Goal: Task Accomplishment & Management: Manage account settings

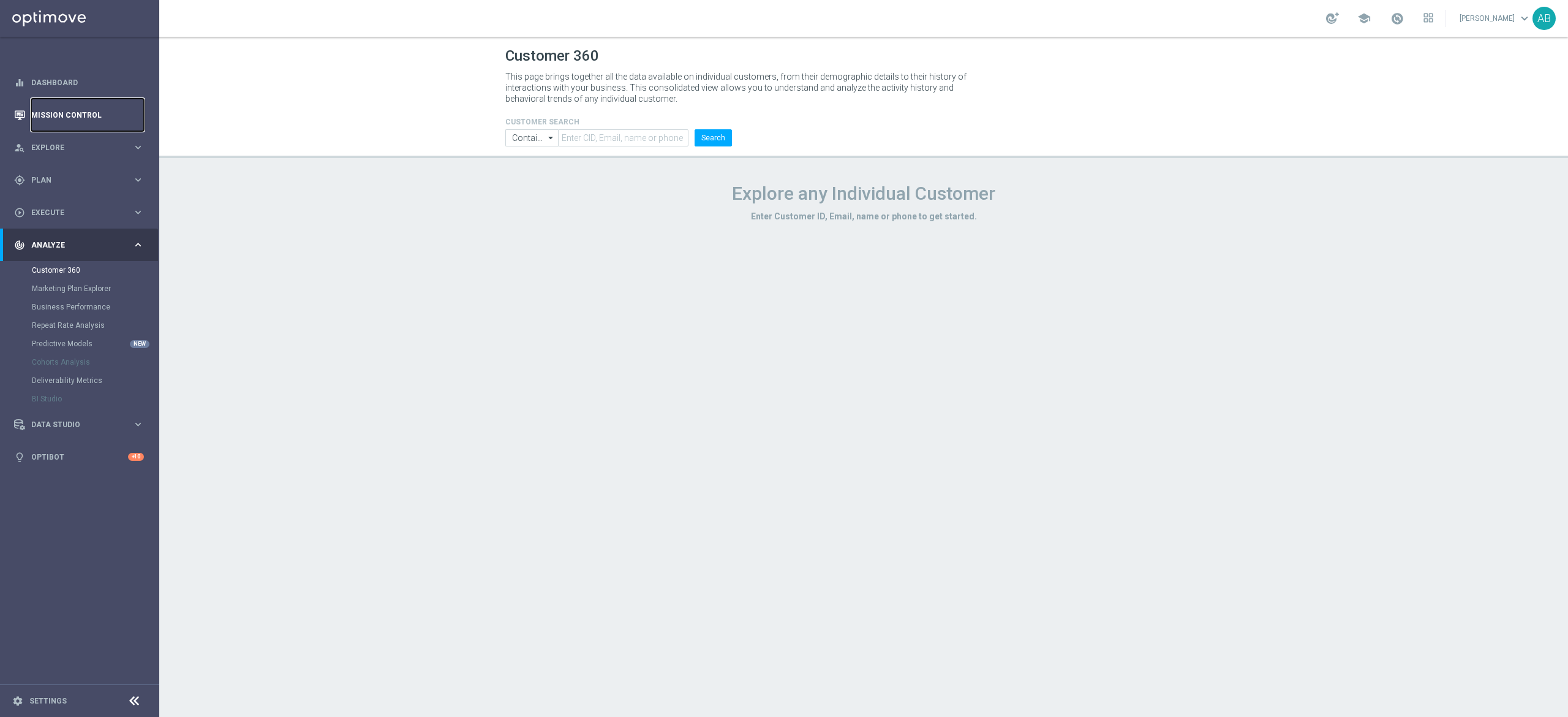
click at [71, 101] on link "Mission Control" at bounding box center [87, 115] width 113 height 32
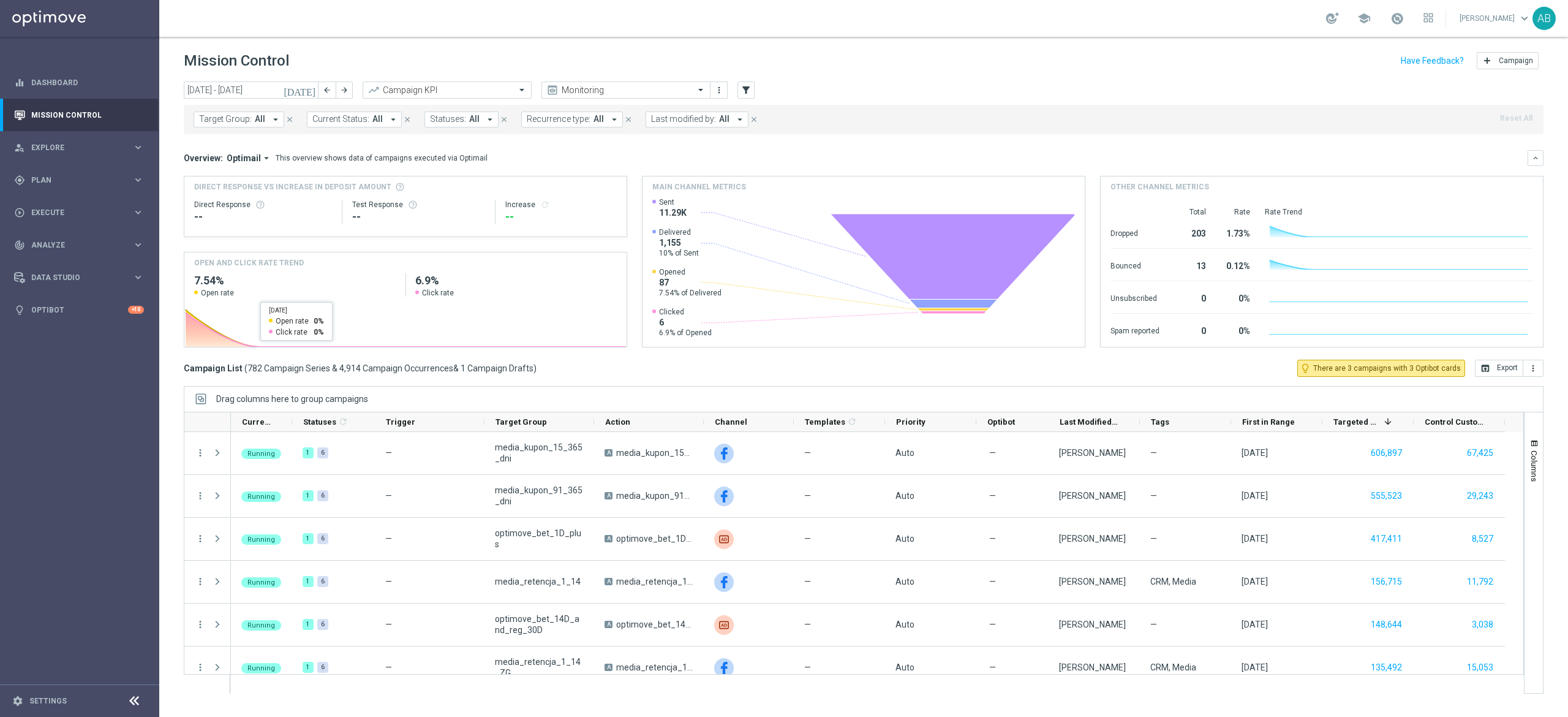
click at [219, 134] on div "Target Group: All arrow_drop_down close Current Status: All arrow_drop_down clo…" at bounding box center [864, 120] width 1360 height 29
click at [246, 108] on div "Target Group: All arrow_drop_down close Current Status: All arrow_drop_down clo…" at bounding box center [864, 120] width 1360 height 29
click at [261, 124] on span "All" at bounding box center [260, 119] width 10 height 10
click at [268, 195] on label "E_MIN-LOW_AUTO_CASHBACK_DAILY 1DEPO [DATE] 50 TO 150_WEEKLY" at bounding box center [307, 197] width 190 height 8
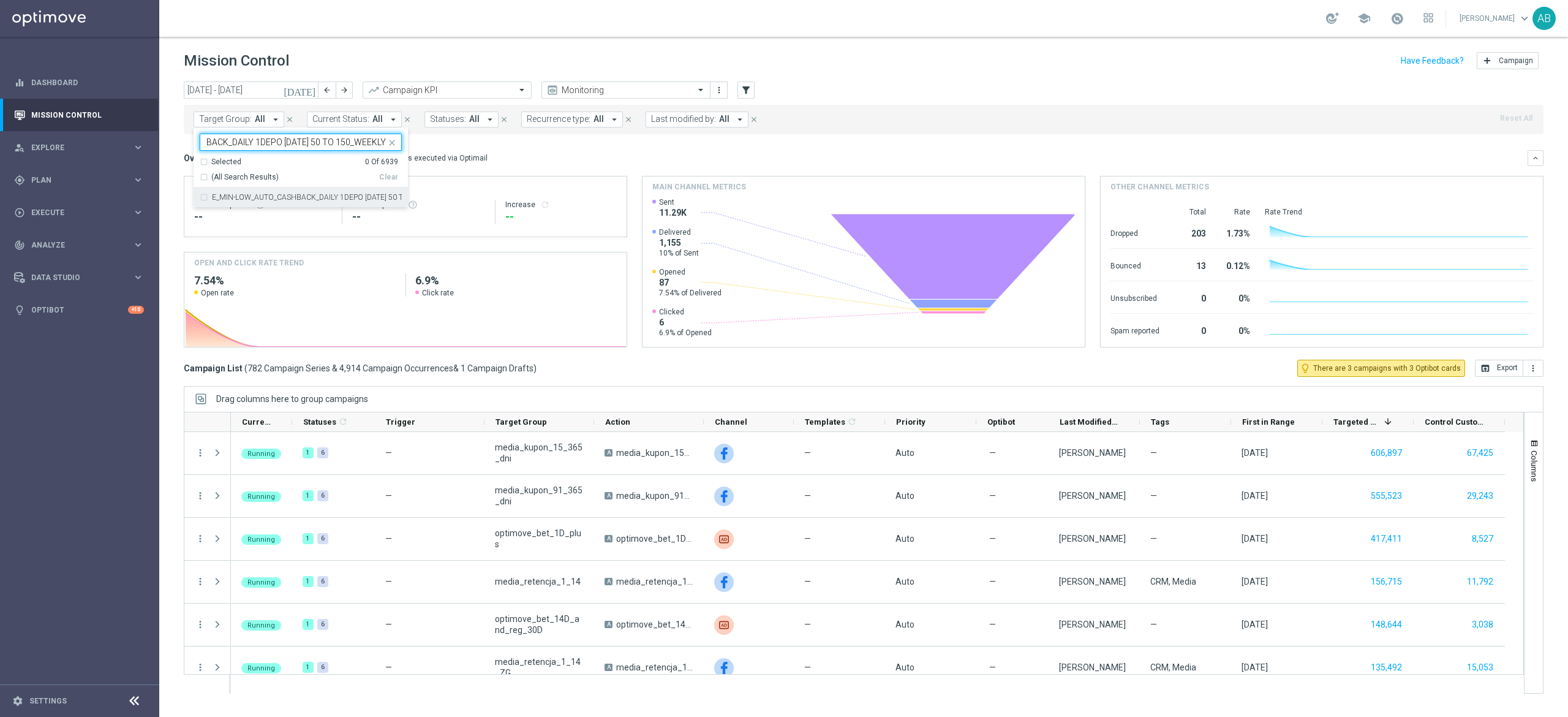
type input "E_MIN-LOW_AUTO_CASHBACK_DAILY 1DEPO [DATE] 50 TO 150_WEEKLY"
click at [534, 158] on div "Overview: Optimail arrow_drop_down This overview shows data of campaigns execut…" at bounding box center [856, 158] width 1344 height 11
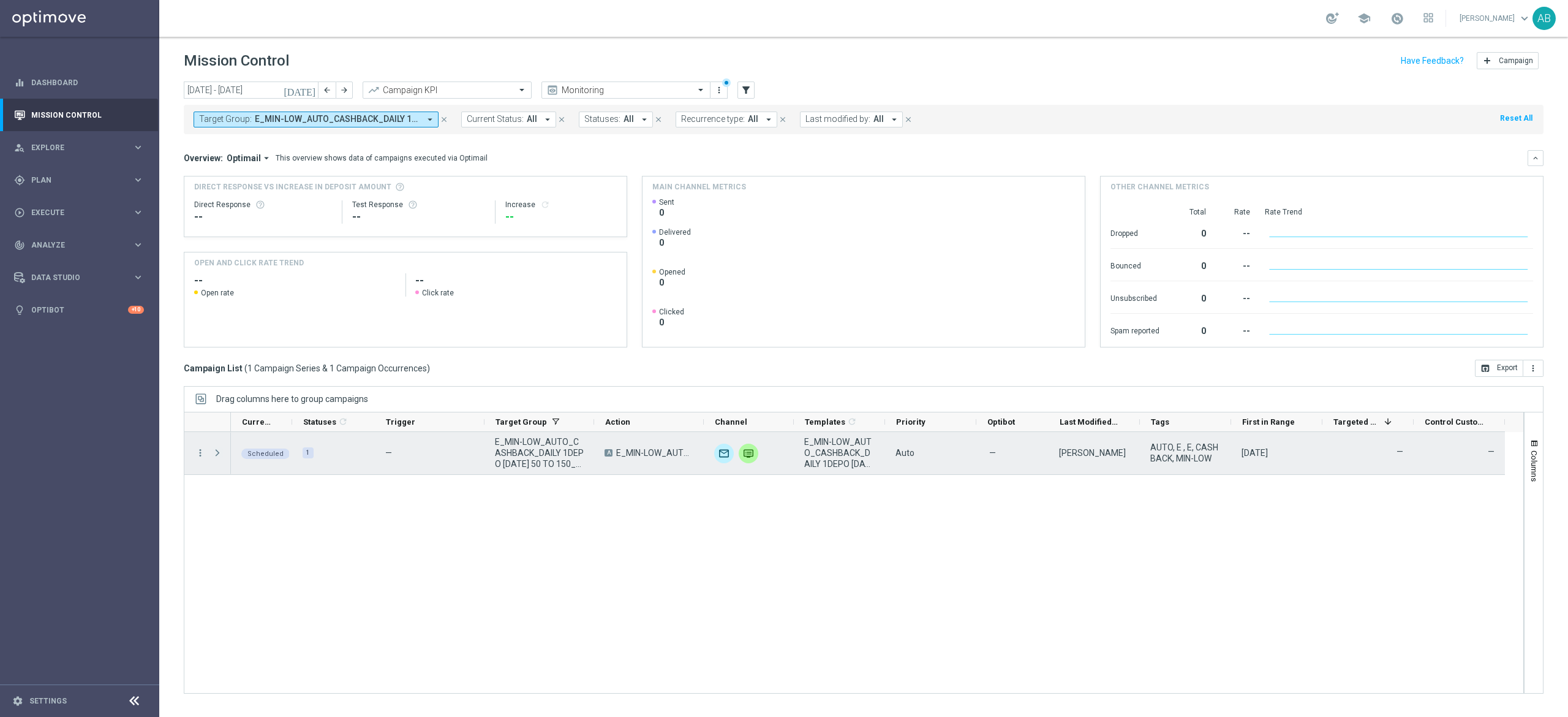
click at [221, 456] on span at bounding box center [217, 452] width 11 height 10
click at [202, 454] on icon "more_vert" at bounding box center [200, 452] width 11 height 11
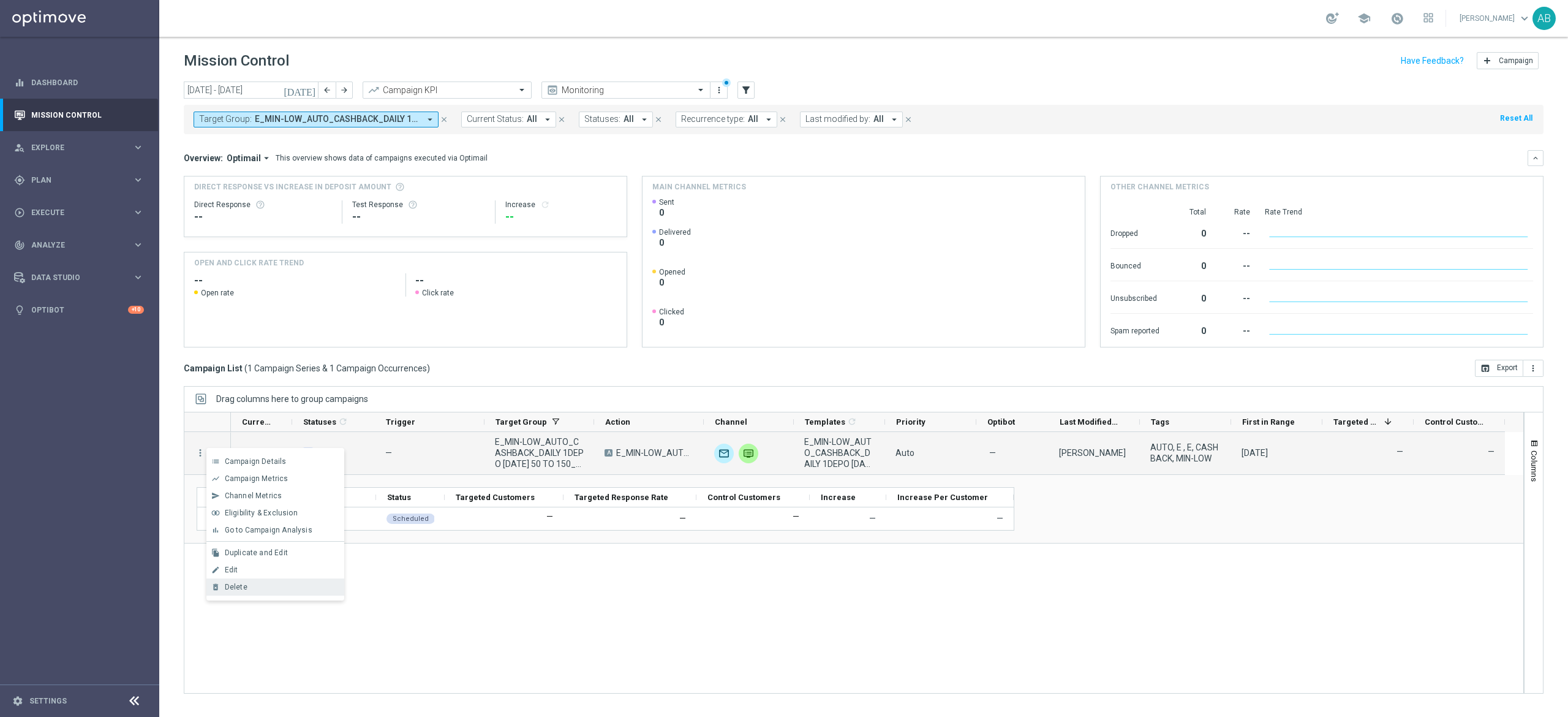
click at [265, 592] on div "delete_forever [GEOGRAPHIC_DATA]" at bounding box center [275, 587] width 138 height 17
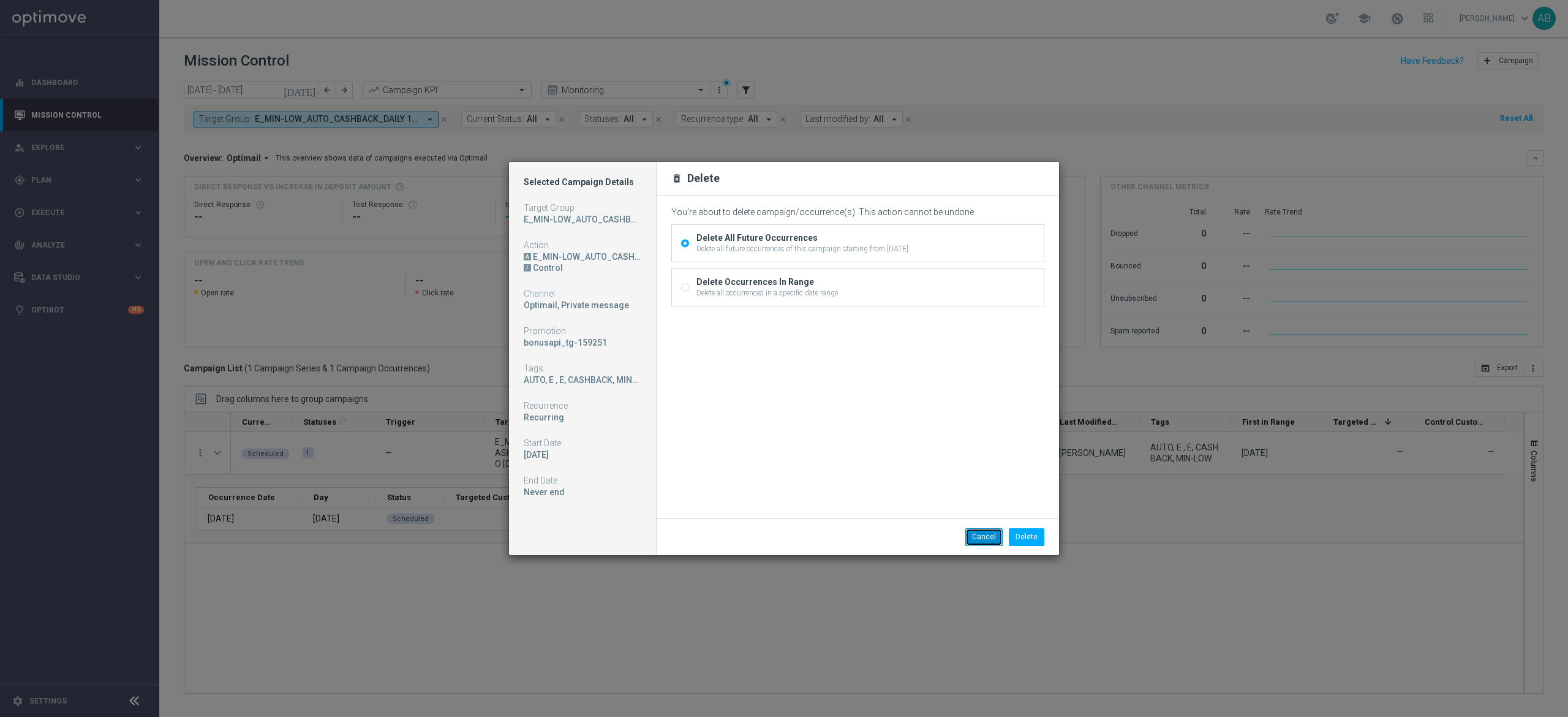
click at [990, 532] on button "Cancel" at bounding box center [984, 536] width 38 height 17
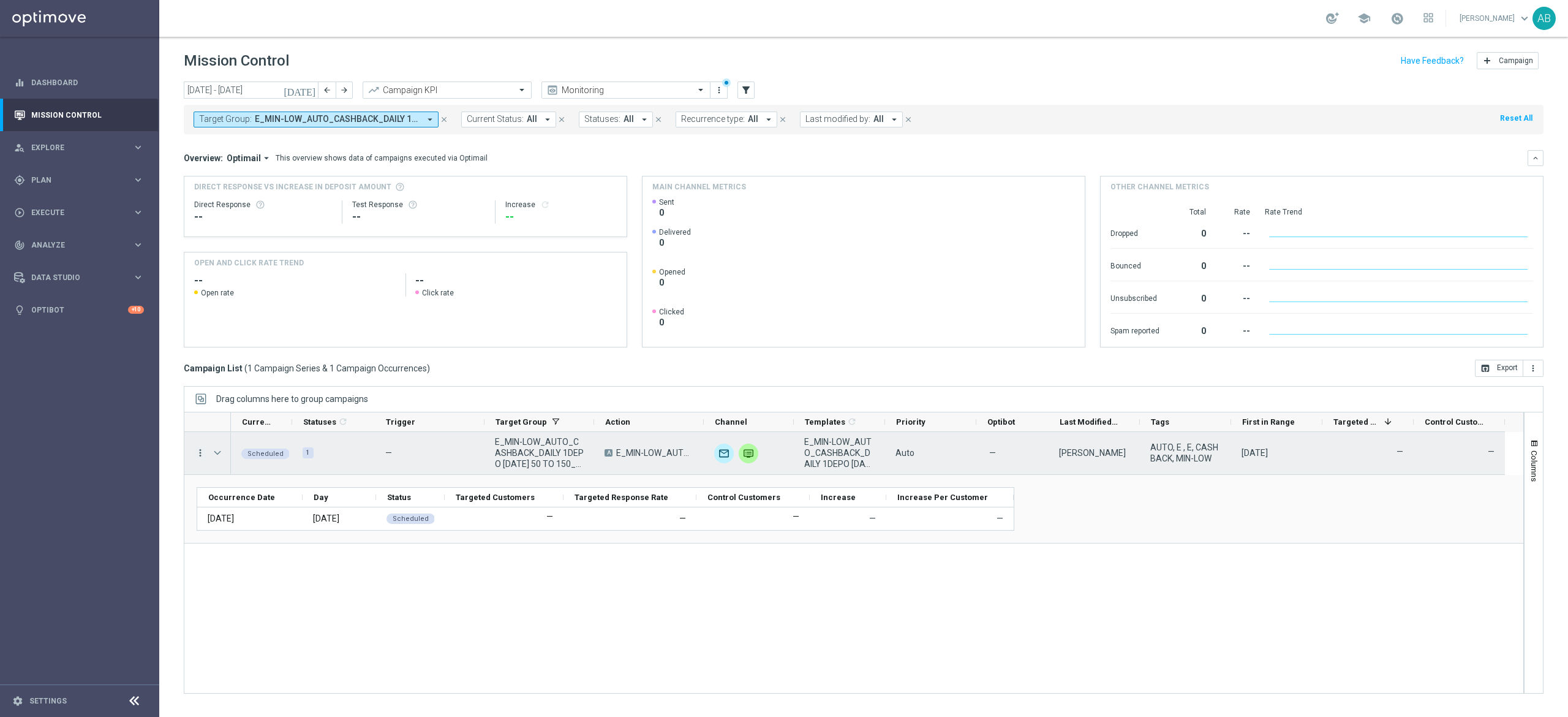
click at [199, 448] on icon "more_vert" at bounding box center [200, 452] width 11 height 11
click at [229, 455] on div "list Campaign Details" at bounding box center [275, 461] width 138 height 17
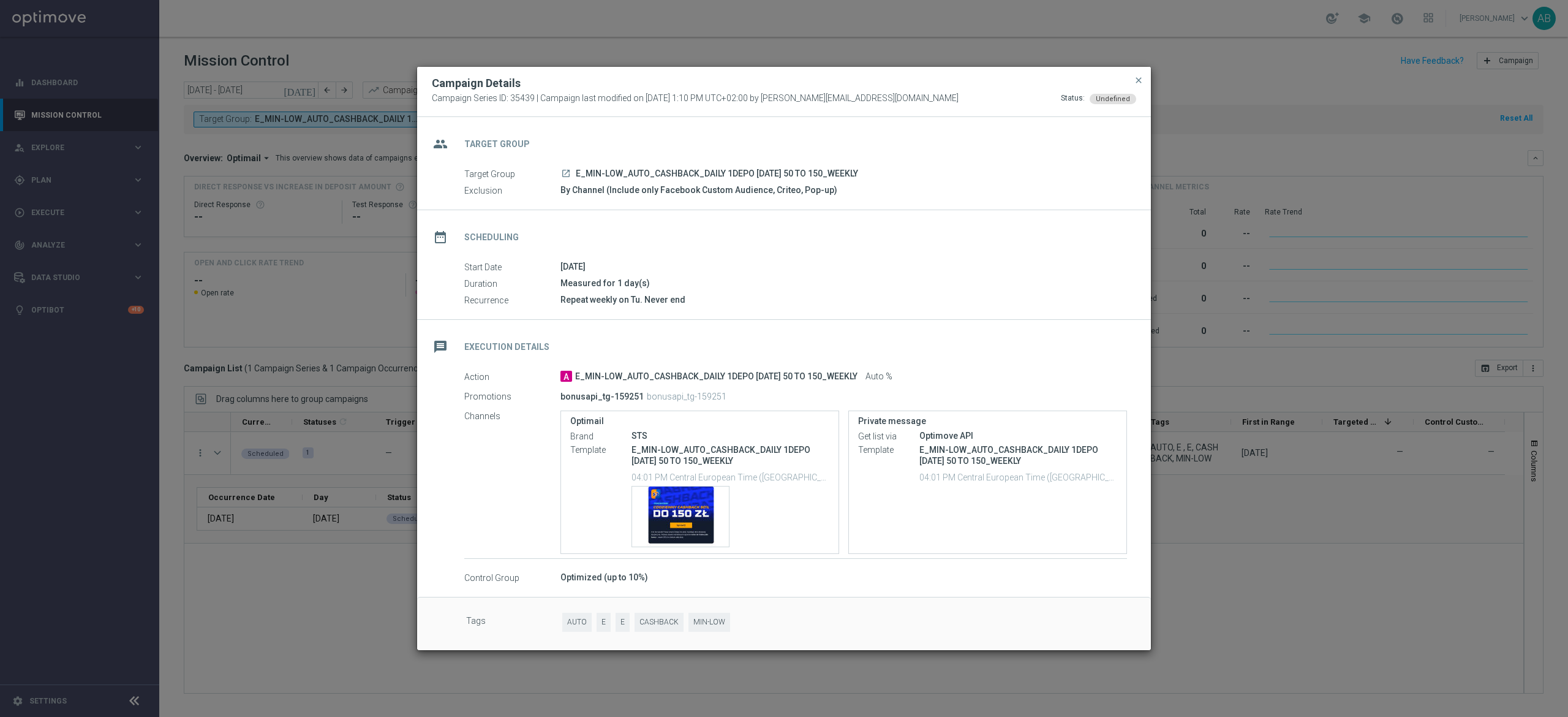
click at [1287, 529] on modal-container "Campaign Details Campaign Series ID: 35439 | Campaign last modified on [DATE] 1…" at bounding box center [784, 358] width 1568 height 717
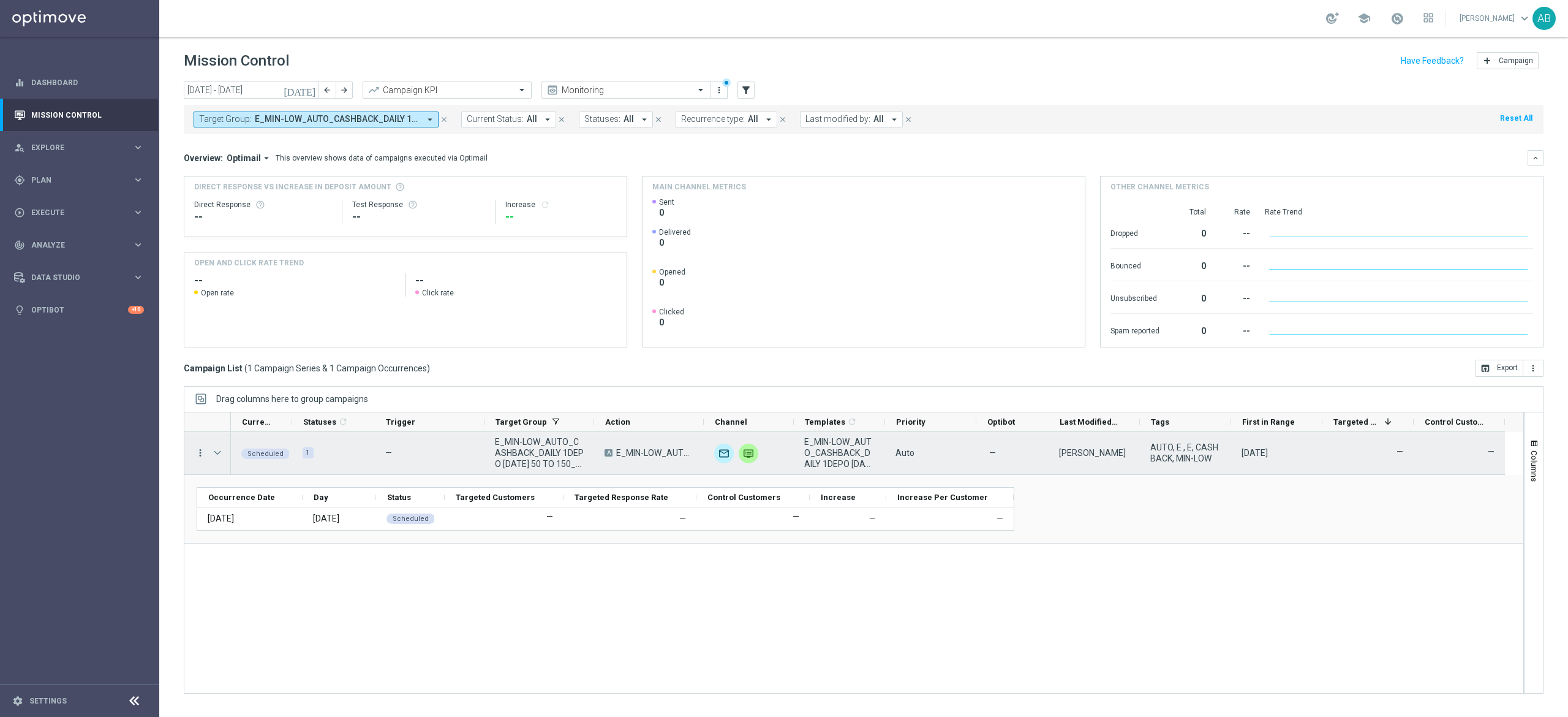
click at [202, 453] on icon "more_vert" at bounding box center [200, 452] width 11 height 11
click at [214, 463] on icon "list" at bounding box center [215, 461] width 8 height 8
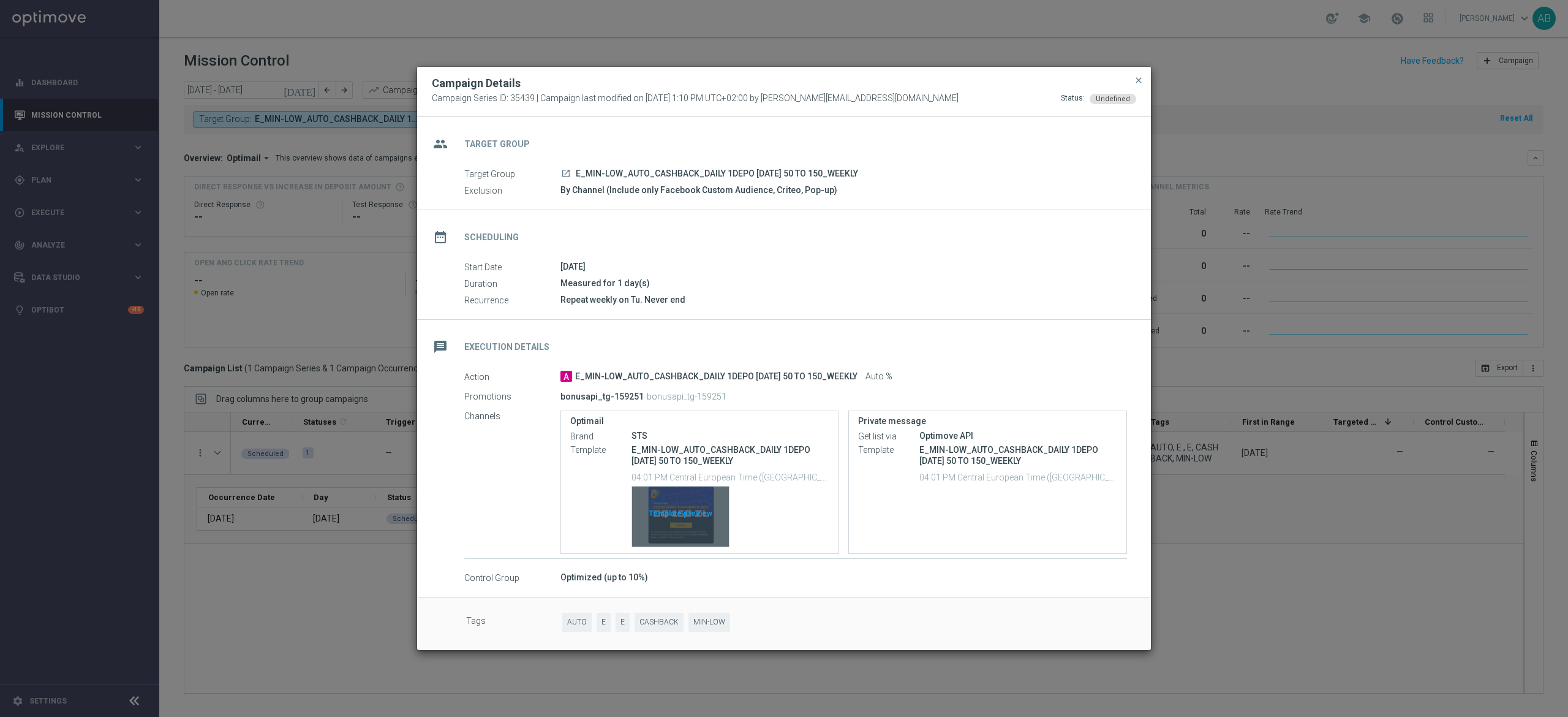
click at [689, 517] on div "Template preview" at bounding box center [681, 517] width 97 height 60
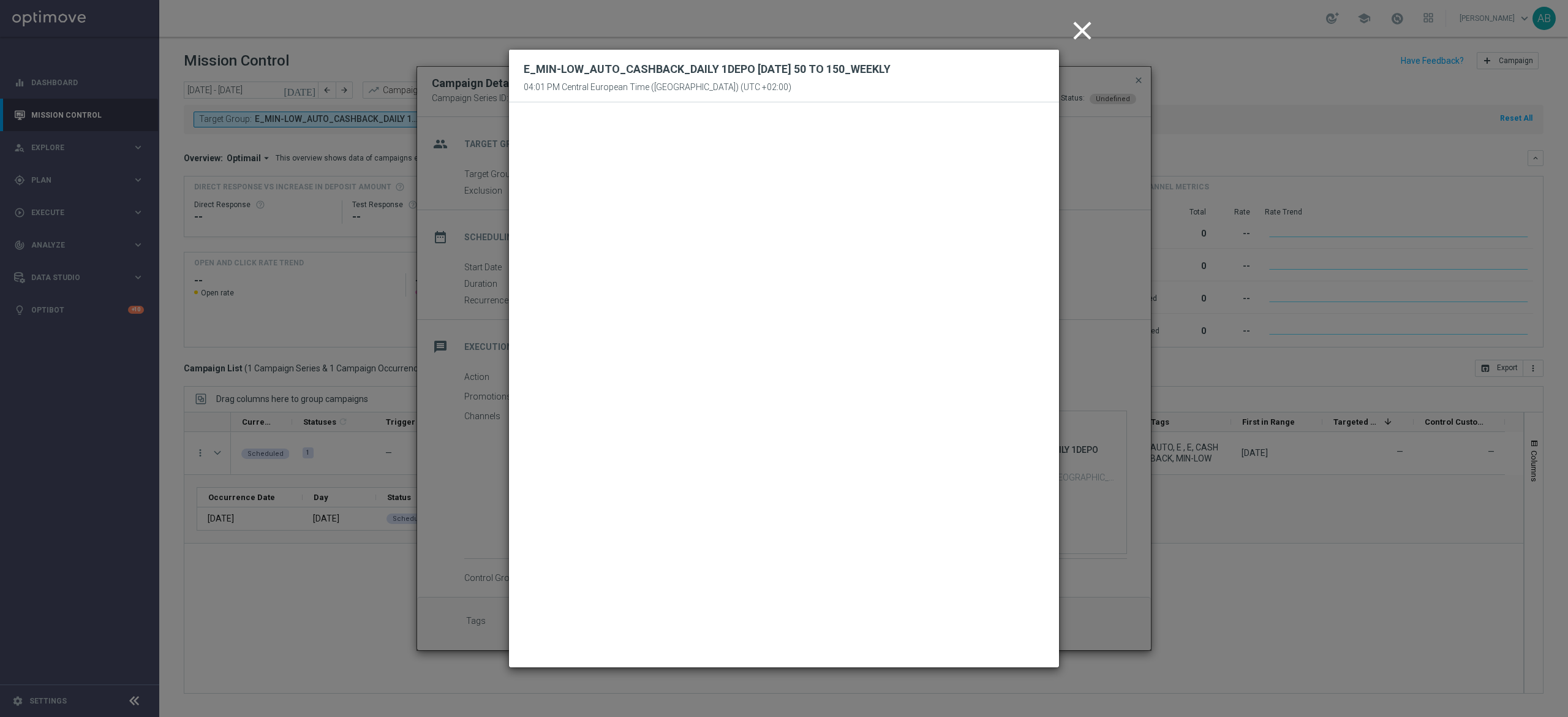
click at [1117, 270] on modal-container "close E_MIN-LOW_AUTO_CASHBACK_DAILY 1DEPO [DATE] 50 TO 150_WEEKLY 04:01 PM Cent…" at bounding box center [784, 358] width 1568 height 717
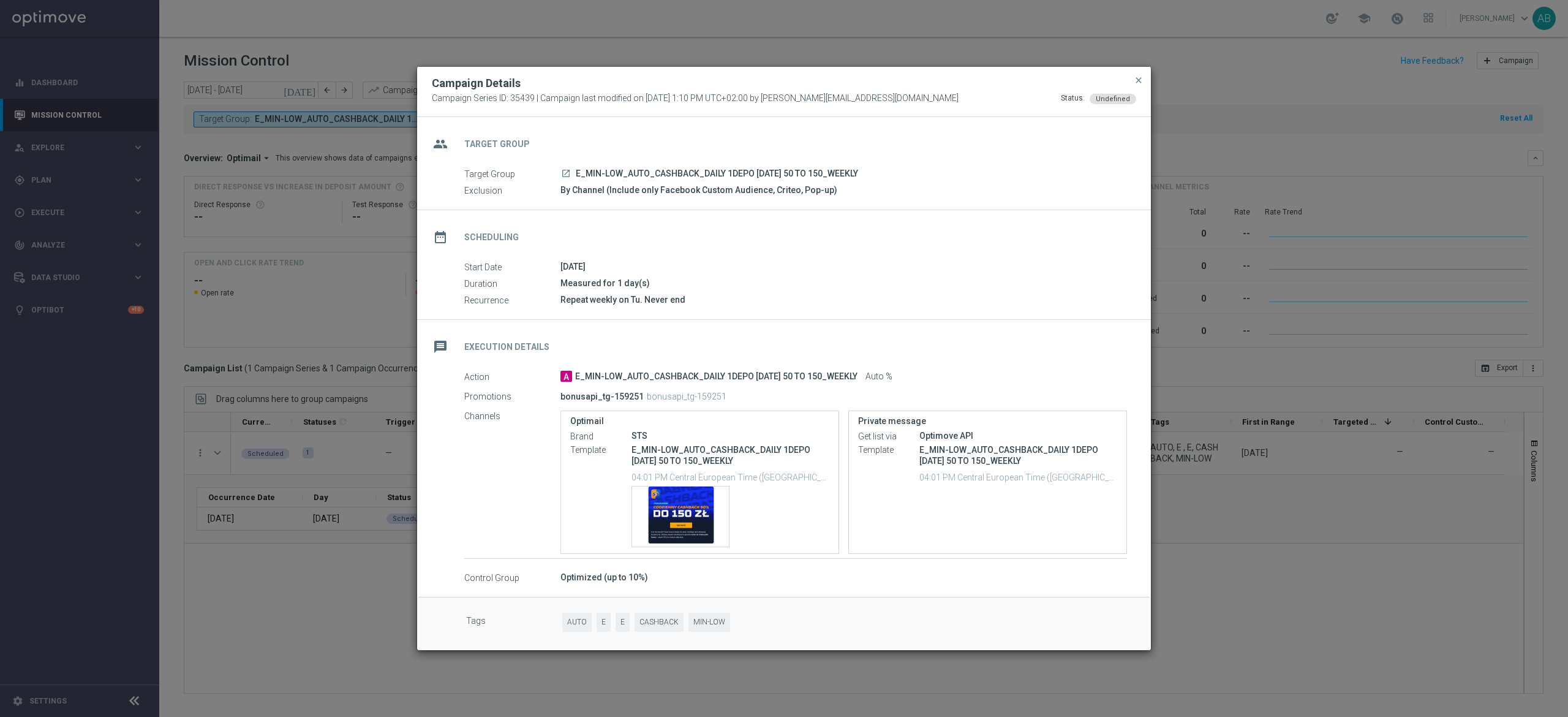
click at [1284, 430] on modal-container "Campaign Details Campaign Series ID: 35439 | Campaign last modified on [DATE] 1…" at bounding box center [784, 358] width 1568 height 717
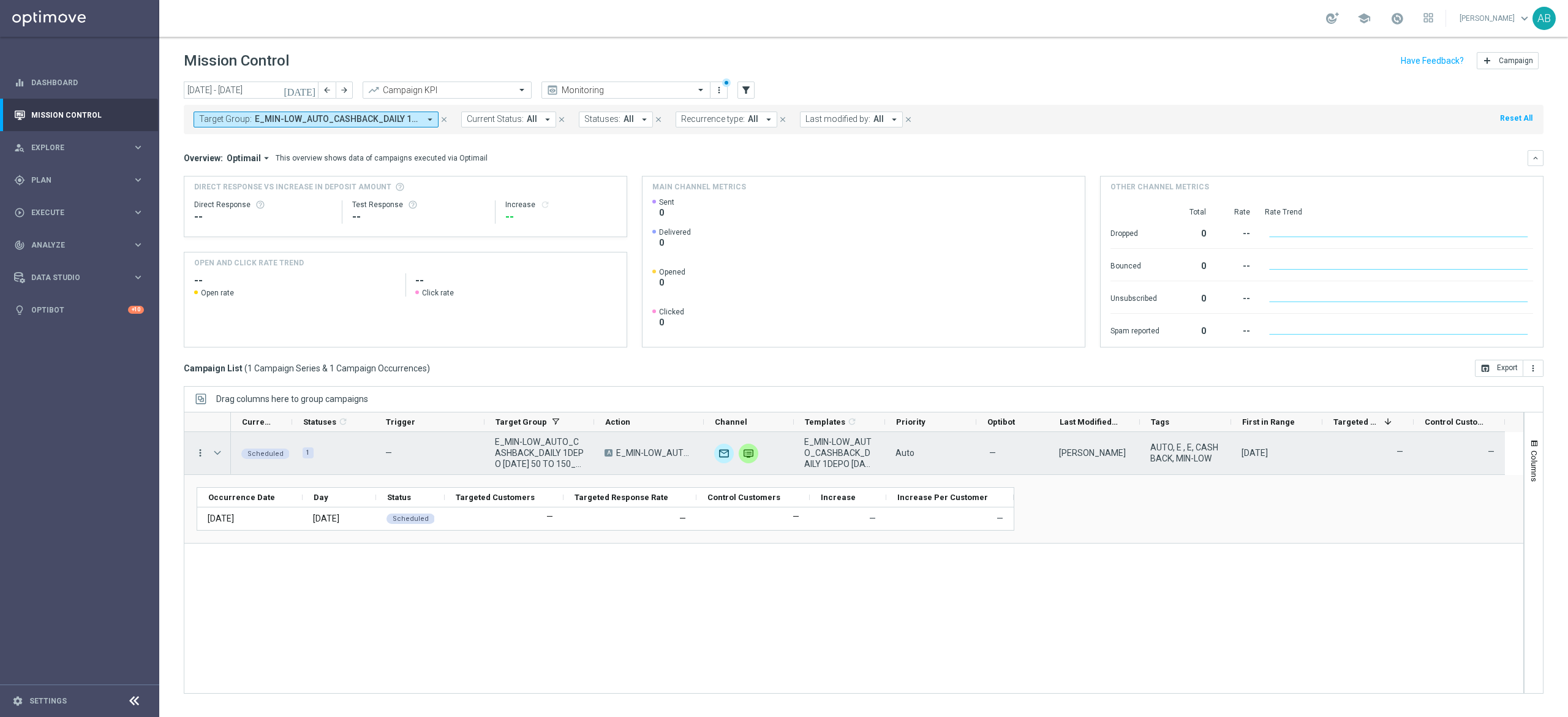
click at [198, 457] on icon "more_vert" at bounding box center [200, 452] width 11 height 11
click at [275, 589] on div "Delete" at bounding box center [281, 587] width 114 height 8
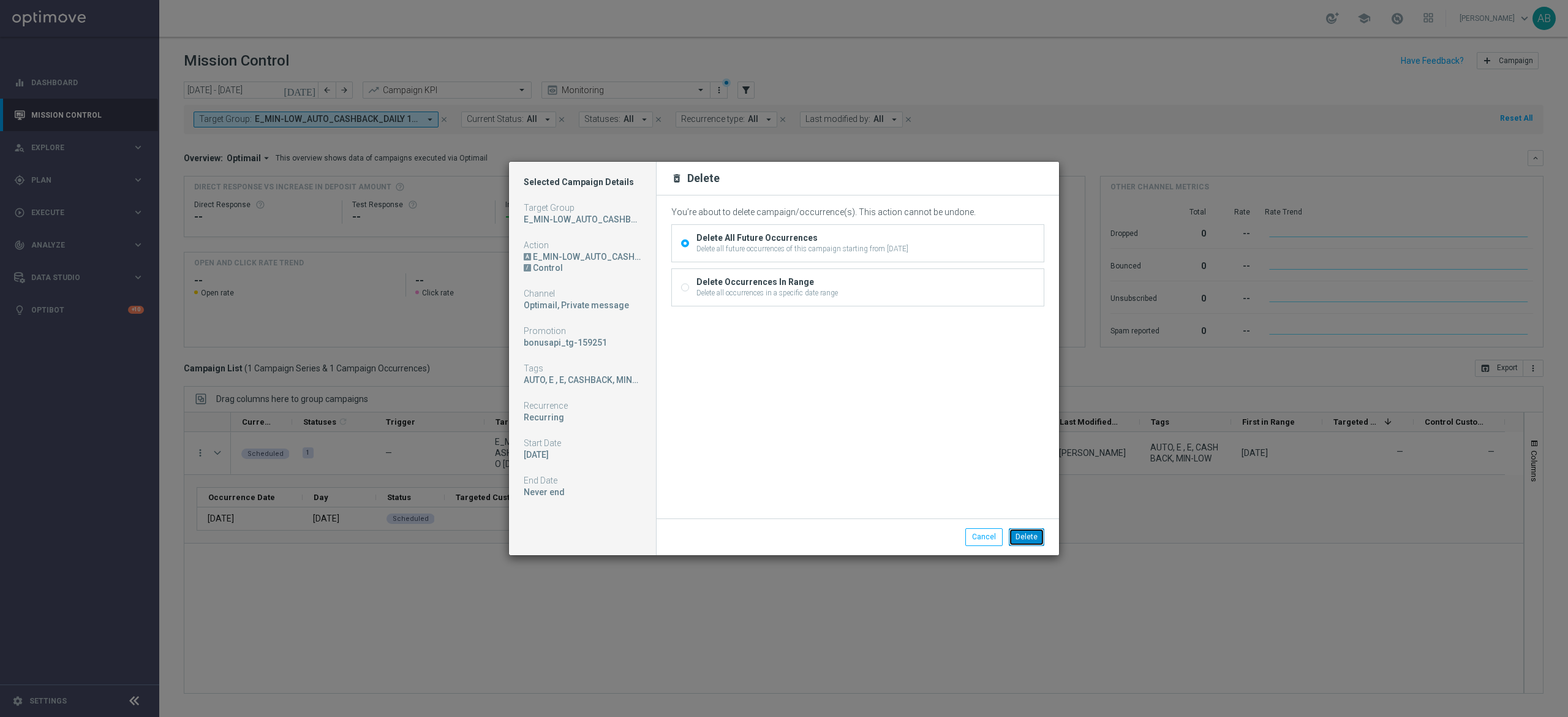
click at [1034, 540] on button "Delete" at bounding box center [1027, 536] width 36 height 17
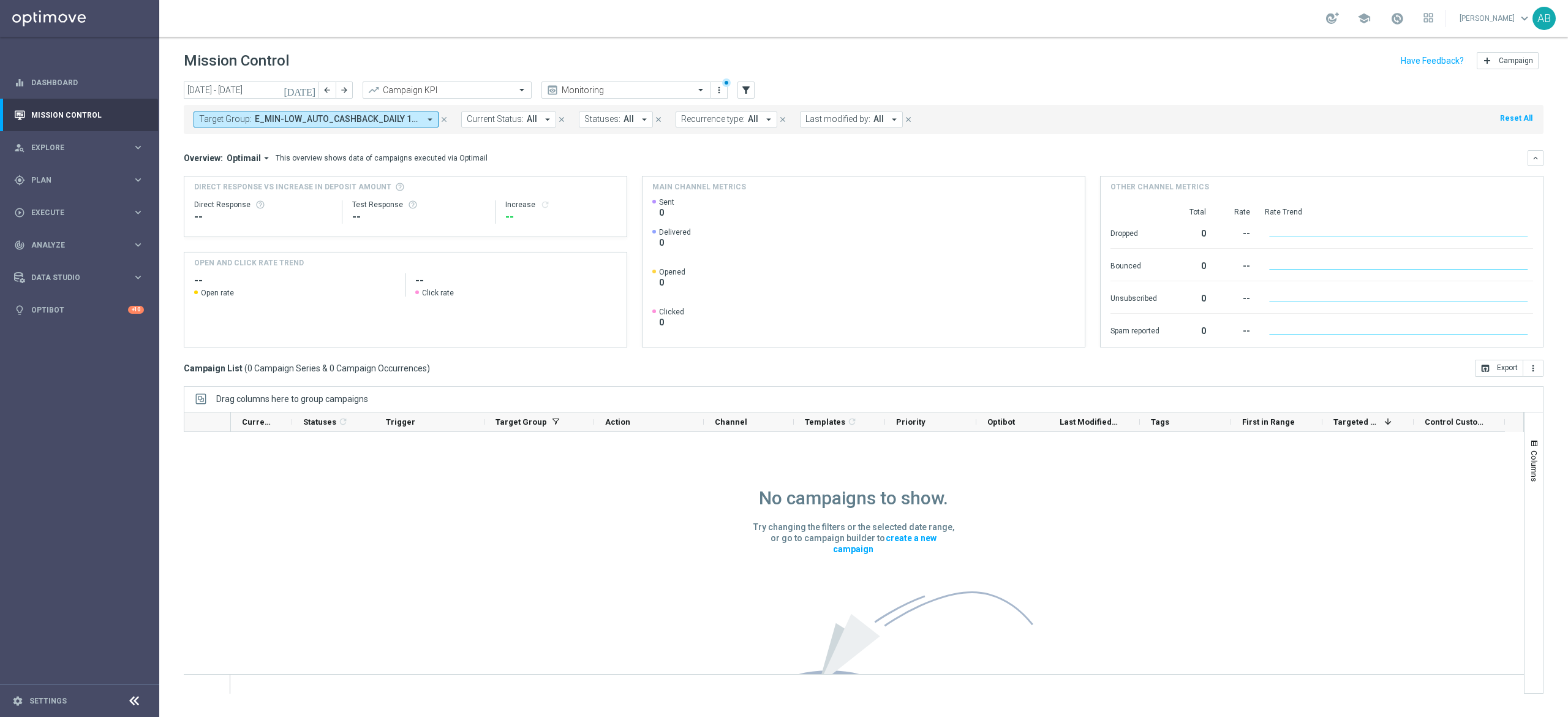
click at [232, 122] on span "Target Group:" at bounding box center [225, 119] width 53 height 10
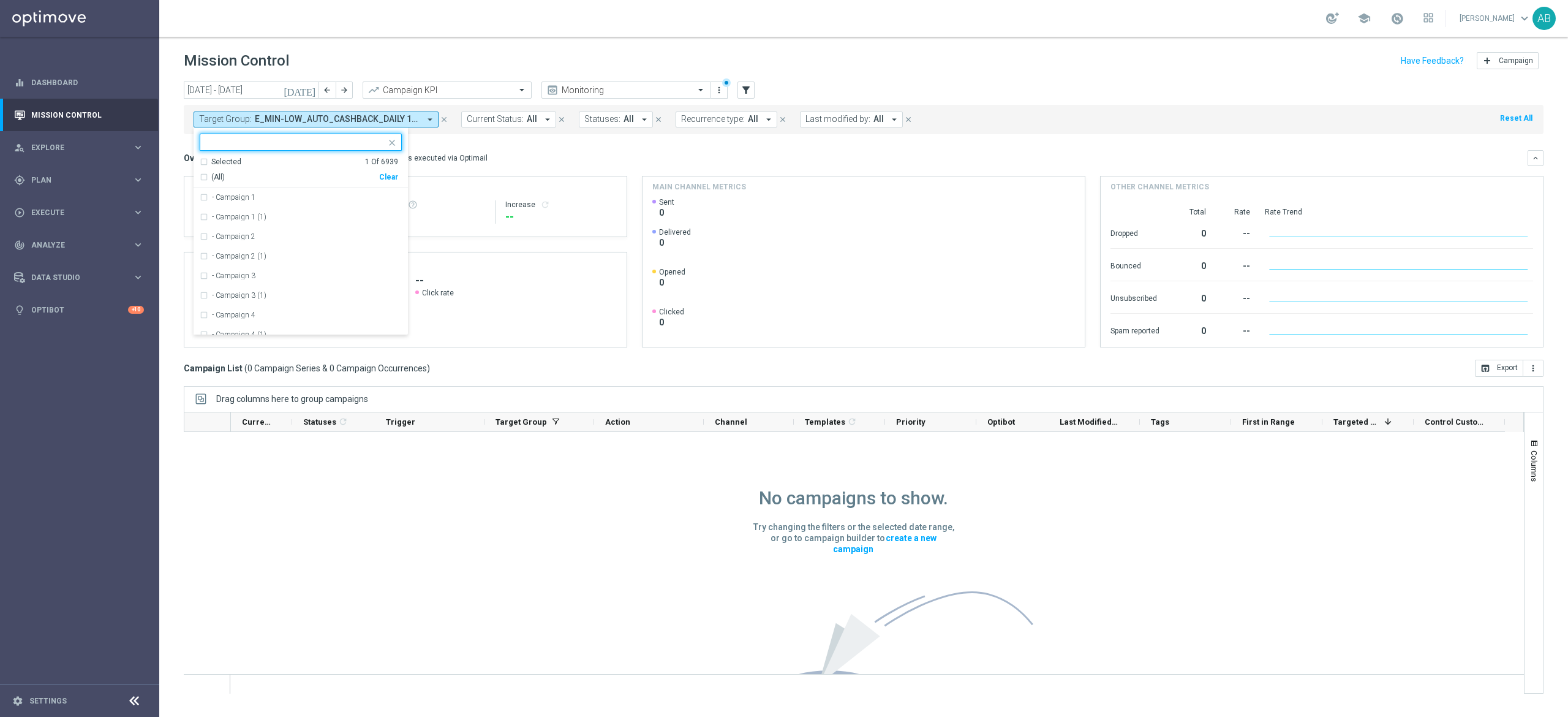
click at [0, 0] on div "Clear" at bounding box center [0, 0] width 0 height 0
click at [375, 144] on input "text" at bounding box center [296, 143] width 179 height 10
paste input "E_MED-HIGH_AUTO_CASHBACK_DAILY 1DEPO [DATE] 50 TO 300_WEEKLY"
click at [349, 189] on div "E_MED-HIGH_AUTO_CASHBACK_DAILY 1DEPO [DATE] 50 TO 300_WEEKLY" at bounding box center [301, 197] width 202 height 20
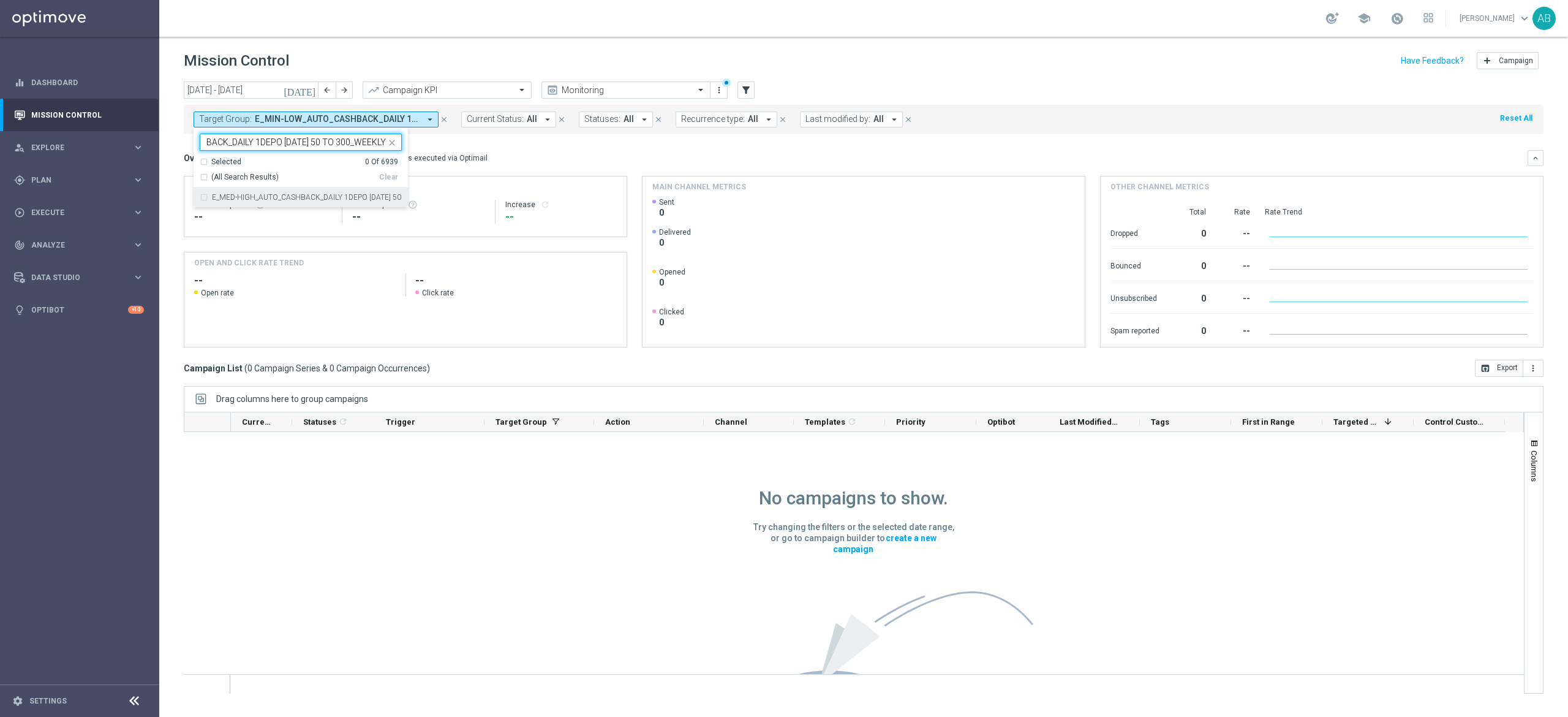
type input "E_MED-HIGH_AUTO_CASHBACK_DAILY 1DEPO [DATE] 50 TO 300_WEEKLY"
click at [504, 163] on div "Overview: Optimail arrow_drop_down This overview shows data of campaigns execut…" at bounding box center [856, 158] width 1344 height 11
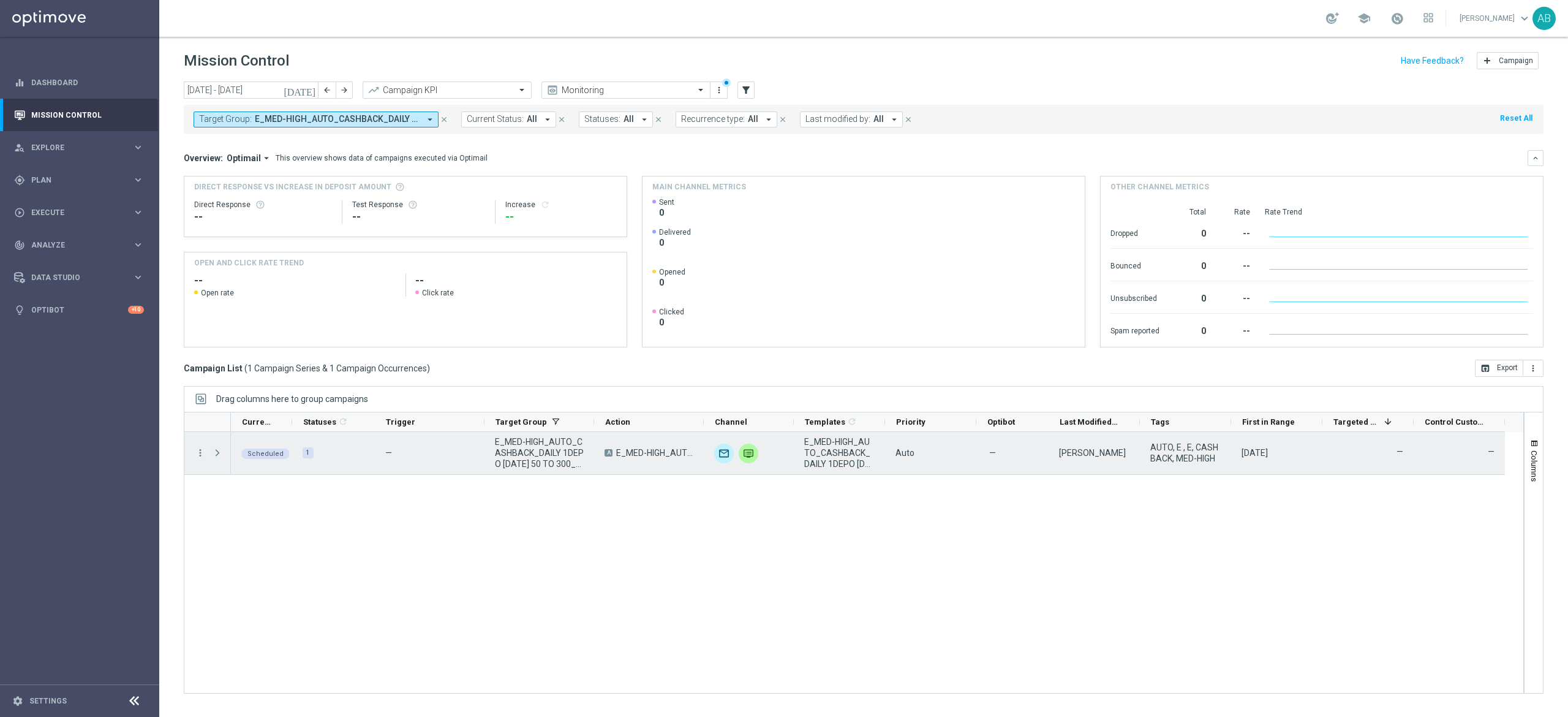
click at [236, 457] on campaign-status-tag "Scheduled" at bounding box center [261, 453] width 55 height 11
click at [214, 460] on span at bounding box center [218, 452] width 13 height 25
click at [216, 452] on span at bounding box center [217, 452] width 11 height 10
click at [204, 451] on icon "more_vert" at bounding box center [200, 452] width 11 height 11
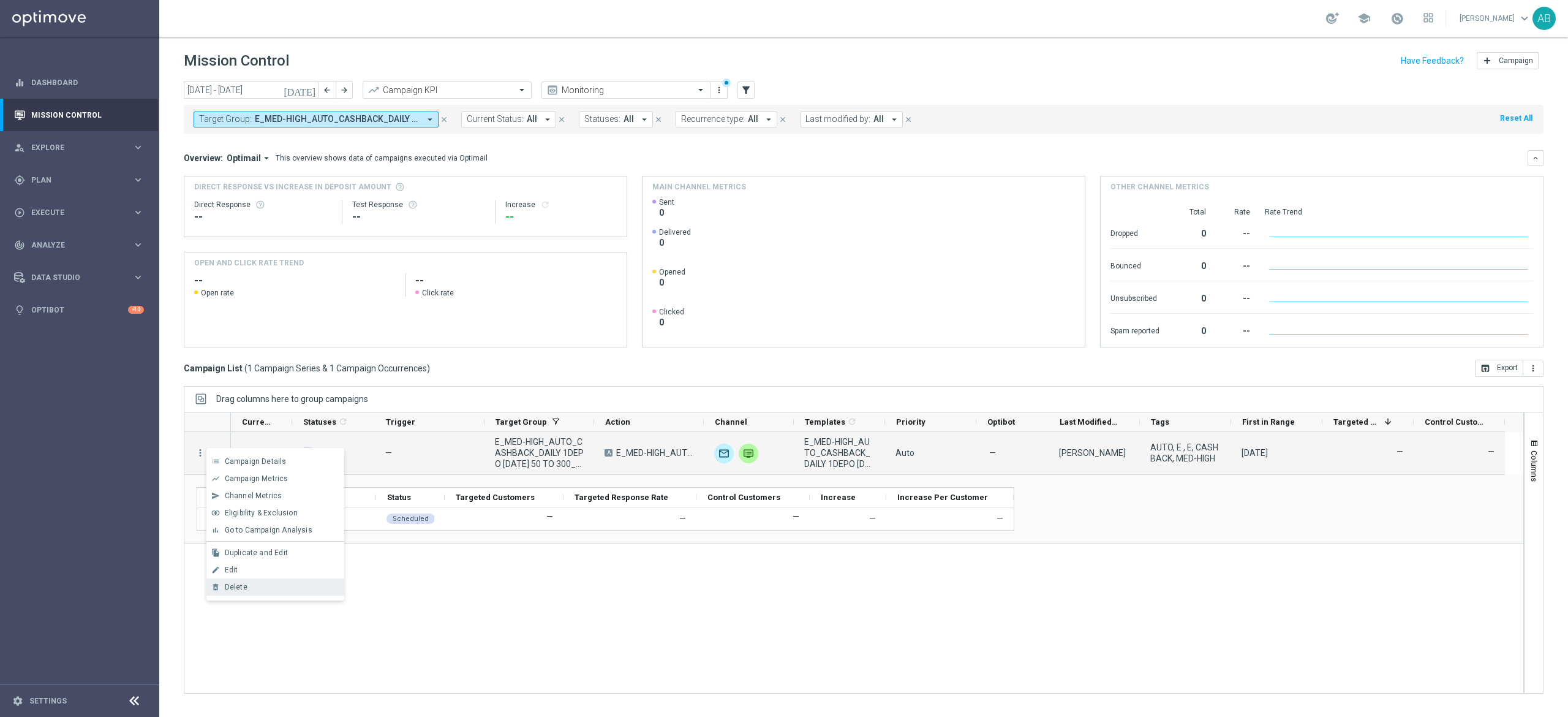
click at [248, 590] on div "Delete" at bounding box center [281, 587] width 114 height 8
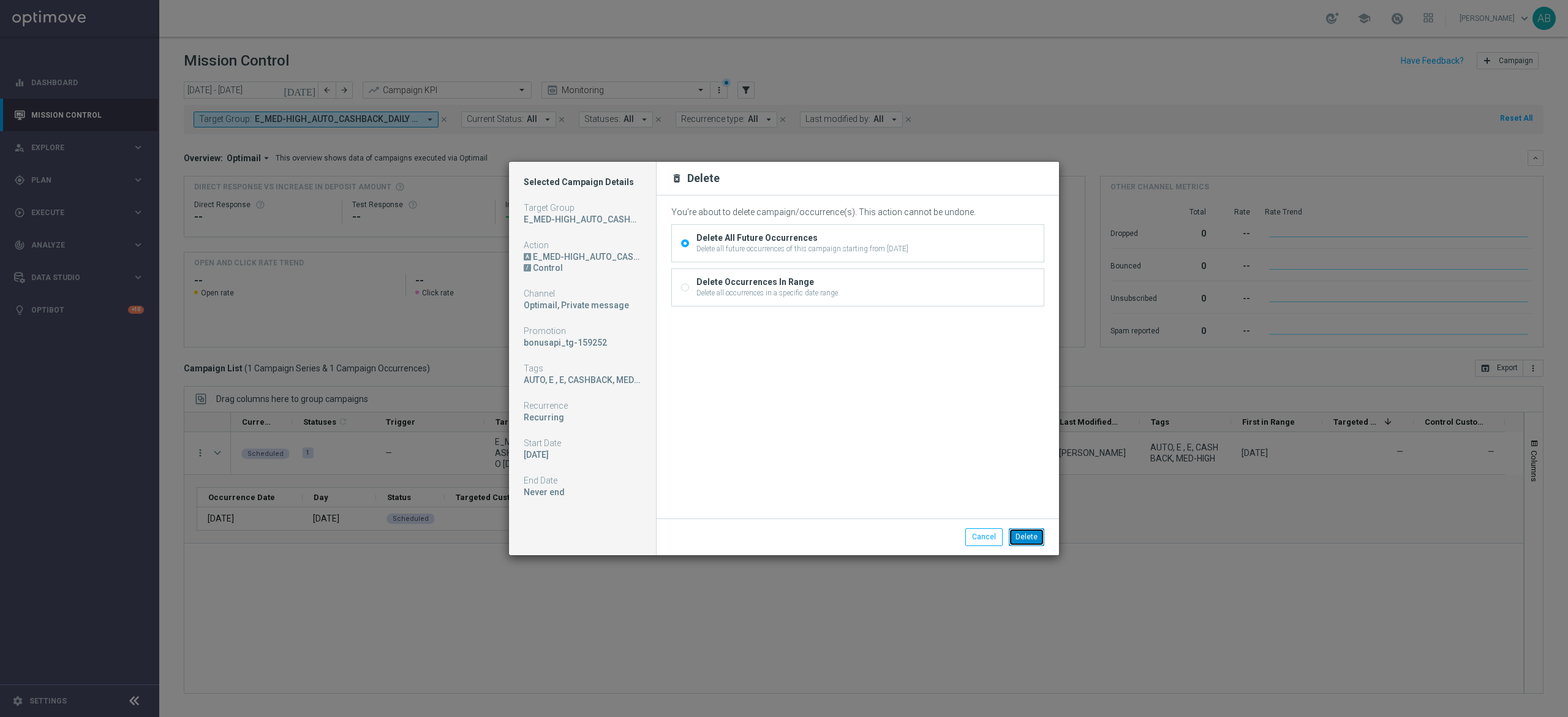
click at [1037, 541] on button "Delete" at bounding box center [1027, 536] width 36 height 17
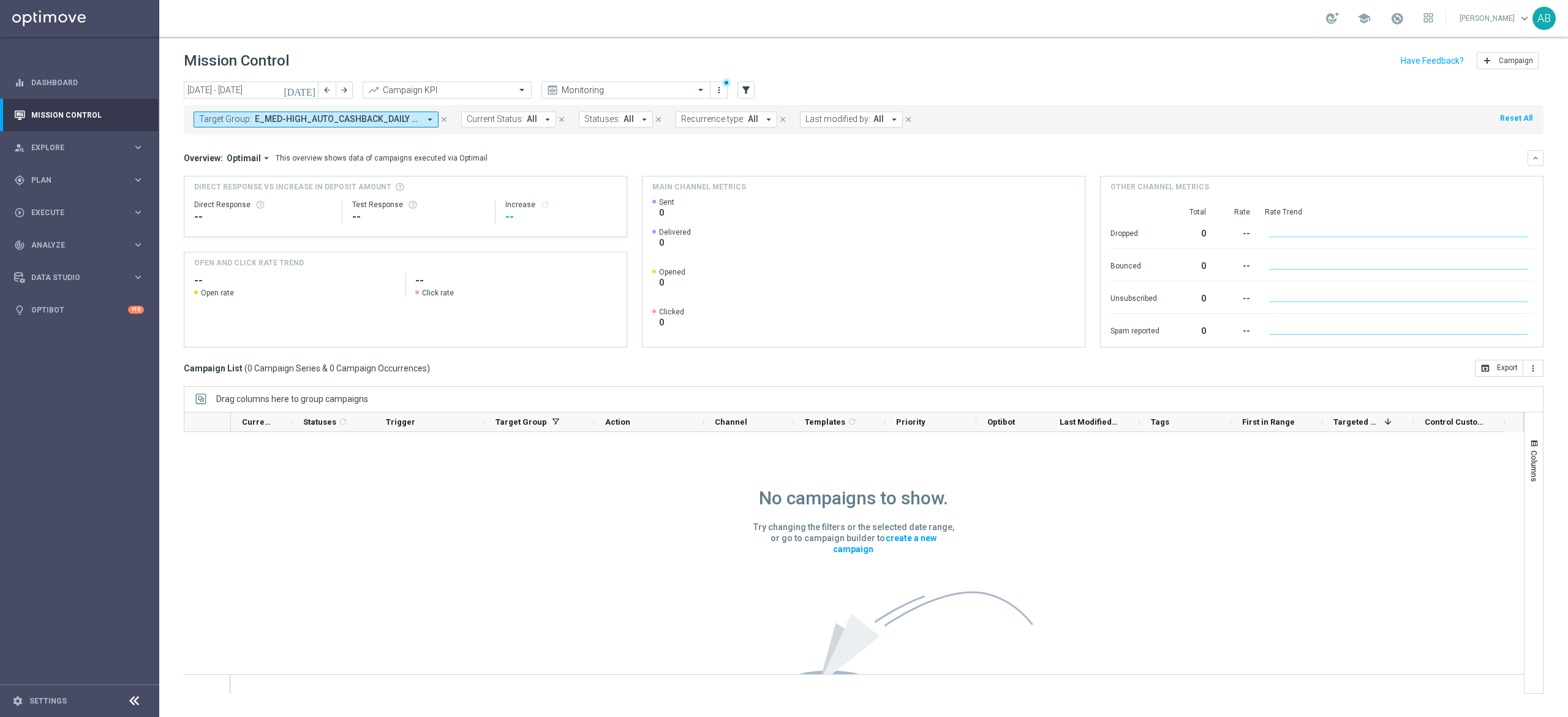
click at [400, 124] on span "E_MED-HIGH_AUTO_CASHBACK_DAILY 1DEPO [DATE] 50 TO 300_WEEKLY" at bounding box center [337, 119] width 165 height 10
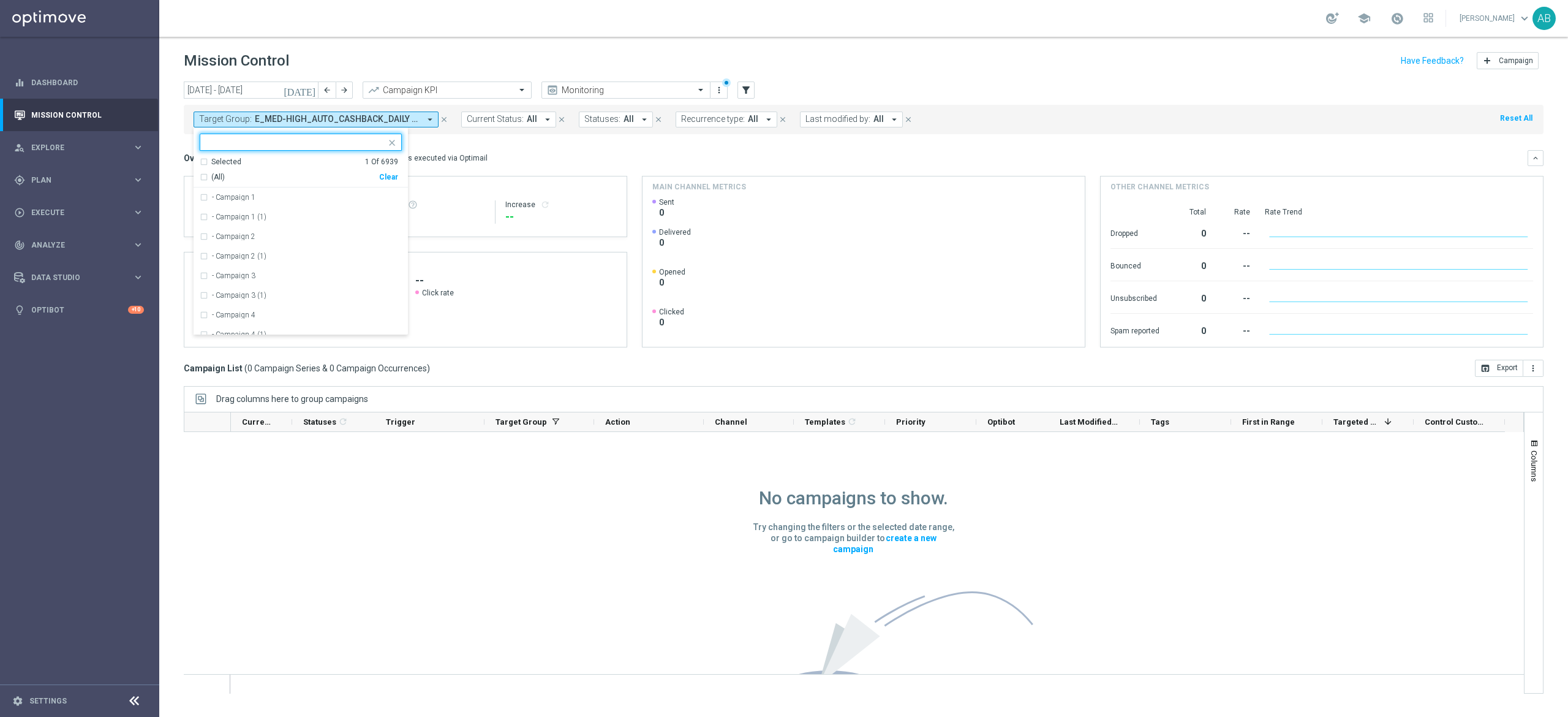
click at [0, 0] on div "Clear" at bounding box center [0, 0] width 0 height 0
drag, startPoint x: 385, startPoint y: 176, endPoint x: 380, endPoint y: 135, distance: 41.3
click at [385, 168] on div "(All) Clear" at bounding box center [299, 175] width 198 height 15
click at [380, 135] on div at bounding box center [293, 142] width 186 height 15
paste input "E_MIN-LOW_AUTO_CASHBACK_DAILY 2DEPO [DATE] 50 TO 150_WEEKLY"
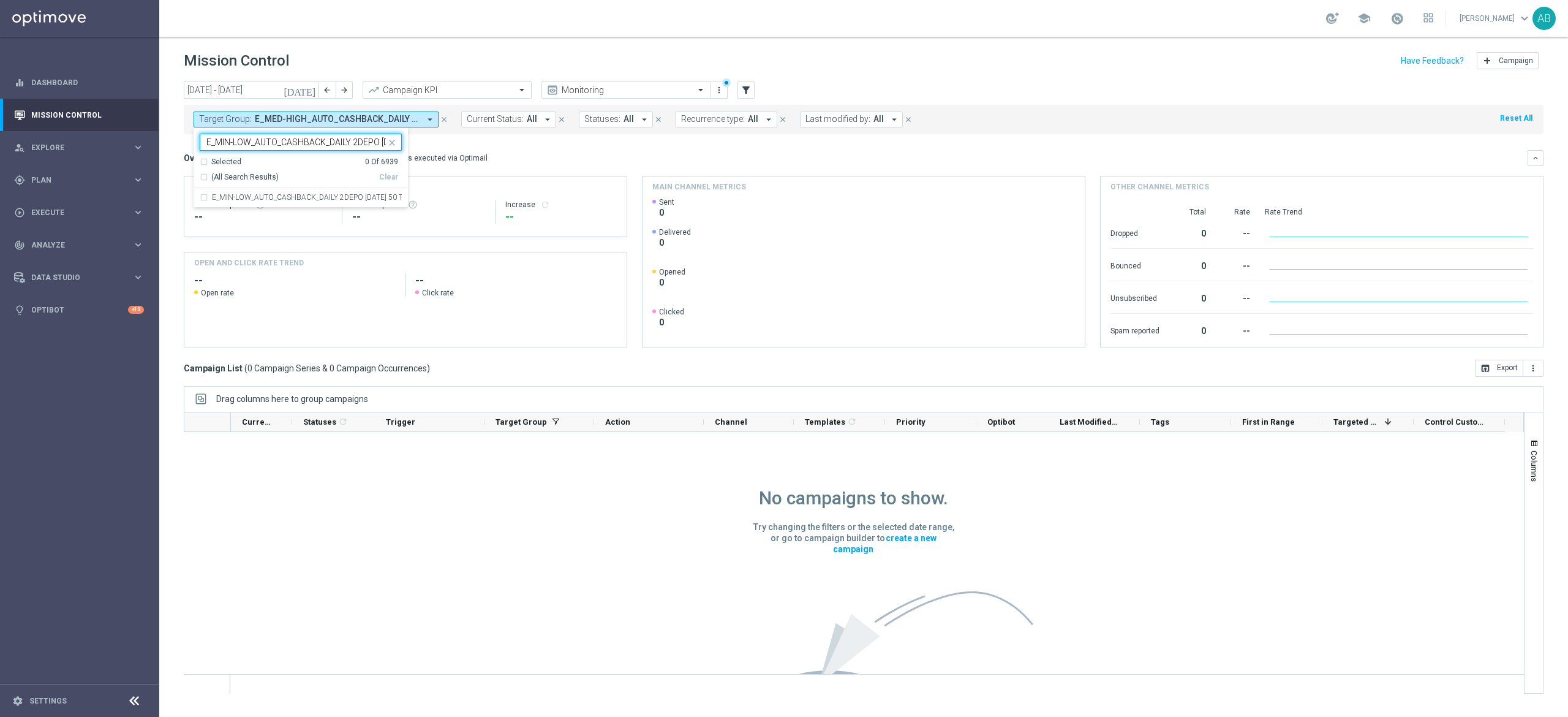
scroll to position [0, 107]
click at [365, 198] on label "E_MIN-LOW_AUTO_CASHBACK_DAILY 2DEPO [DATE] 50 TO 150_WEEKLY" at bounding box center [307, 197] width 190 height 8
type input "E_MIN-LOW_AUTO_CASHBACK_DAILY 2DEPO [DATE] 50 TO 150_WEEKLY"
click at [512, 173] on div "Overview: Optimail arrow_drop_down This overview shows data of campaigns execut…" at bounding box center [864, 249] width 1360 height 197
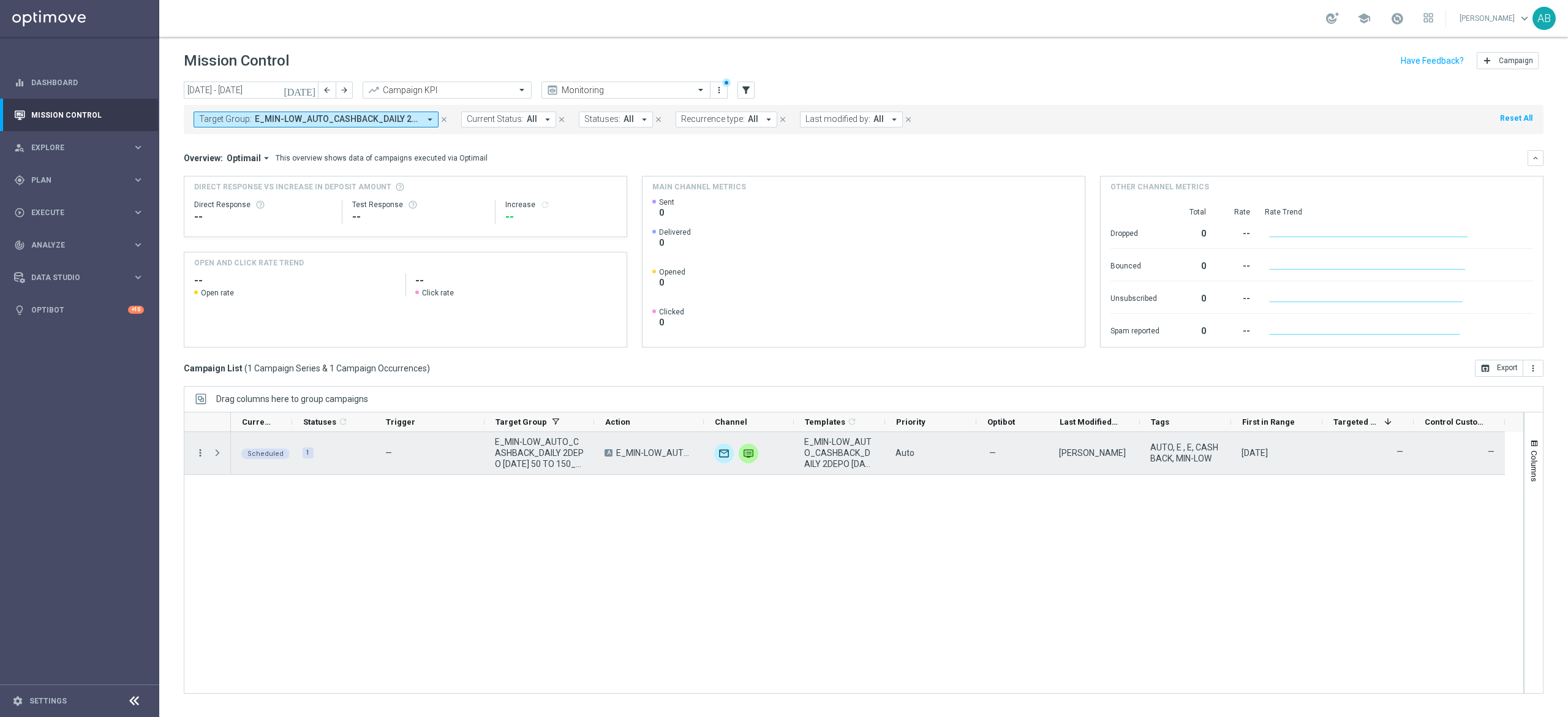
click at [199, 457] on icon "more_vert" at bounding box center [200, 452] width 11 height 11
click at [228, 464] on span "Campaign Details" at bounding box center [255, 461] width 62 height 8
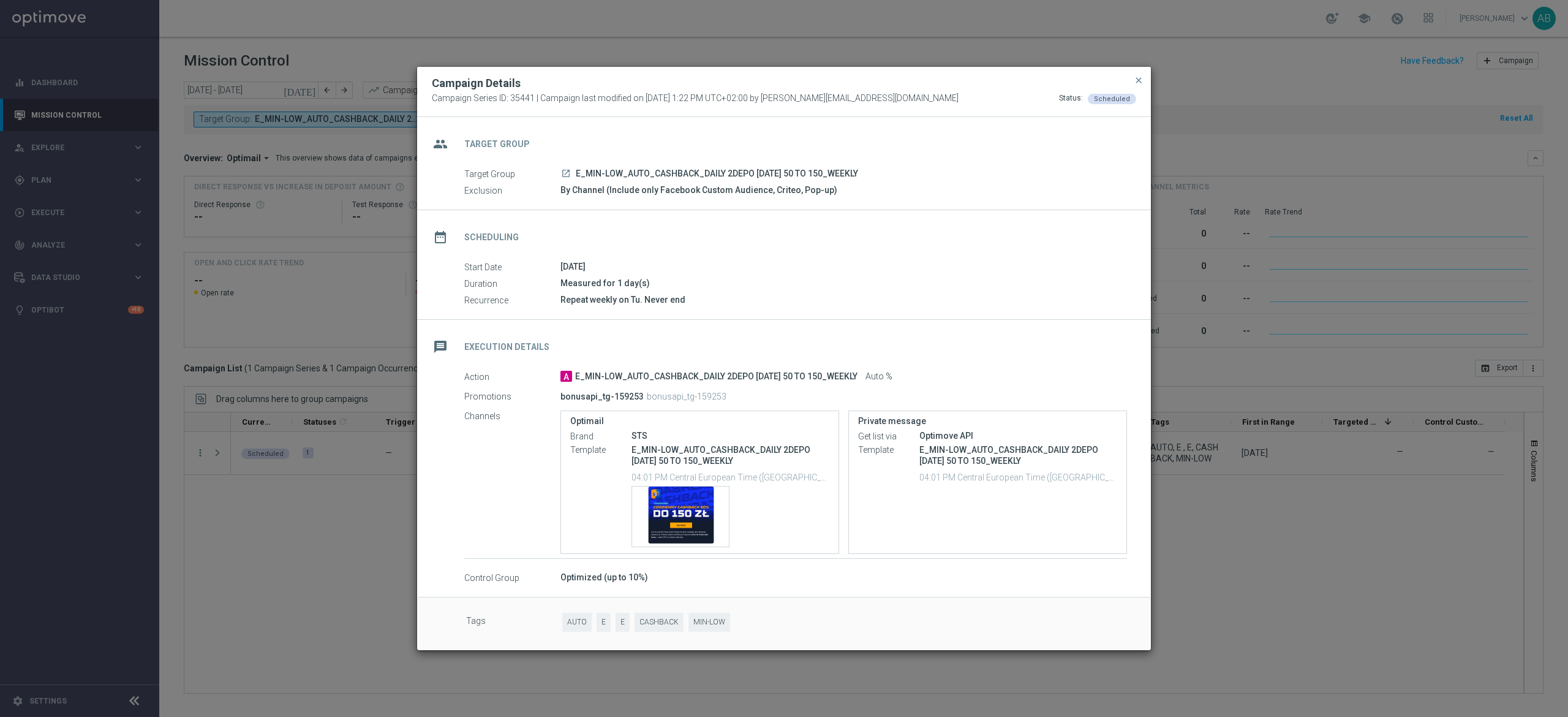
click at [1286, 504] on modal-container "Campaign Details Campaign Series ID: 35441 | Campaign last modified on [DATE] 1…" at bounding box center [784, 358] width 1568 height 717
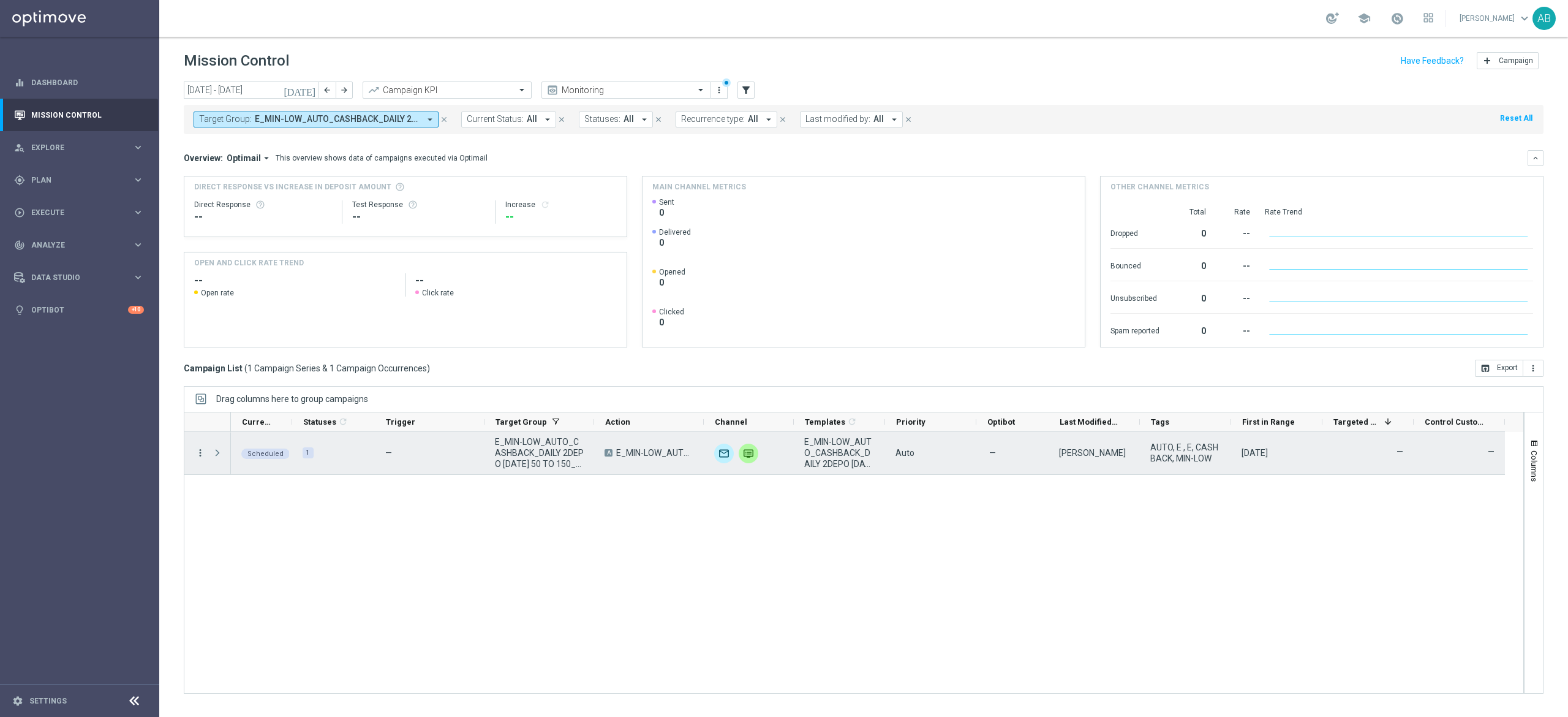
click at [200, 454] on icon "more_vert" at bounding box center [200, 452] width 11 height 11
click at [255, 586] on div "Delete" at bounding box center [281, 587] width 114 height 8
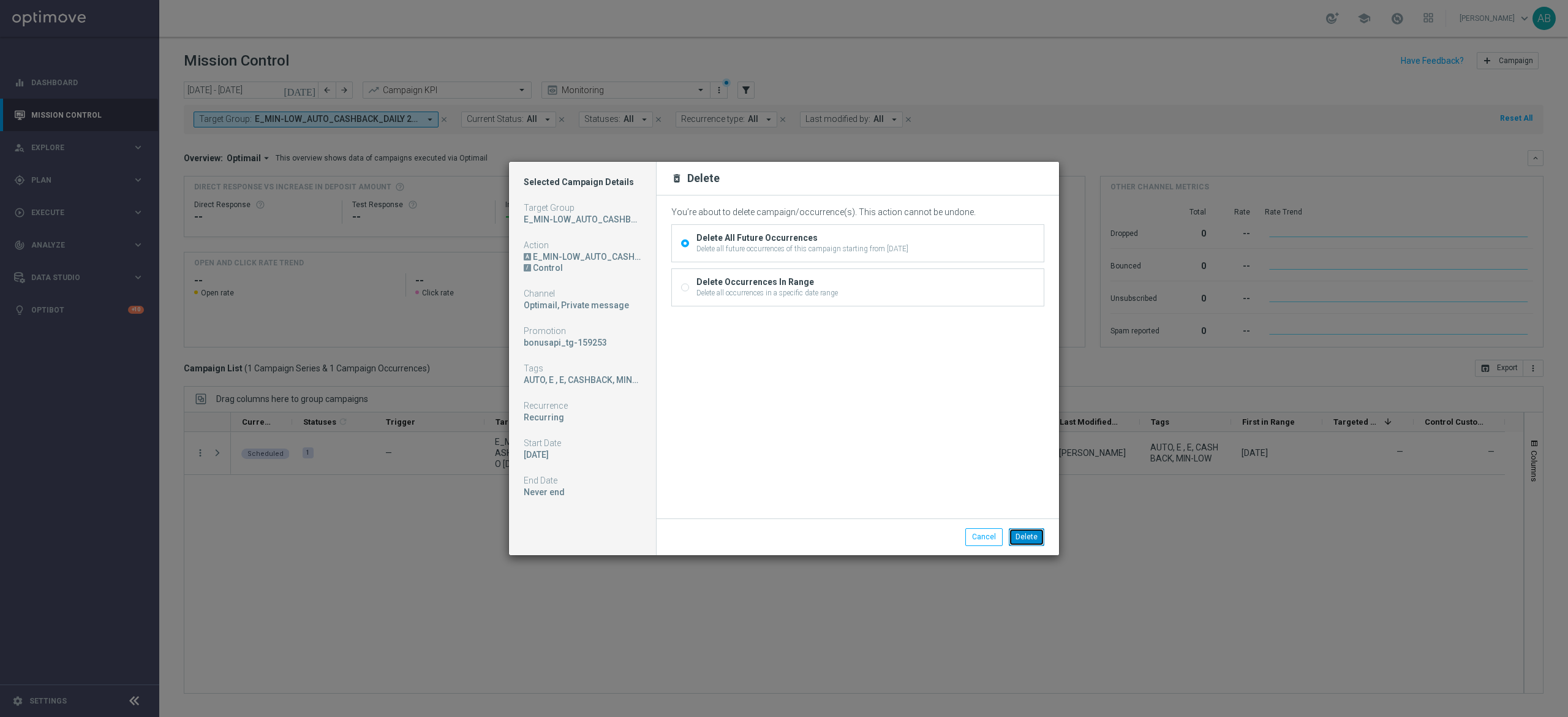
click at [1035, 539] on button "Delete" at bounding box center [1027, 536] width 36 height 17
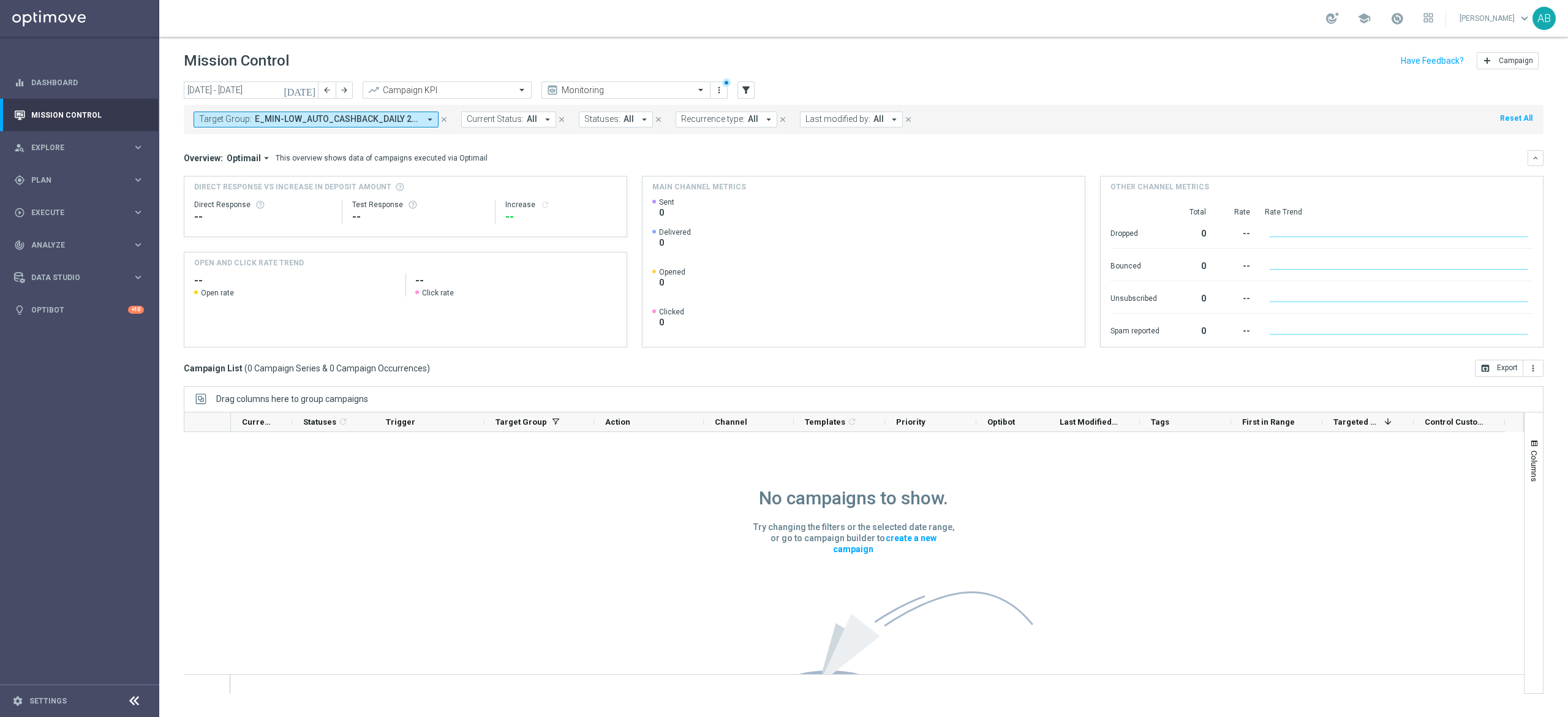
click at [314, 118] on span "E_MIN-LOW_AUTO_CASHBACK_DAILY 2DEPO [DATE] 50 TO 150_WEEKLY" at bounding box center [337, 119] width 165 height 10
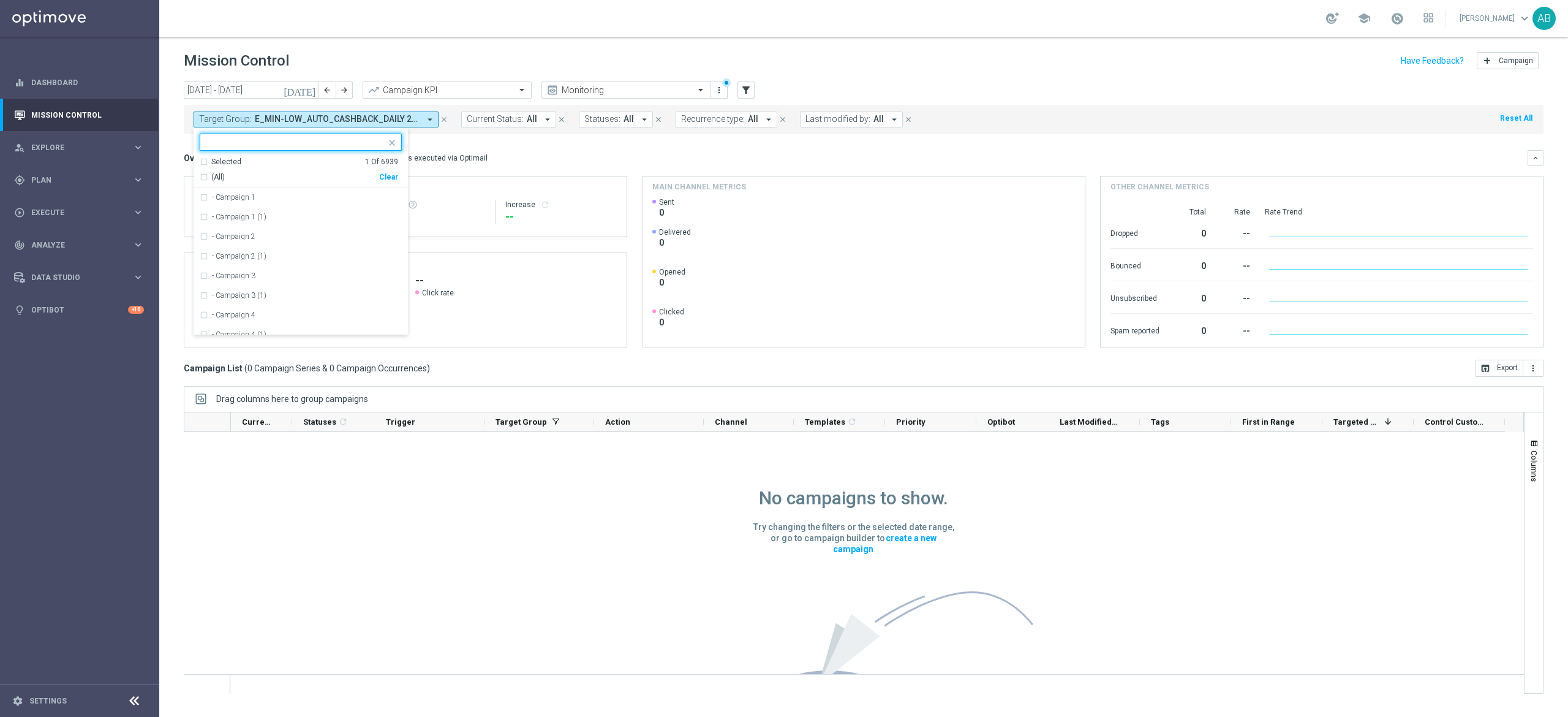
click at [0, 0] on div "Clear" at bounding box center [0, 0] width 0 height 0
click at [342, 143] on input "text" at bounding box center [296, 143] width 179 height 10
paste input "E_MED-HIGH_AUTO_CASHBACK_DAILY 2DEPO [DATE] 50 TO 300_WEEKLY"
click at [329, 196] on label "E_MED-HIGH_AUTO_CASHBACK_DAILY 2DEPO [DATE] 50 TO 300_WEEKLY" at bounding box center [307, 197] width 190 height 8
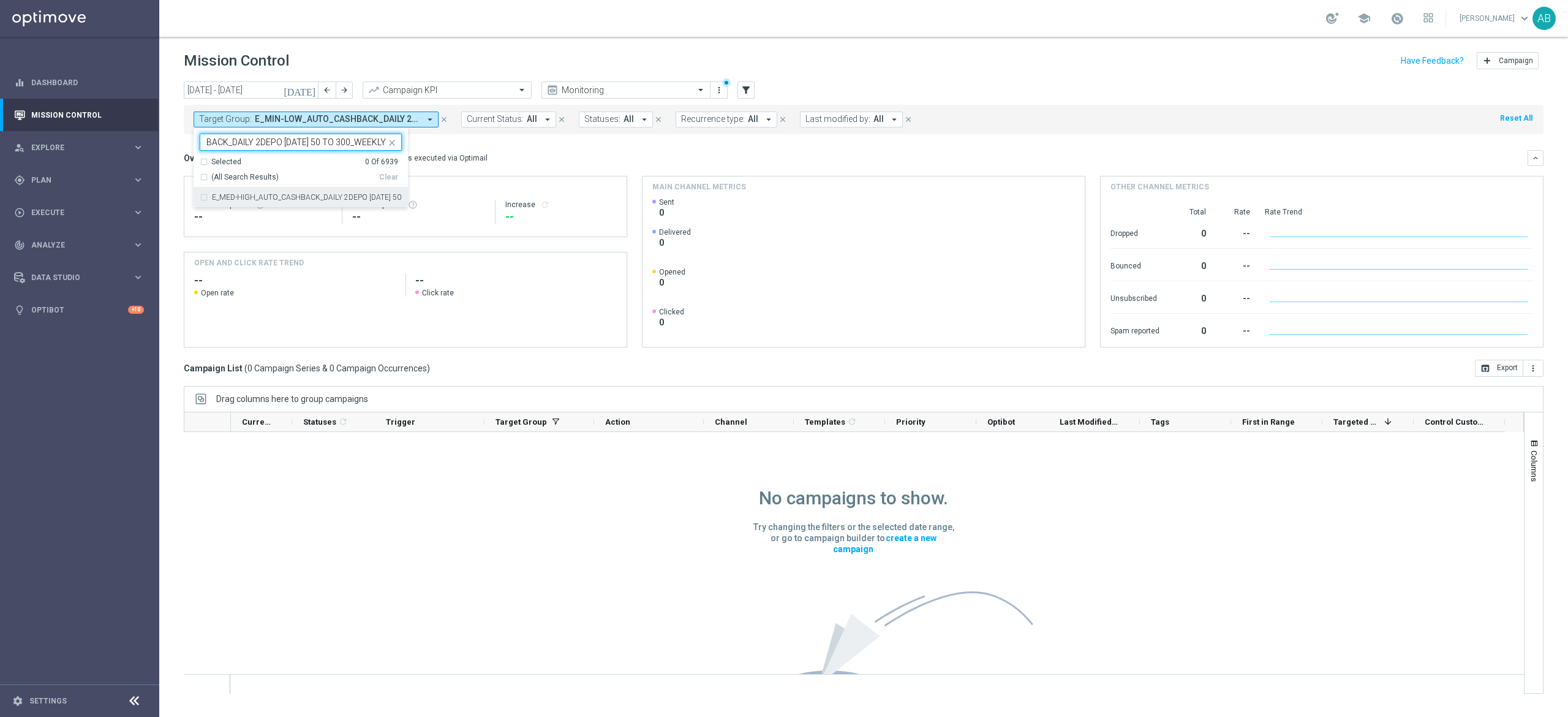
type input "E_MED-HIGH_AUTO_CASHBACK_DAILY 2DEPO [DATE] 50 TO 300_WEEKLY"
click at [501, 155] on div "Overview: Optimail arrow_drop_down This overview shows data of campaigns execut…" at bounding box center [856, 158] width 1344 height 11
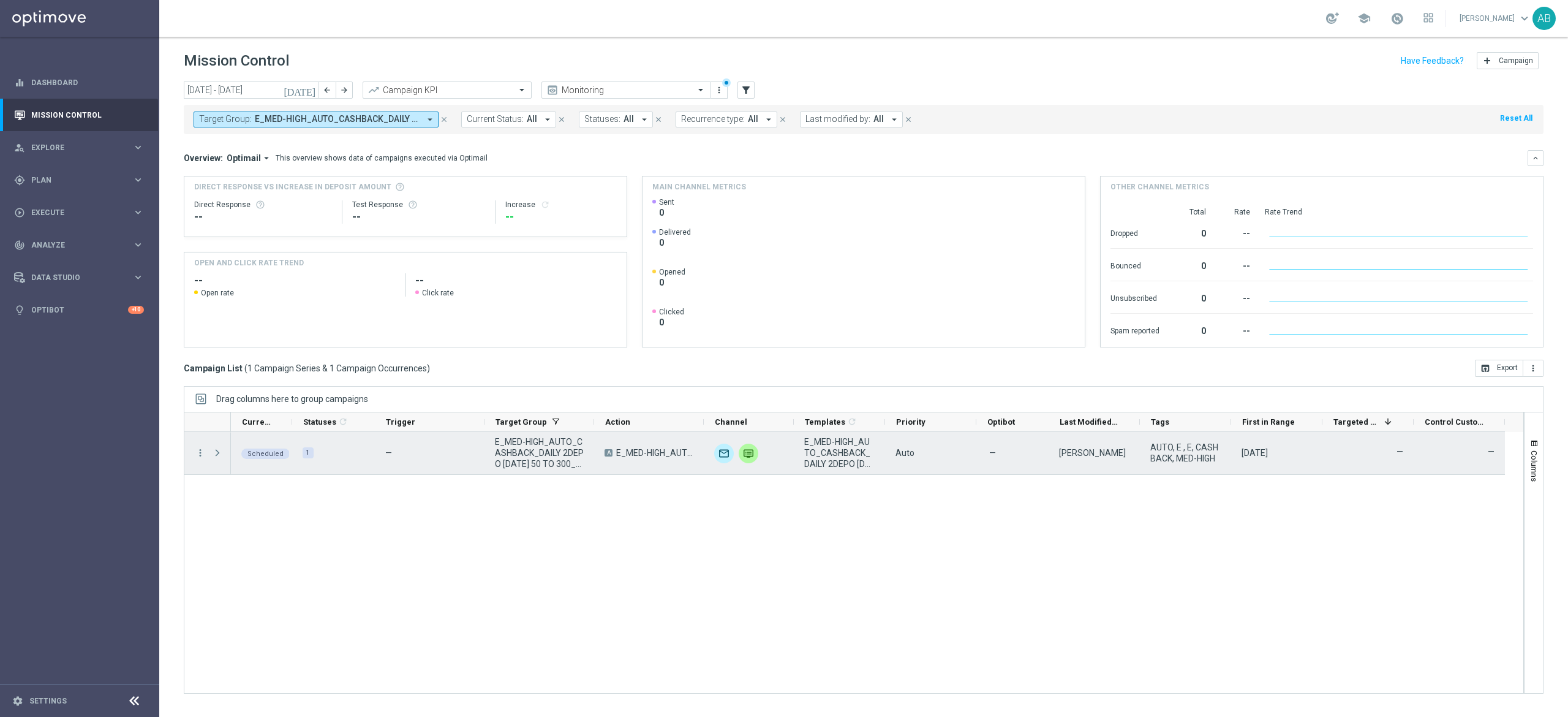
click at [225, 452] on div at bounding box center [219, 453] width 25 height 42
click at [219, 454] on span at bounding box center [217, 452] width 11 height 10
click at [204, 458] on icon "more_vert" at bounding box center [200, 452] width 11 height 11
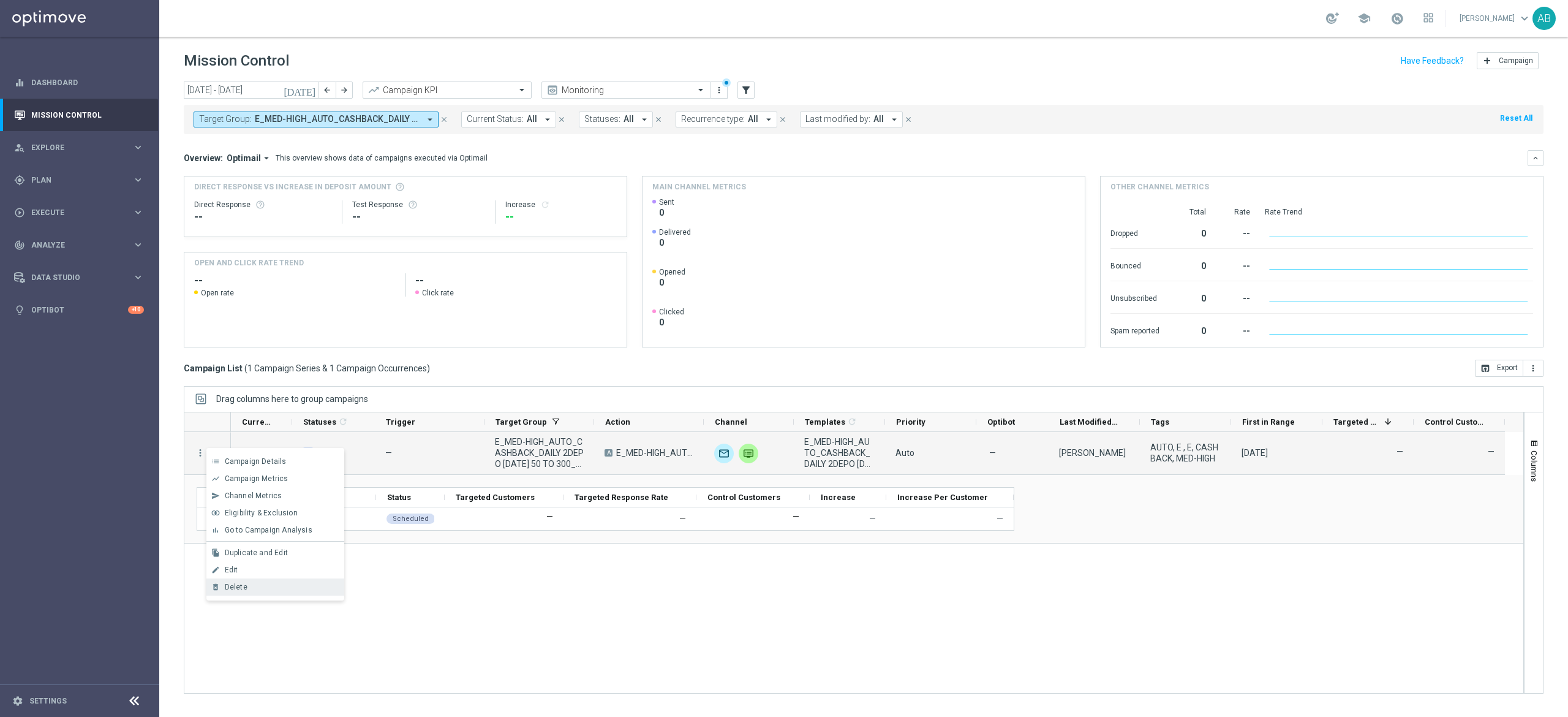
click at [239, 587] on span "Delete" at bounding box center [236, 587] width 23 height 8
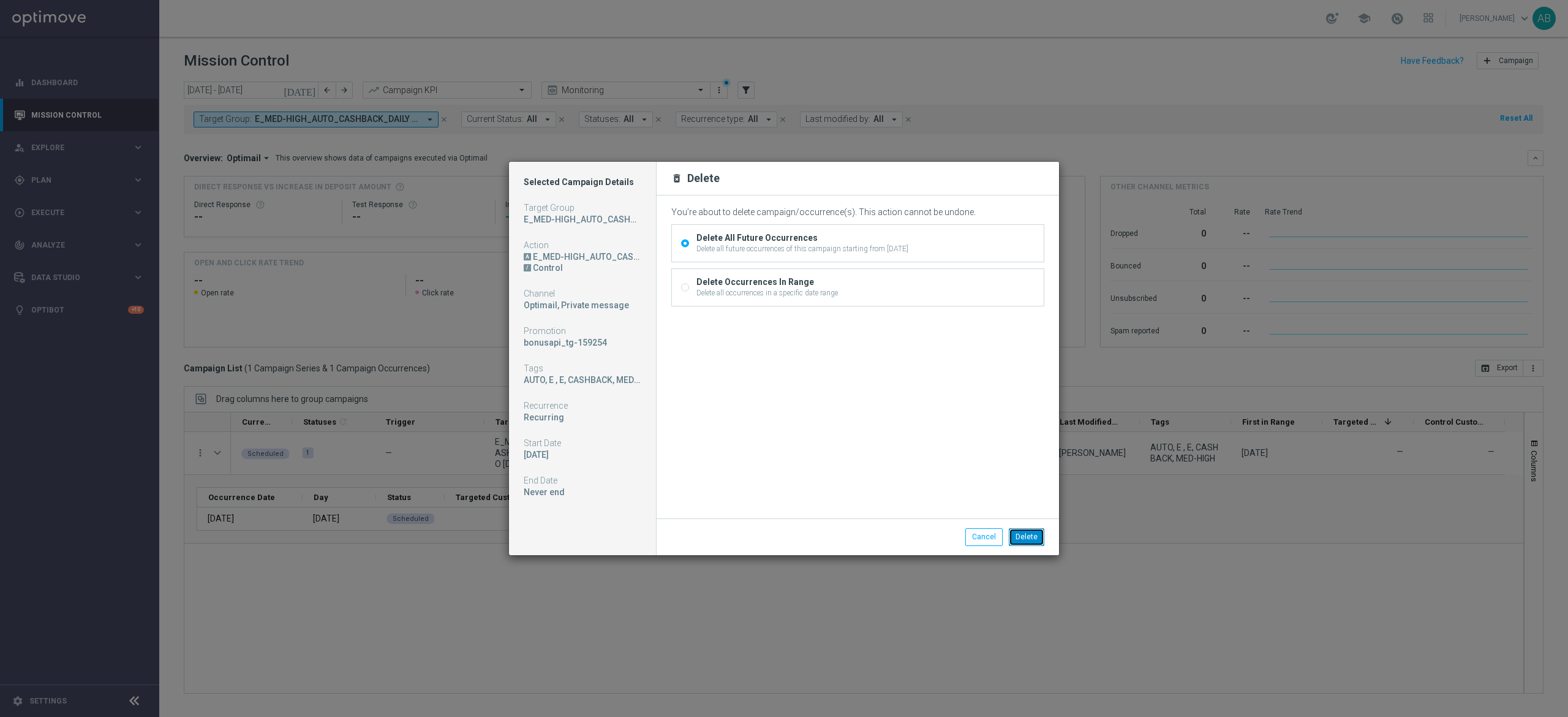
click at [1039, 536] on button "Delete" at bounding box center [1027, 536] width 36 height 17
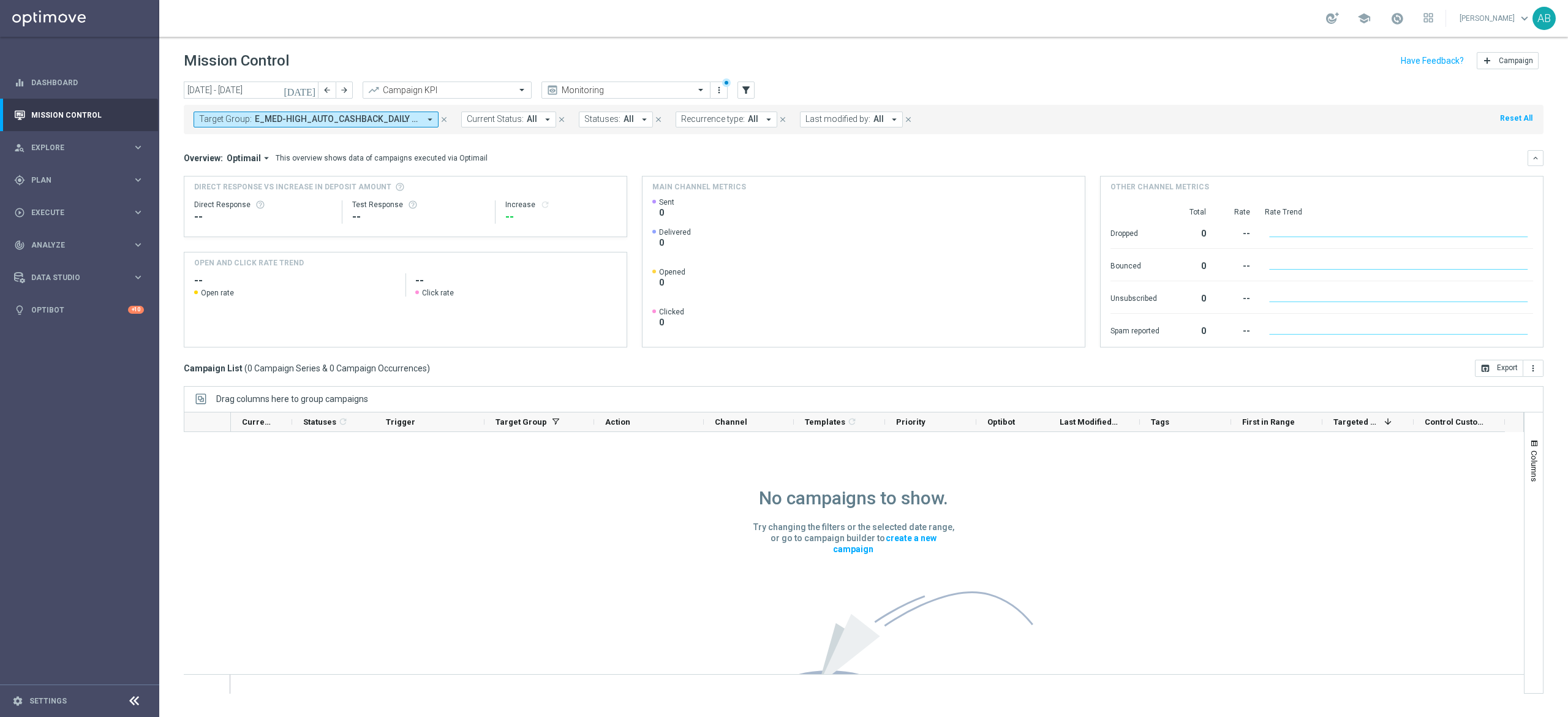
click at [414, 120] on span "E_MED-HIGH_AUTO_CASHBACK_DAILY 2DEPO [DATE] 50 TO 300_WEEKLY" at bounding box center [337, 119] width 165 height 10
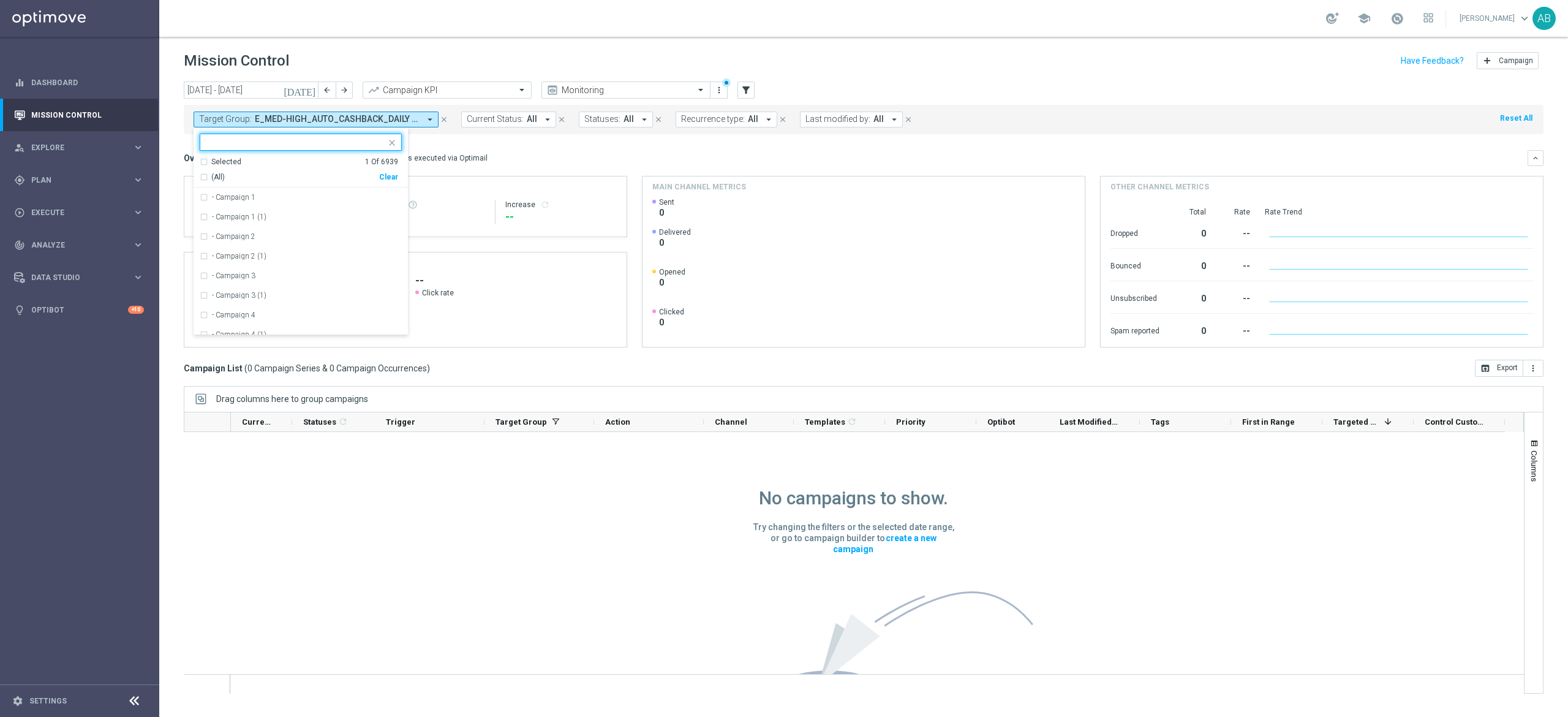
click at [0, 0] on div "Clear" at bounding box center [0, 0] width 0 height 0
click at [371, 148] on div at bounding box center [295, 143] width 181 height 12
paste input "E_MIN-LOW_AUTO_CASHBACK_DAILY 3DEPO [DATE] 50 TO 150_WEEKLY"
click at [353, 195] on label "E_MIN-LOW_AUTO_CASHBACK_DAILY 3DEPO [DATE] 50 TO 150_WEEKLY" at bounding box center [307, 197] width 190 height 8
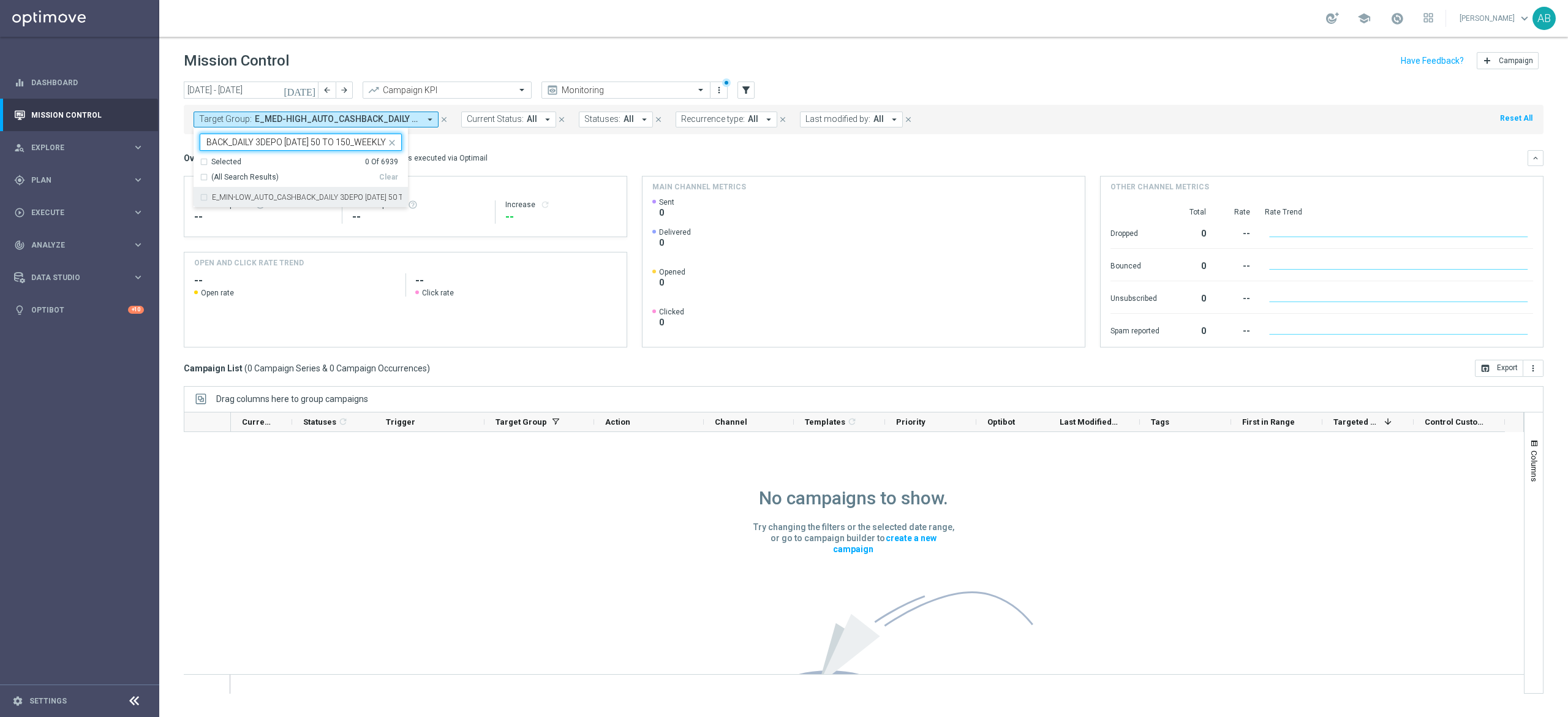
type input "E_MIN-LOW_AUTO_CASHBACK_DAILY 3DEPO [DATE] 50 TO 150_WEEKLY"
click at [574, 156] on div "Overview: Optimail arrow_drop_down This overview shows data of campaigns execut…" at bounding box center [856, 158] width 1344 height 11
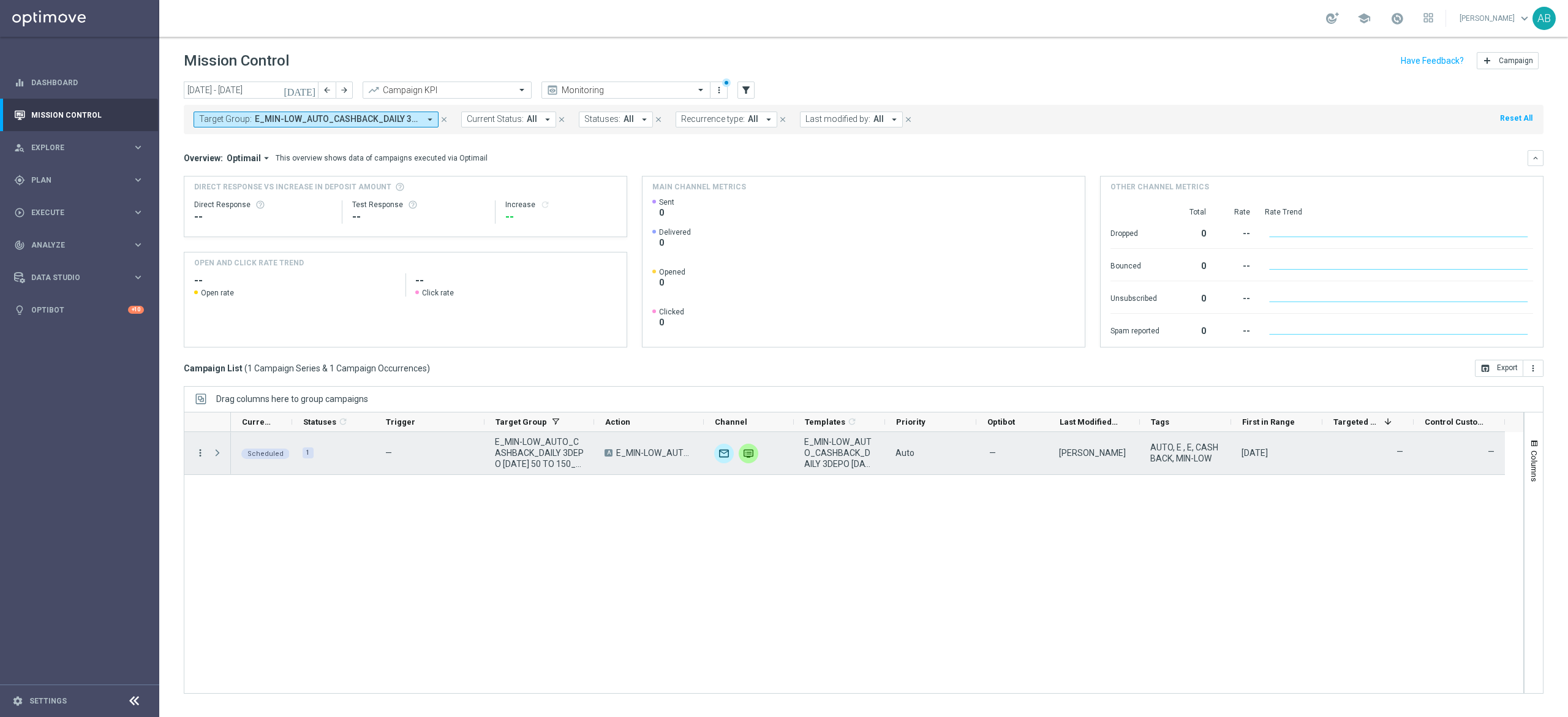
click at [200, 455] on icon "more_vert" at bounding box center [200, 452] width 11 height 11
click at [221, 589] on div "delete_forever" at bounding box center [216, 587] width 18 height 8
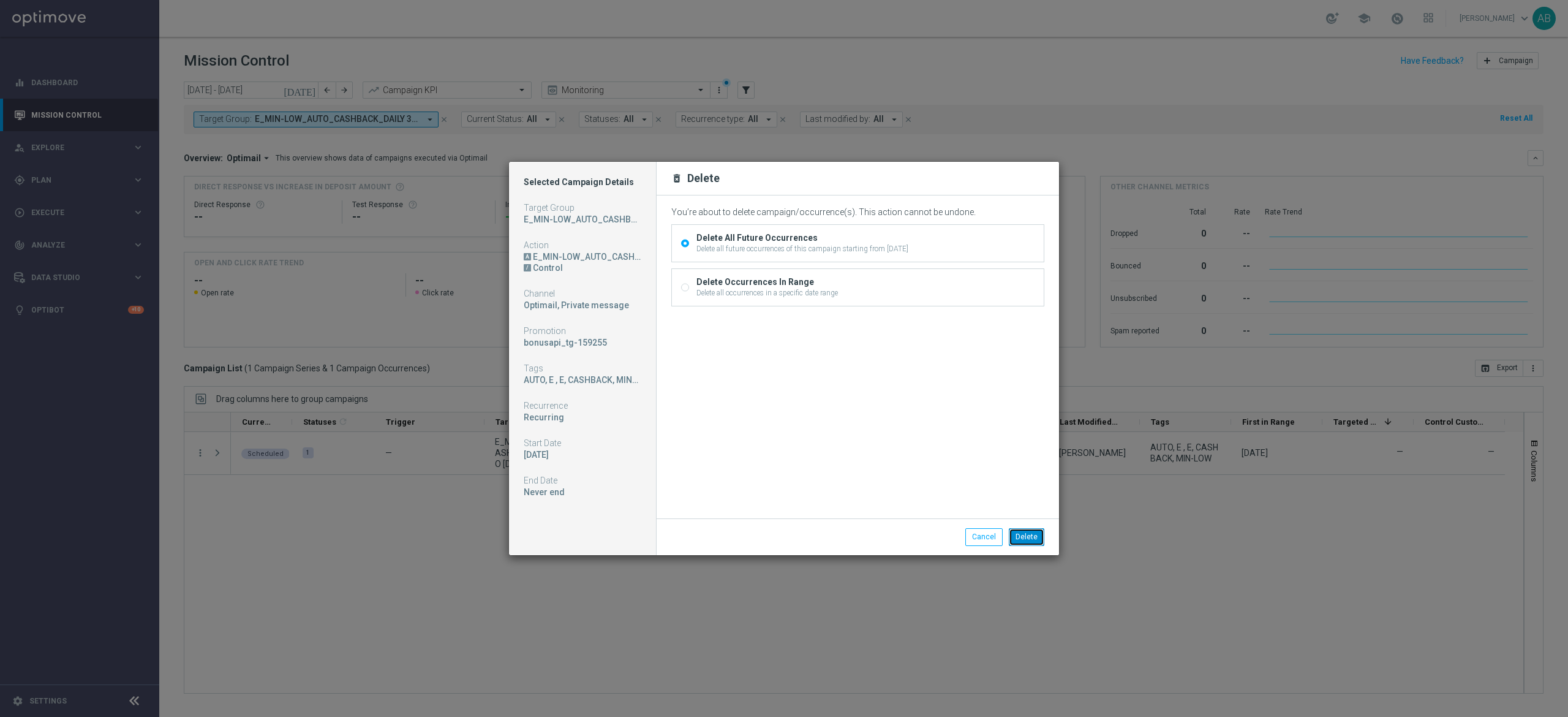
click at [1023, 534] on button "Delete" at bounding box center [1027, 536] width 36 height 17
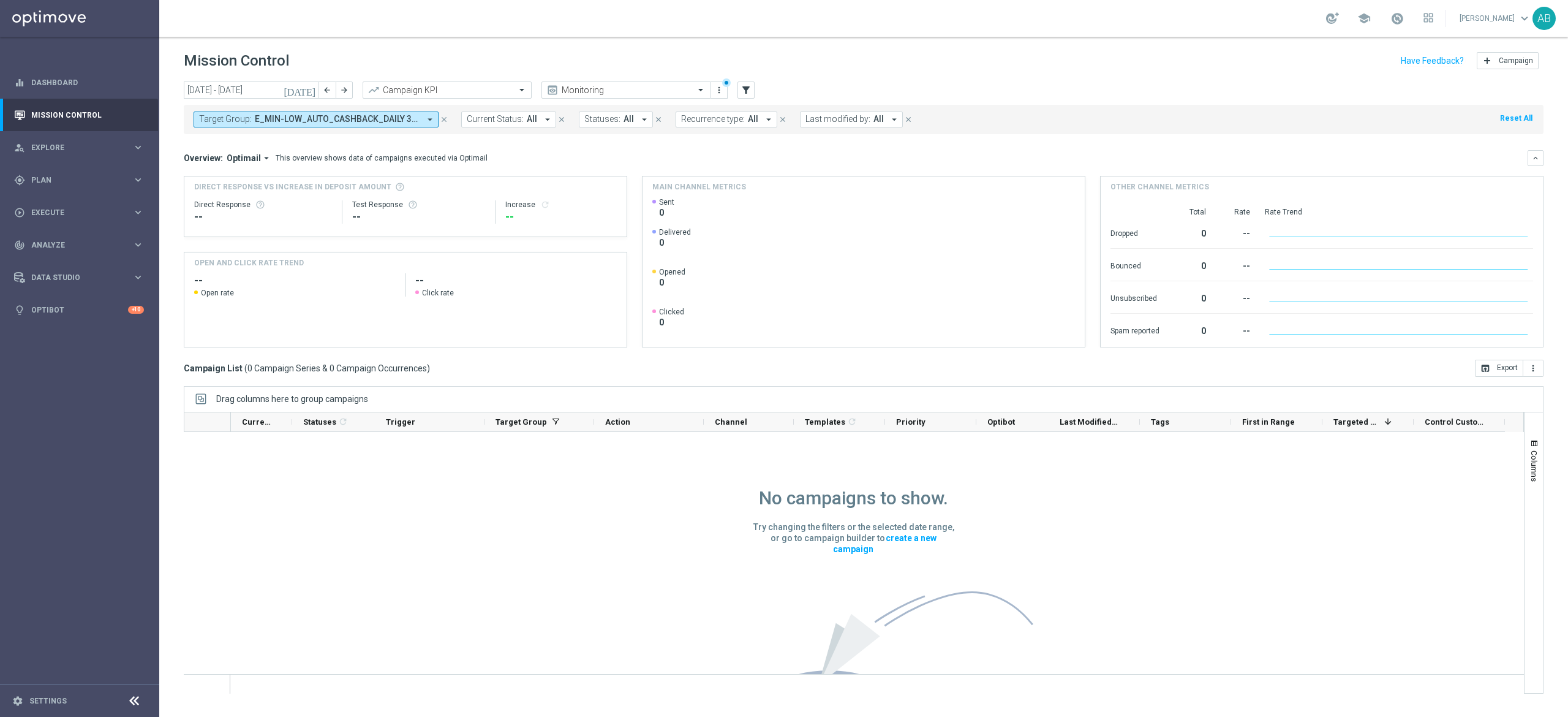
click at [557, 590] on div "No campaigns to show. Try changing the filters or the selected date range, or g…" at bounding box center [854, 580] width 1340 height 296
click at [400, 125] on button "Target Group: E_MIN-LOW_AUTO_CASHBACK_DAILY 3DEPO [DATE] 50 TO 150_WEEKLY arrow…" at bounding box center [316, 119] width 245 height 16
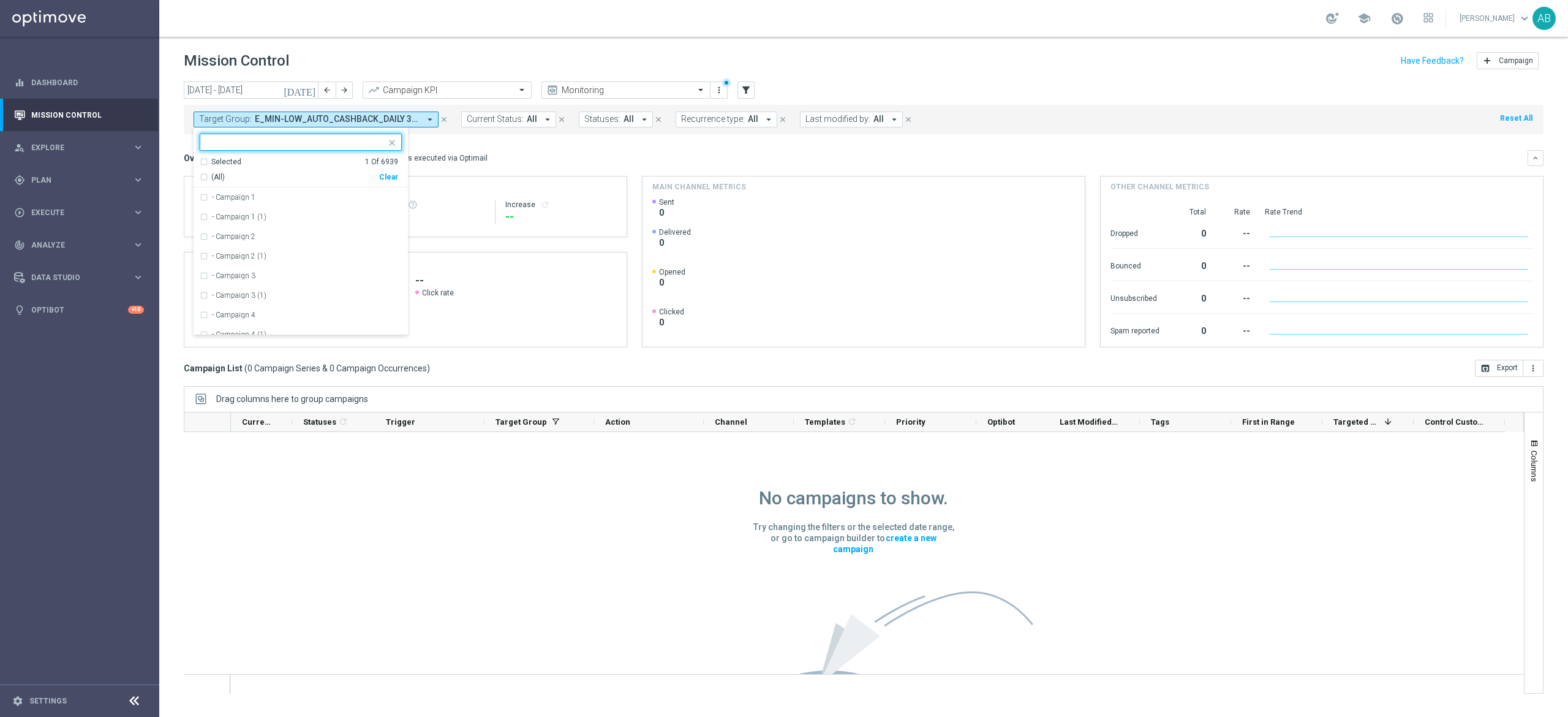
click at [0, 0] on div "Clear" at bounding box center [0, 0] width 0 height 0
click at [363, 141] on input "text" at bounding box center [296, 143] width 179 height 10
paste input "E_MIN-LOW_AUTO_CASHBACK_DAILY 3DEPO [DATE] 50 TO 150_WEEKLY"
click at [349, 196] on label "E_MIN-LOW_AUTO_CASHBACK_DAILY 3DEPO [DATE] 50 TO 150_WEEKLY" at bounding box center [307, 197] width 190 height 8
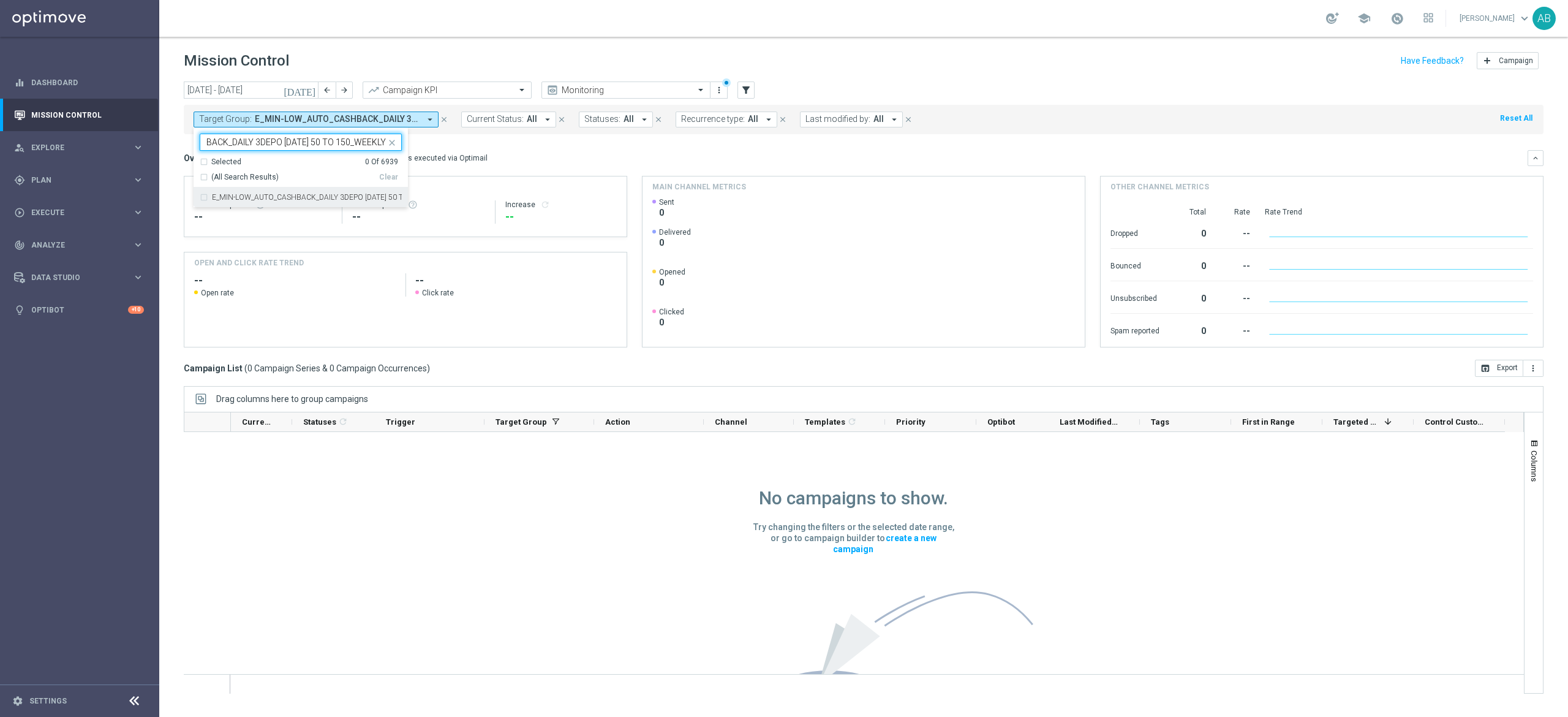
type input "E_MIN-LOW_AUTO_CASHBACK_DAILY 3DEPO [DATE] 50 TO 150_WEEKLY"
click at [550, 158] on div "Overview: Optimail arrow_drop_down This overview shows data of campaigns execut…" at bounding box center [856, 158] width 1344 height 11
click at [679, 505] on div "No campaigns to show. Try changing the filters or the selected date range, or g…" at bounding box center [854, 580] width 359 height 296
click at [336, 127] on div "Target Group: E_MIN-LOW_AUTO_CASHBACK_DAILY 3DEPO [DATE] 50 TO 150_WEEKLY arrow…" at bounding box center [864, 120] width 1360 height 29
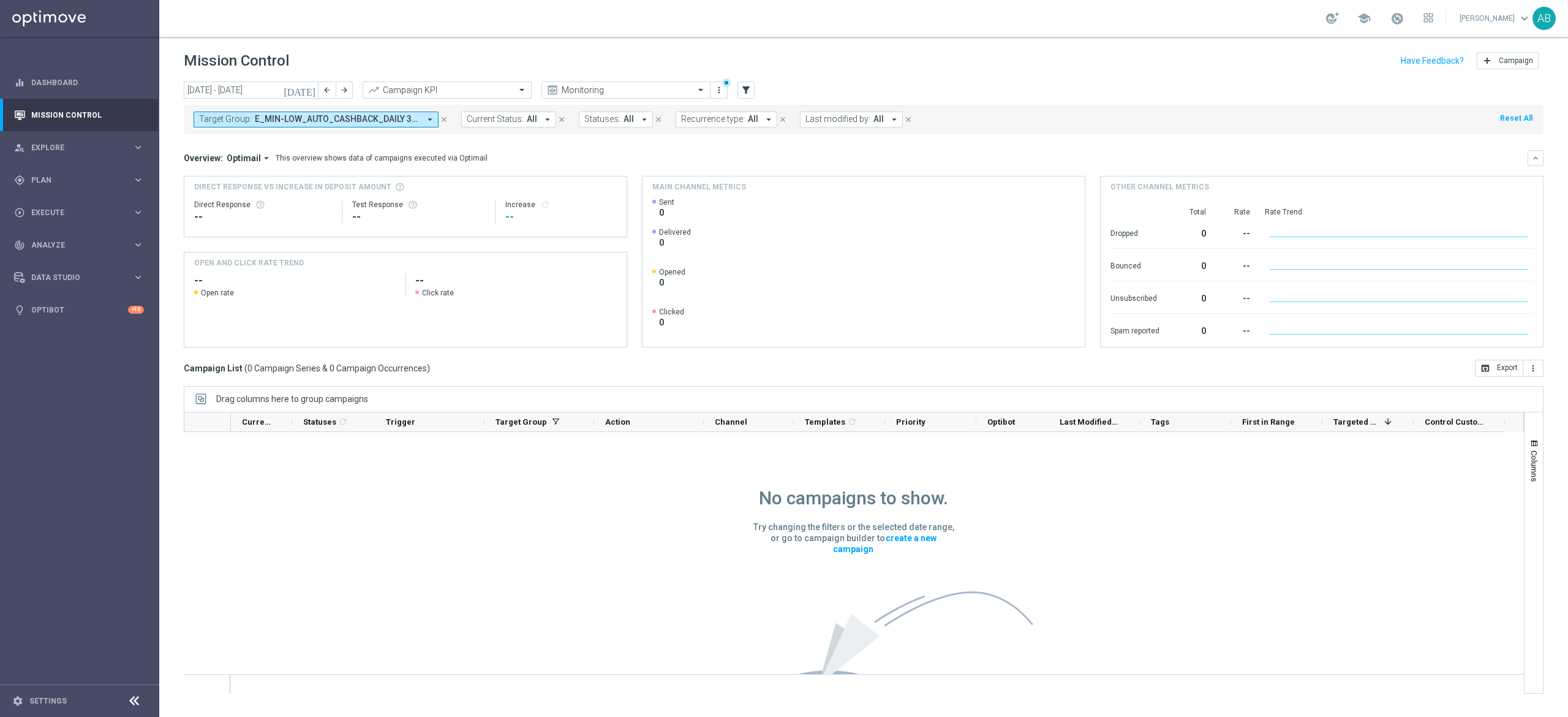
click at [385, 127] on div "Target Group: E_MIN-LOW_AUTO_CASHBACK_DAILY 3DEPO [DATE] 50 TO 150_WEEKLY arrow…" at bounding box center [864, 120] width 1360 height 29
click at [397, 123] on span "E_MIN-LOW_AUTO_CASHBACK_DAILY 3DEPO [DATE] 50 TO 150_WEEKLY" at bounding box center [337, 119] width 165 height 10
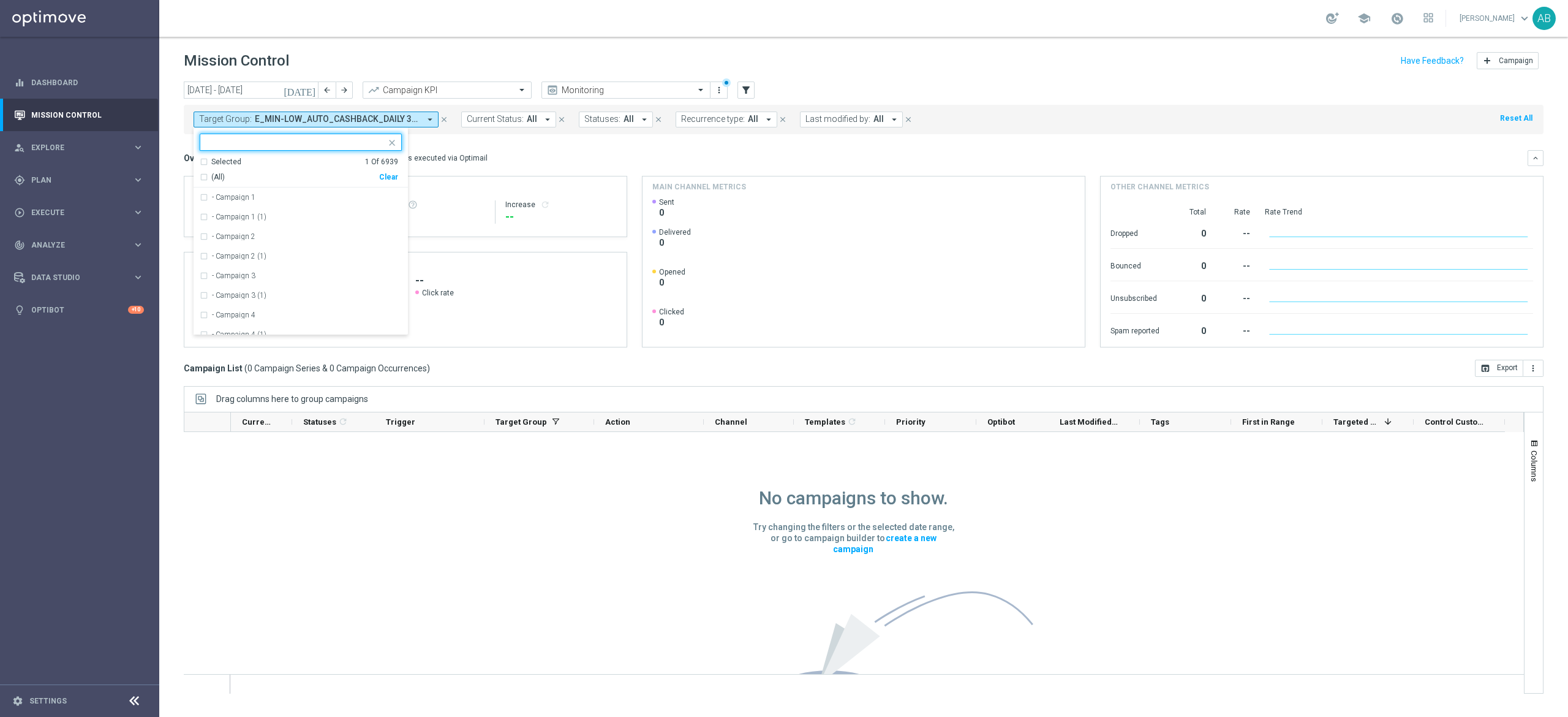
click at [0, 0] on div "Clear" at bounding box center [0, 0] width 0 height 0
click at [370, 134] on div at bounding box center [293, 142] width 186 height 15
paste input "E_MED-HIGH_AUTO_CASHBACK_DAILY 3DEPO [DATE] 50 TO 300_WEEKLY"
type input "E_MED-HIGH_AUTO_CASHBACK_DAILY 3DEPO [DATE] 50 TO 300_WEEKLY"
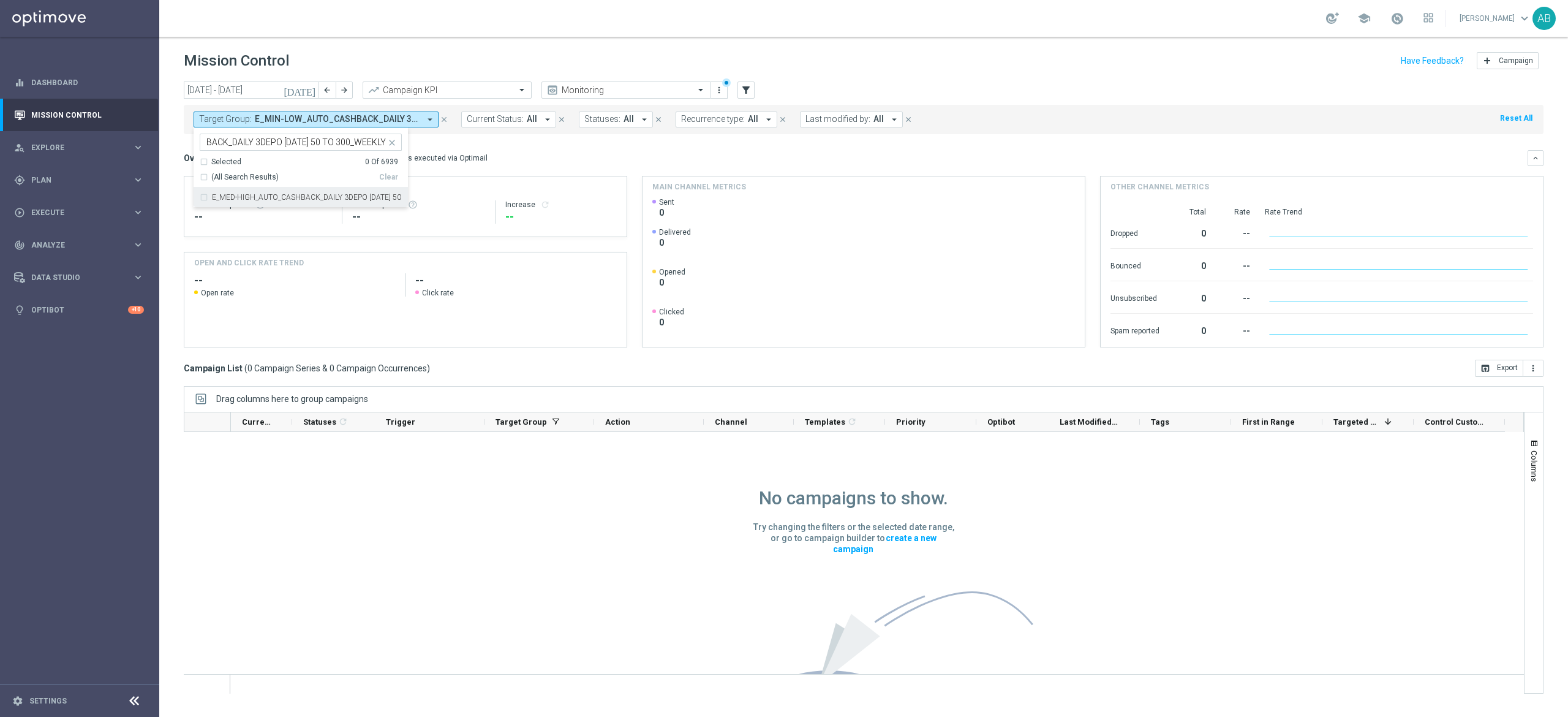
click at [337, 212] on div "Direct Response -- Test Response -- Increase refresh" at bounding box center [405, 212] width 422 height 39
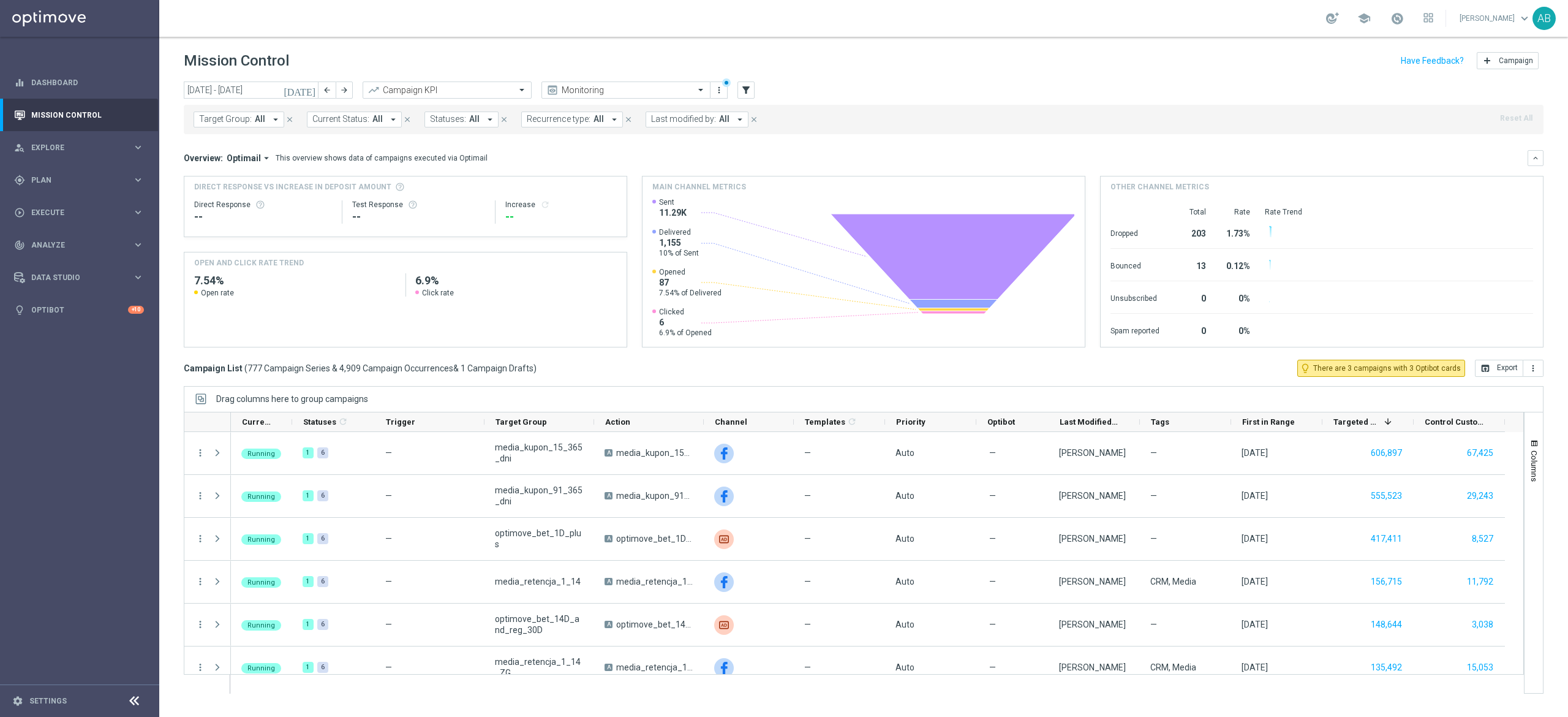
click at [249, 120] on span "Target Group:" at bounding box center [225, 119] width 53 height 10
click at [249, 198] on label "E_MED-HIGH_AUTO_CASHBACK_DAILY 3DEPO [DATE] 50 TO 300_WEEKLY" at bounding box center [307, 197] width 190 height 8
type input "E_MED-HIGH_AUTO_CASHBACK_DAILY 3DEPO [DATE] 50 TO 300_WEEKLY"
click at [542, 162] on div "Overview: Optimail arrow_drop_down This overview shows data of campaigns execut…" at bounding box center [856, 158] width 1344 height 11
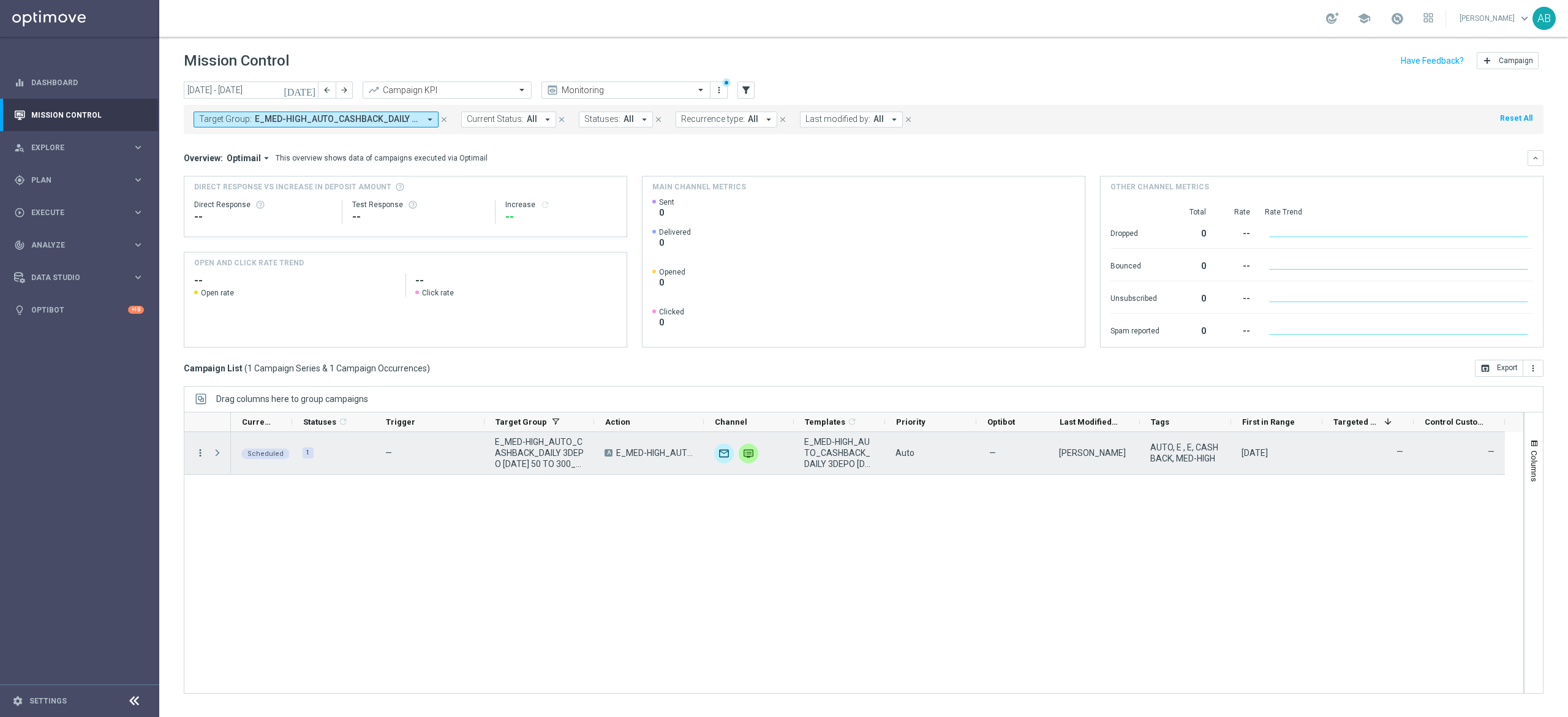
click at [197, 457] on icon "more_vert" at bounding box center [200, 452] width 11 height 11
click at [223, 586] on div "delete_forever" at bounding box center [216, 587] width 18 height 8
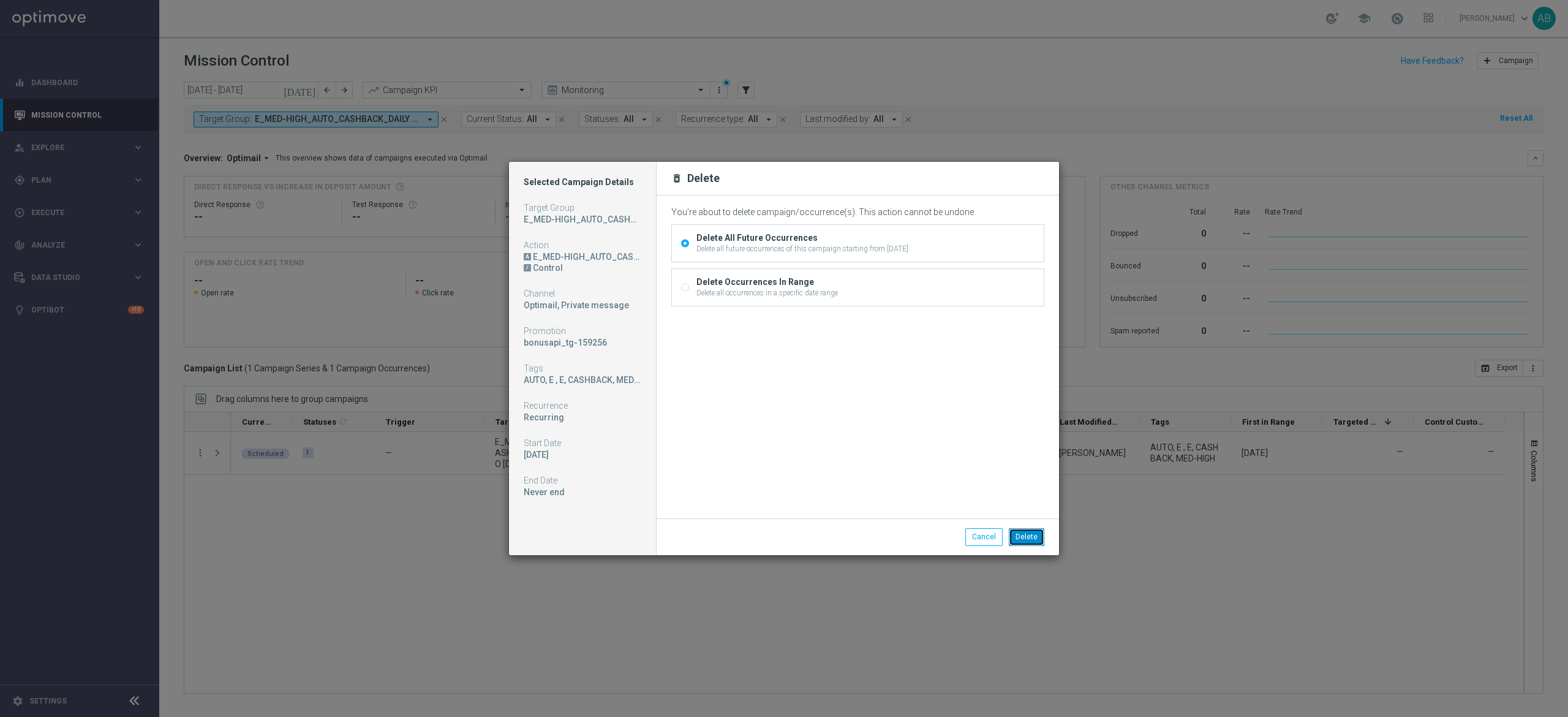
click at [1033, 538] on button "Delete" at bounding box center [1027, 536] width 36 height 17
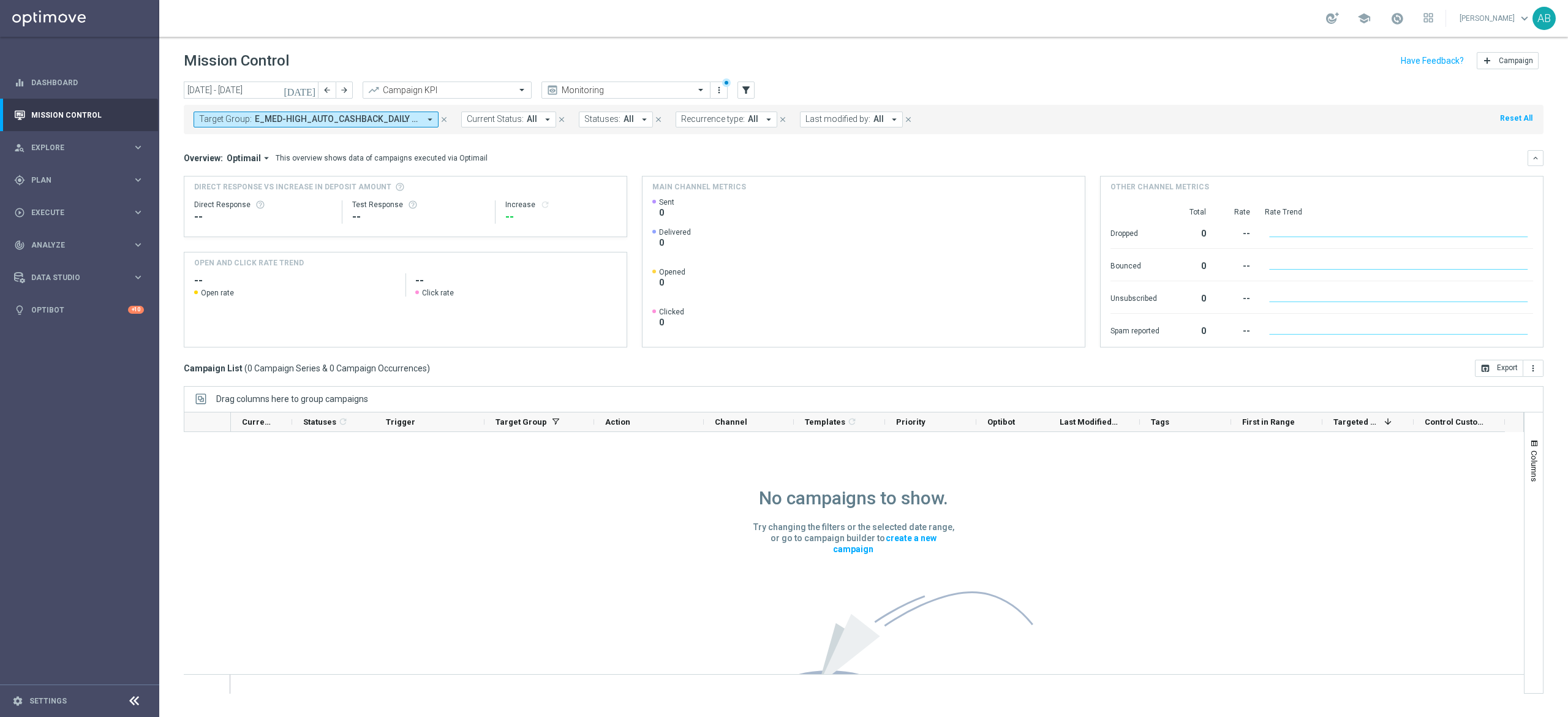
click at [354, 113] on button "Target Group: E_MED-HIGH_AUTO_CASHBACK_DAILY 3DEPO [DATE] 50 TO 300_WEEKLY arro…" at bounding box center [316, 119] width 245 height 16
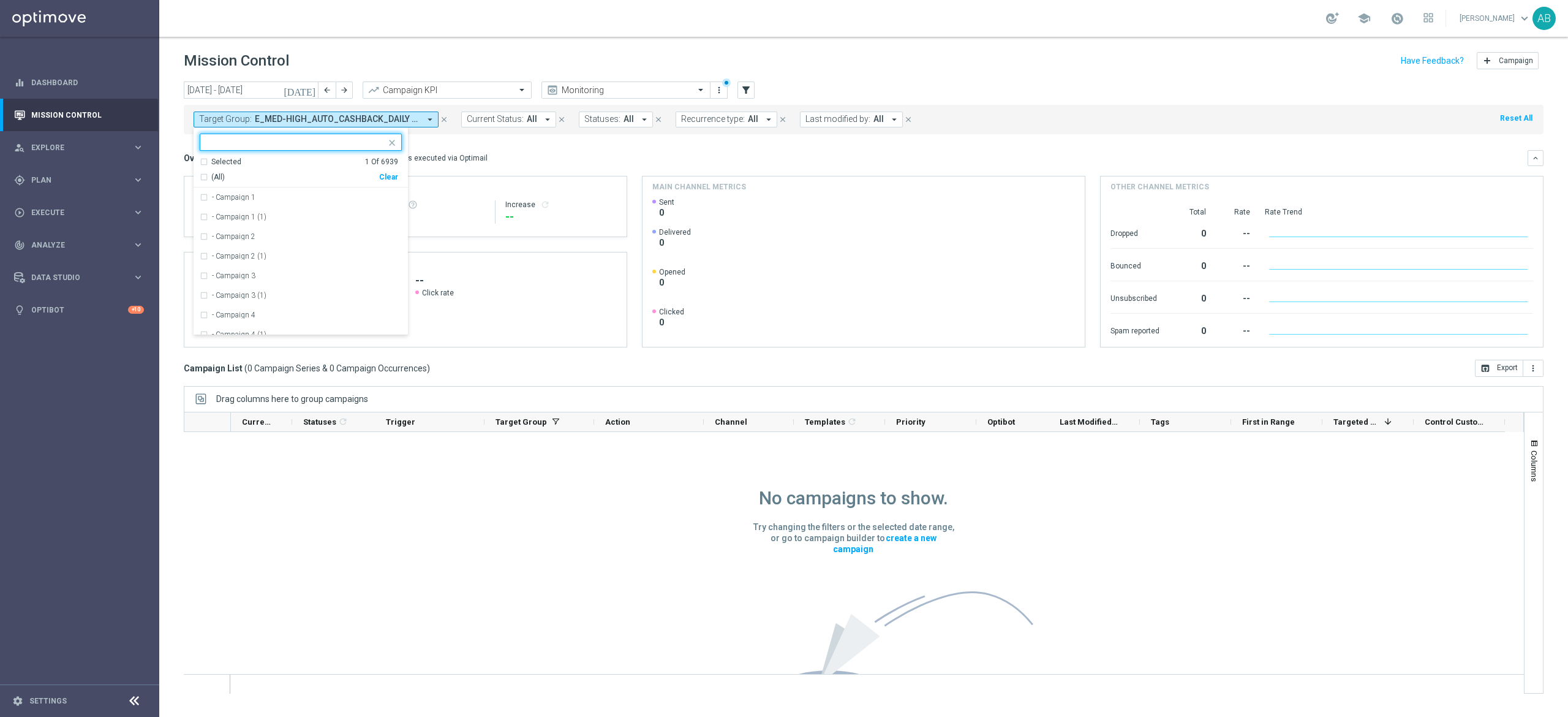
click at [0, 0] on div "Clear" at bounding box center [0, 0] width 0 height 0
click at [365, 139] on input "text" at bounding box center [296, 143] width 179 height 10
paste input "E_PREM-PEXTRA_AUTO_CASHBACK_DAILY 1 OR MORE DEPO [DATE] 50 TO 600_WEEKLY"
click at [322, 196] on label "E_PREM-PEXTRA_AUTO_CASHBACK_DAILY 1 OR MORE DEPO [DATE] 50 TO 600_WEEKLY" at bounding box center [307, 197] width 190 height 8
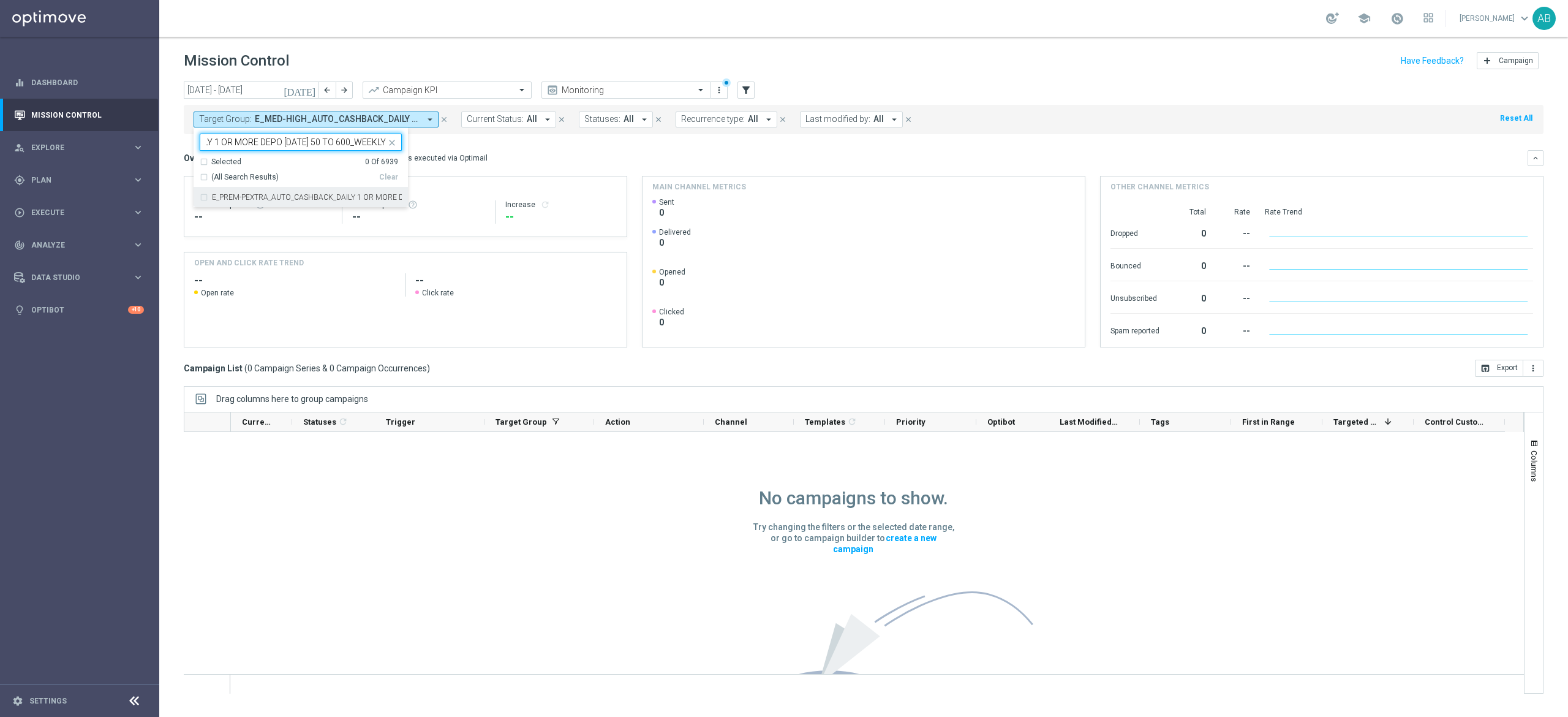
type input "E_PREM-PEXTRA_AUTO_CASHBACK_DAILY 1 OR MORE DEPO [DATE] 50 TO 600_WEEKLY"
click at [490, 156] on div "Overview: Optimail arrow_drop_down This overview shows data of campaigns execut…" at bounding box center [856, 158] width 1344 height 11
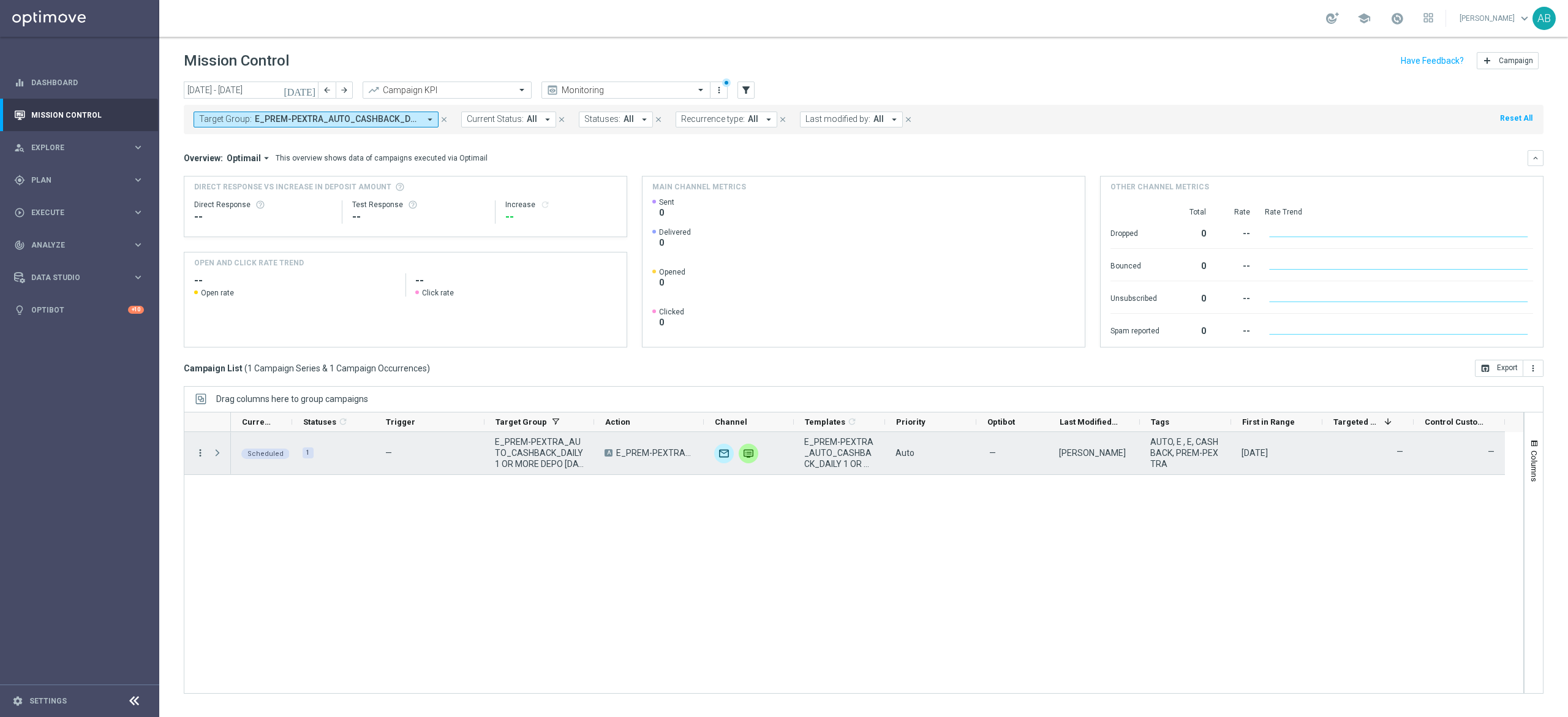
click at [193, 453] on div "more_vert" at bounding box center [195, 453] width 22 height 42
click at [199, 455] on icon "more_vert" at bounding box center [200, 452] width 11 height 11
click at [243, 587] on span "Delete" at bounding box center [236, 587] width 23 height 8
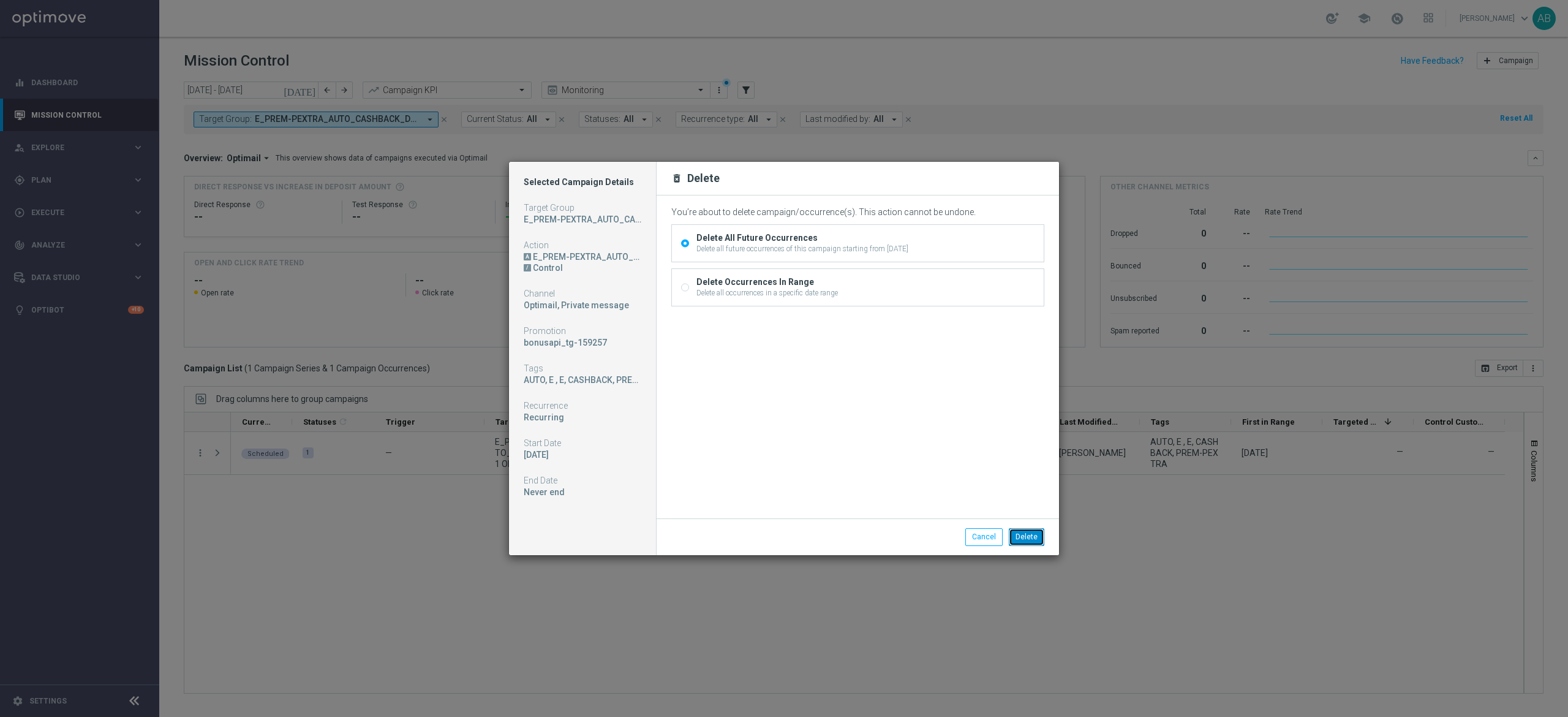
click at [1029, 538] on button "Delete" at bounding box center [1027, 536] width 36 height 17
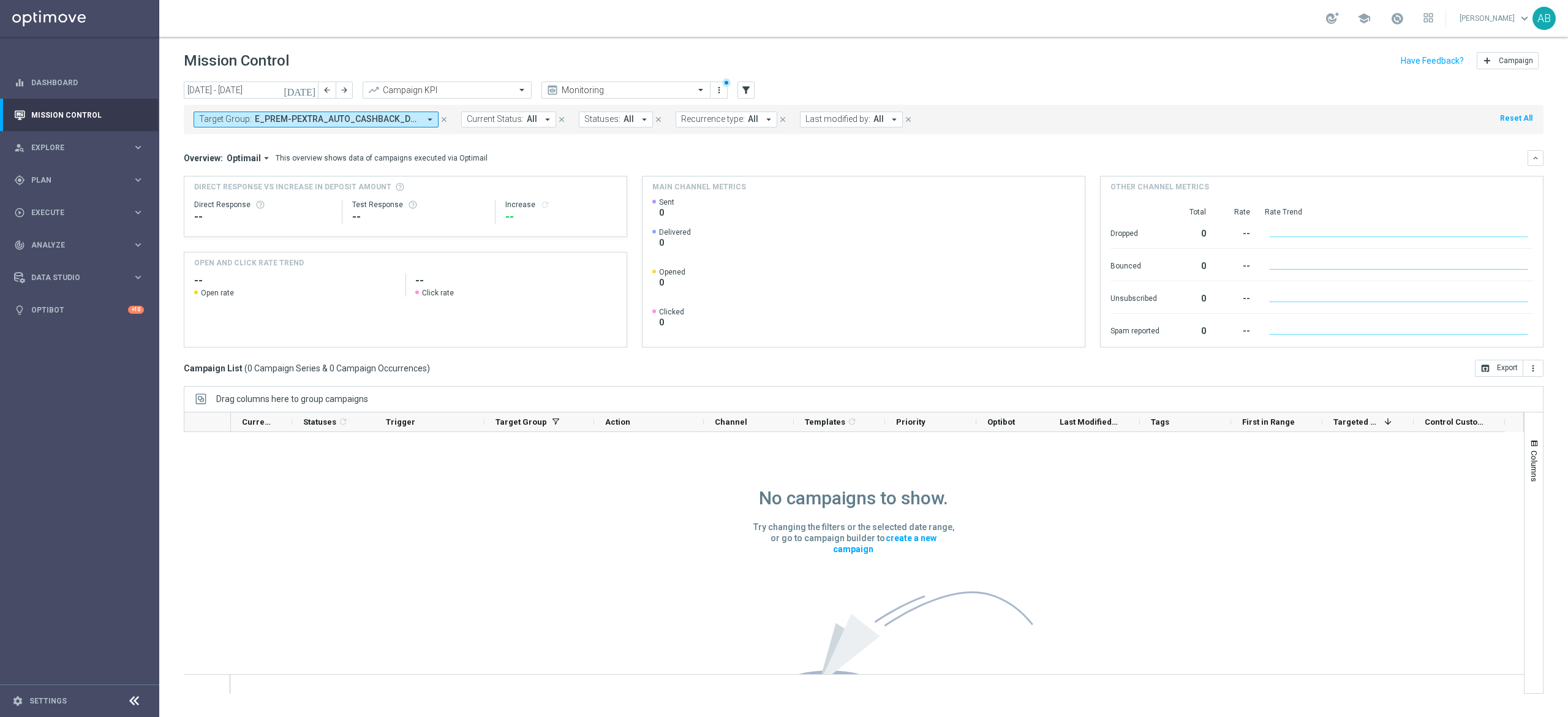
click at [265, 124] on span "E_PREM-PEXTRA_AUTO_CASHBACK_DAILY 1 OR MORE DEPO [DATE] 50 TO 600_WEEKLY" at bounding box center [337, 119] width 165 height 10
click at [0, 0] on div "Clear" at bounding box center [0, 0] width 0 height 0
click at [361, 144] on input "text" at bounding box center [296, 143] width 179 height 10
paste input "E_ALL_AUTO_CASHBACK_DAILY [DATE] 50 REM_WEEKLY"
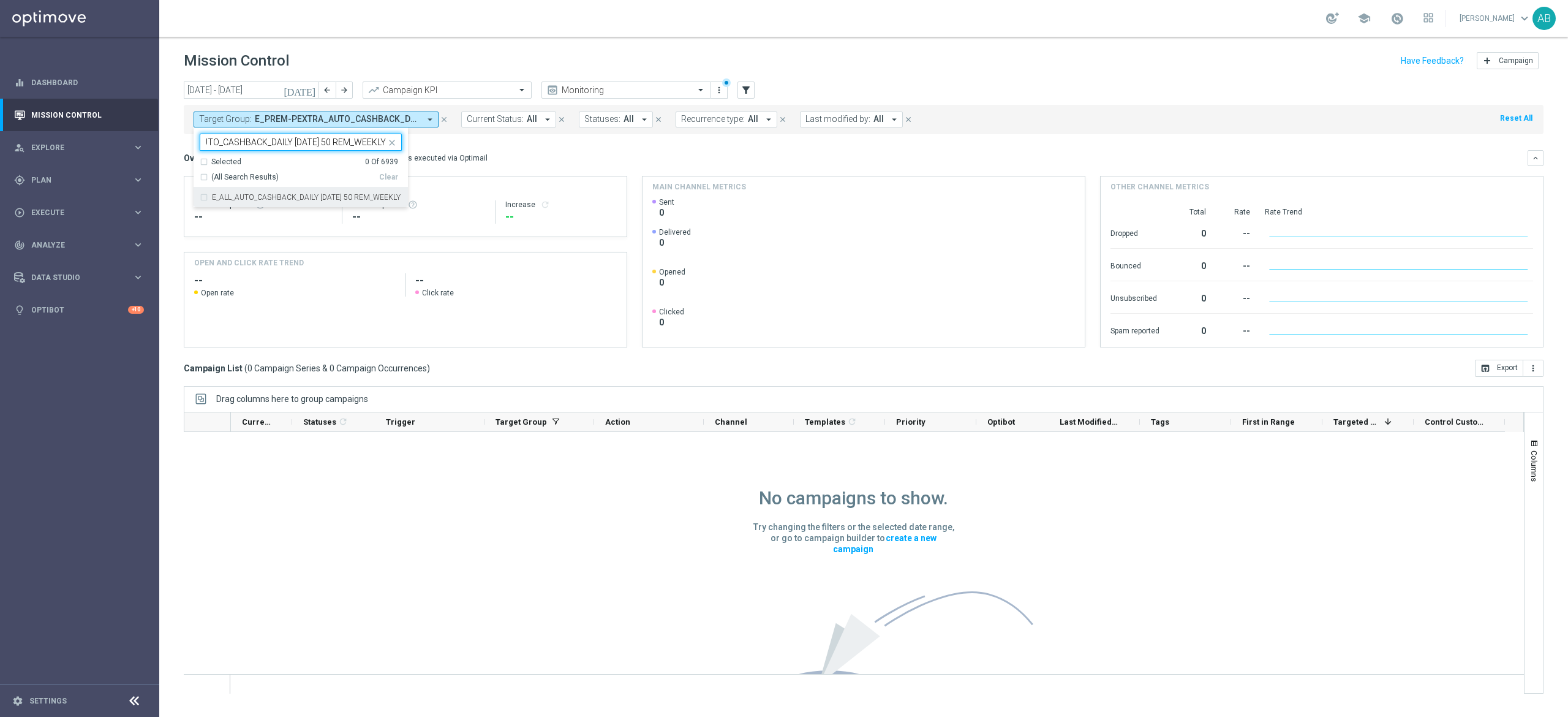
click at [338, 191] on div "E_ALL_AUTO_CASHBACK_DAILY [DATE] 50 REM_WEEKLY" at bounding box center [301, 197] width 202 height 20
type input "E_ALL_AUTO_CASHBACK_DAILY [DATE] 50 REM_WEEKLY"
click at [527, 151] on div "Overview: Optimail arrow_drop_down This overview shows data of campaigns execut…" at bounding box center [864, 158] width 1360 height 16
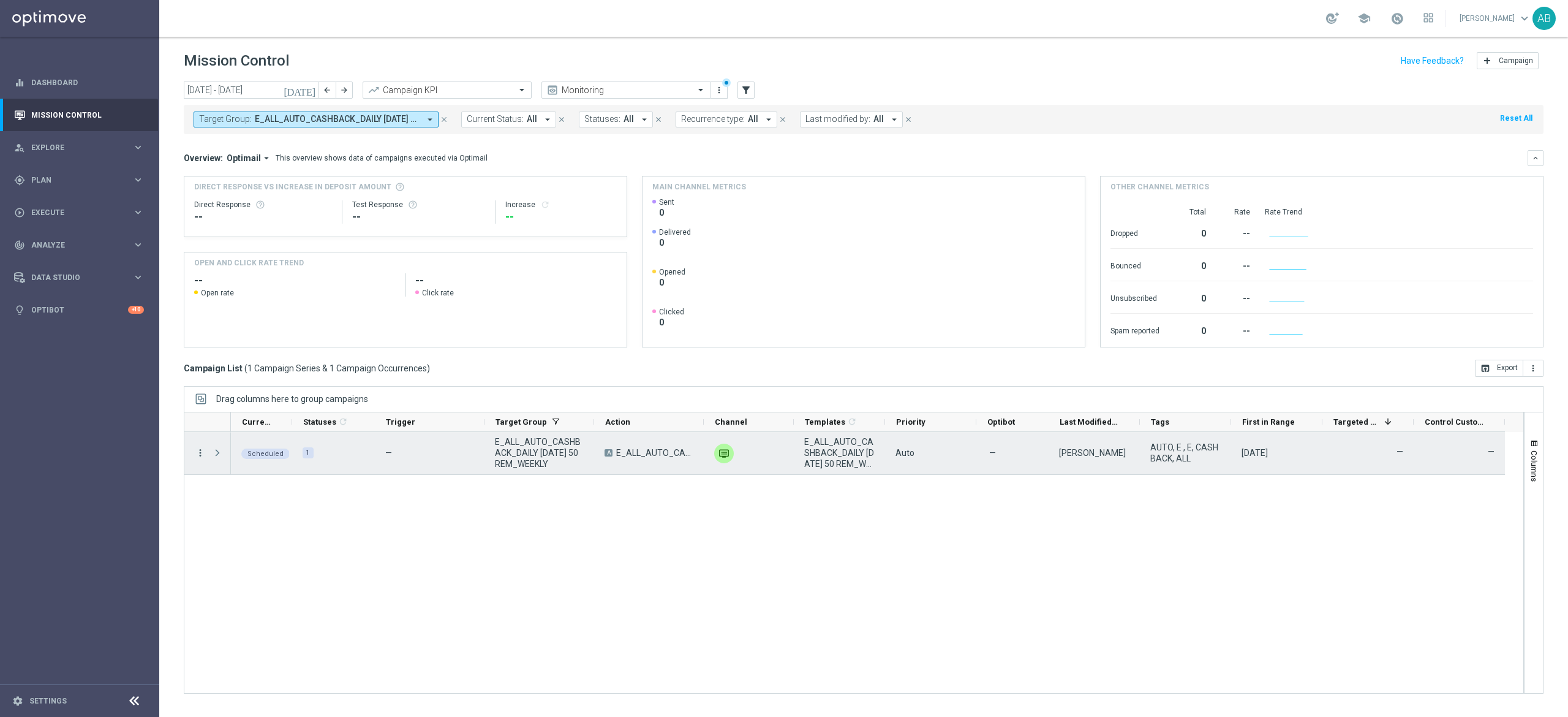
click at [201, 454] on icon "more_vert" at bounding box center [200, 452] width 11 height 11
click at [878, 564] on div "Scheduled 1 — E_ALL_AUTO_CASHBACK_DAILY [DATE] 50 REM_WEEKLY A E_ALL_AUTO_CASHB…" at bounding box center [877, 562] width 1293 height 261
click at [207, 453] on div "Press SPACE to select this row." at bounding box center [219, 453] width 25 height 42
click at [197, 459] on div "more_vert" at bounding box center [195, 453] width 22 height 42
click at [200, 450] on icon "more_vert" at bounding box center [200, 452] width 11 height 11
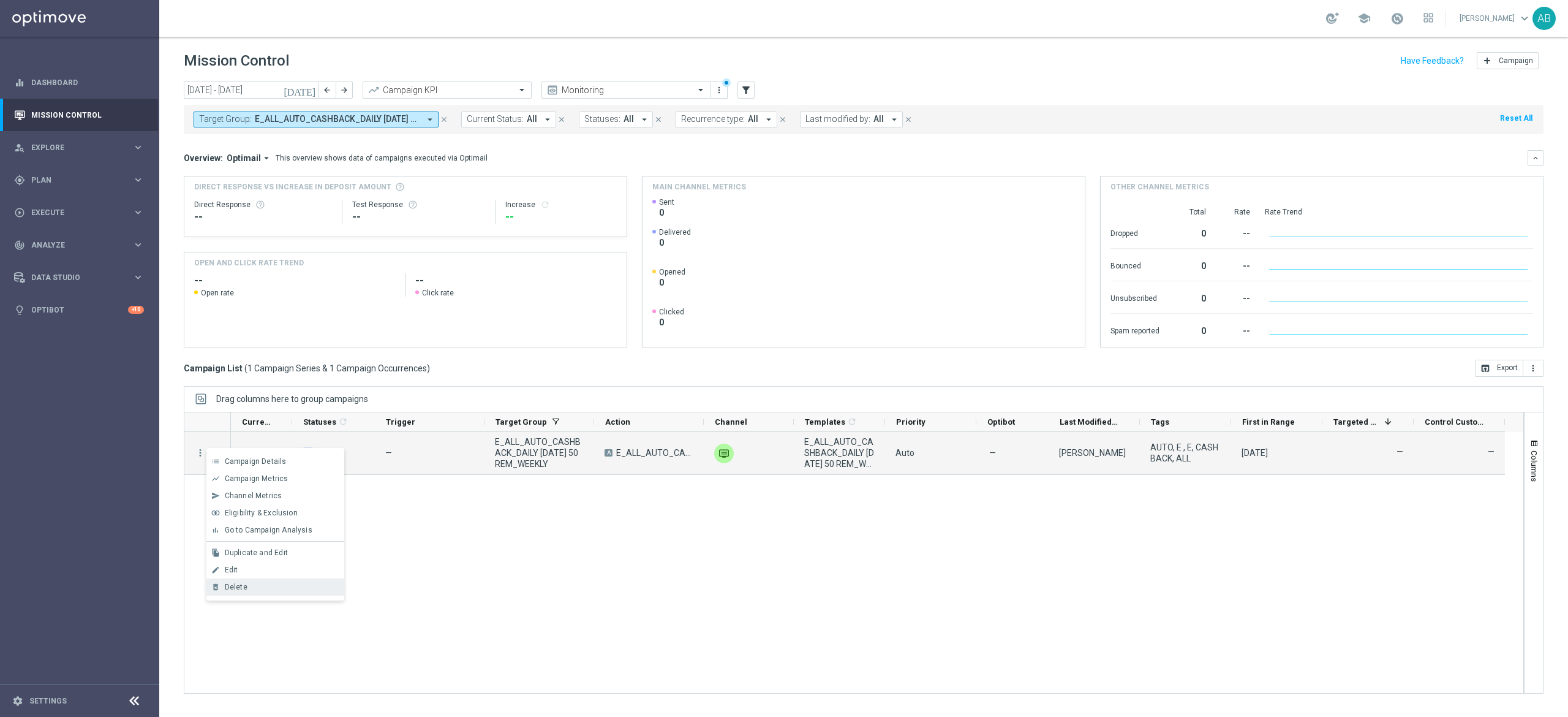
click at [249, 585] on div "Delete" at bounding box center [281, 587] width 114 height 8
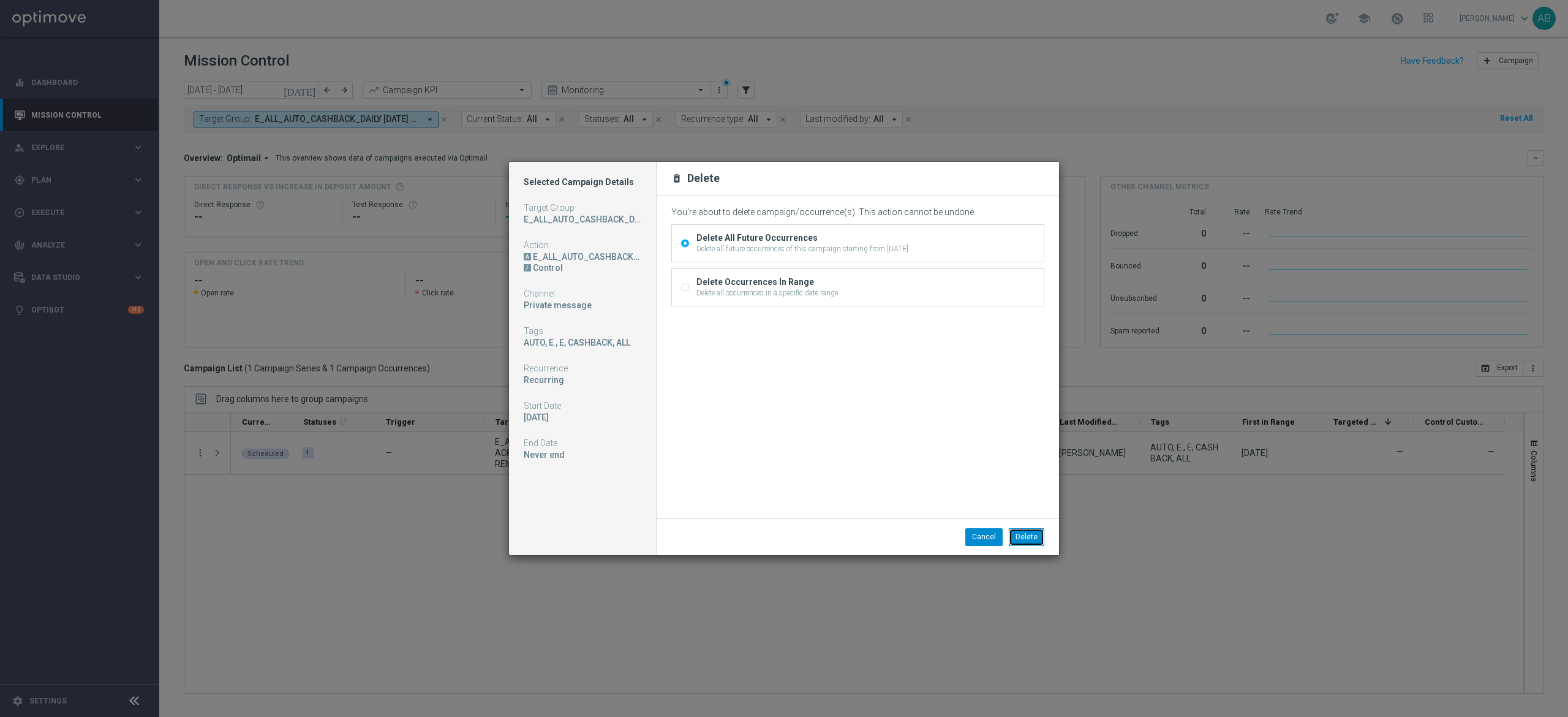
click at [1029, 534] on button "Delete" at bounding box center [1027, 536] width 36 height 17
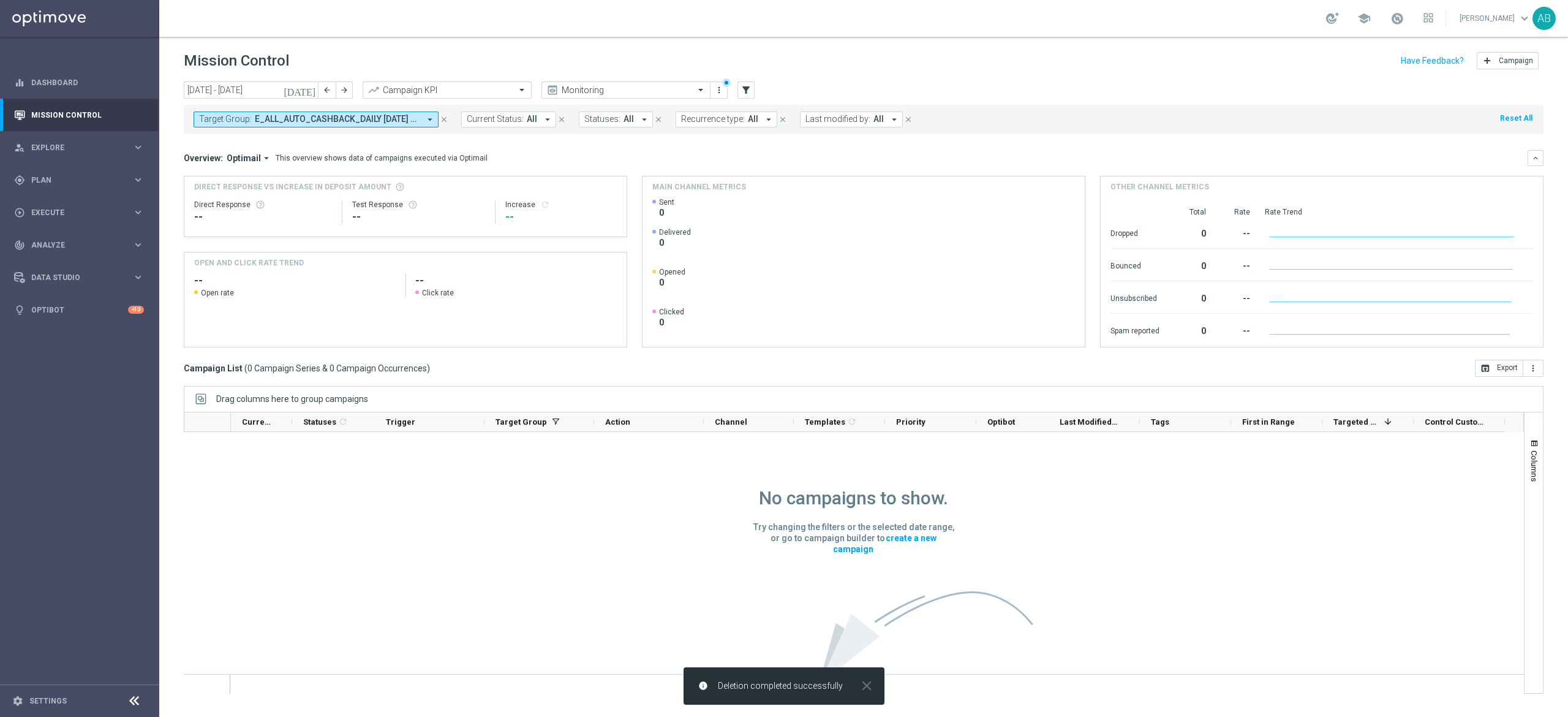
click at [405, 125] on button "Target Group: E_ALL_AUTO_CASHBACK_DAILY [DATE] 50 REM_WEEKLY arrow_drop_down" at bounding box center [316, 119] width 245 height 16
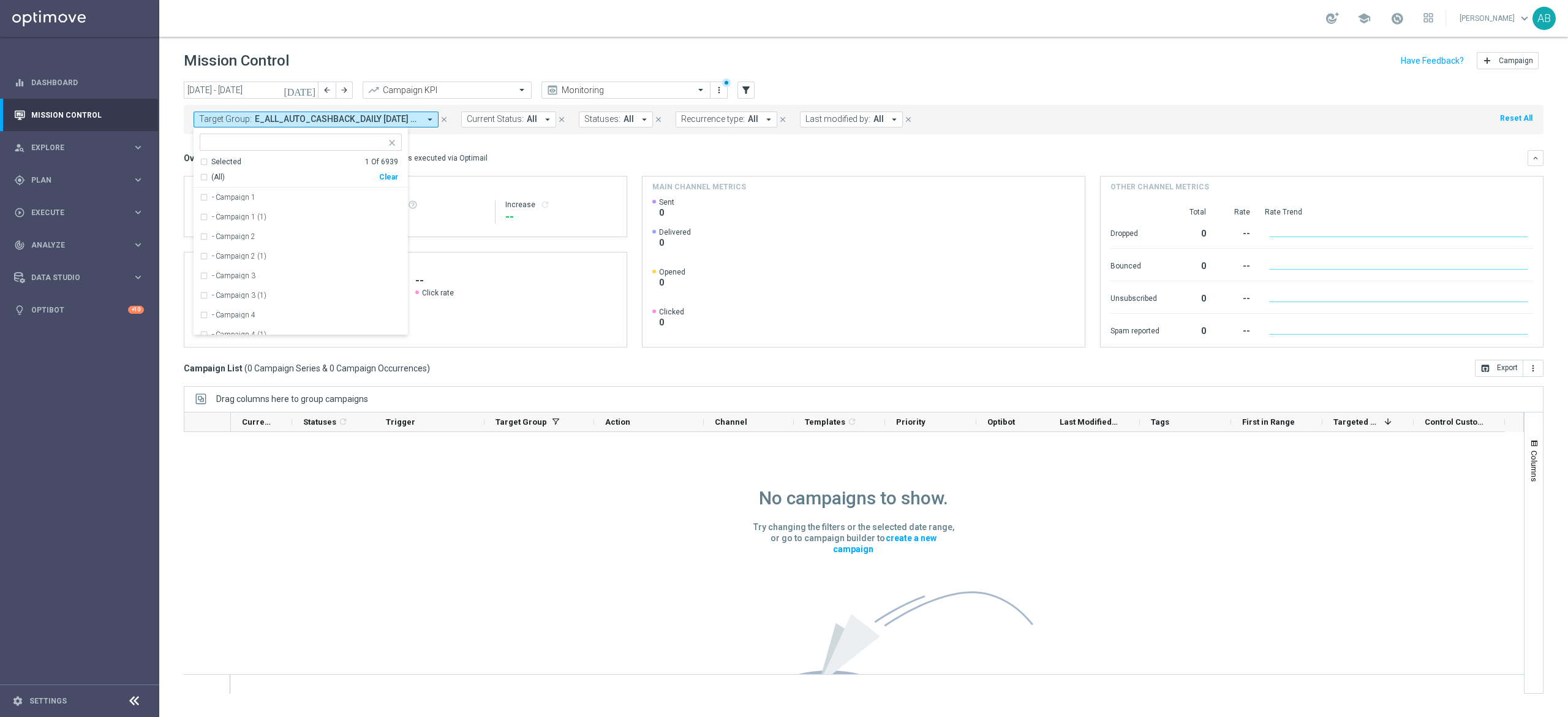
click at [1018, 88] on div "[DATE] [DATE] - [DATE] arrow_back arrow_forward Campaign KPI trending_up Monito…" at bounding box center [864, 90] width 1360 height 18
click at [410, 122] on span "E_ALL_AUTO_CASHBACK_DAILY [DATE] 50 REM_WEEKLY" at bounding box center [337, 119] width 165 height 10
click at [0, 0] on div "Clear" at bounding box center [0, 0] width 0 height 0
click at [934, 91] on div "[DATE] [DATE] - [DATE] arrow_back arrow_forward Campaign KPI trending_up Monito…" at bounding box center [864, 90] width 1360 height 18
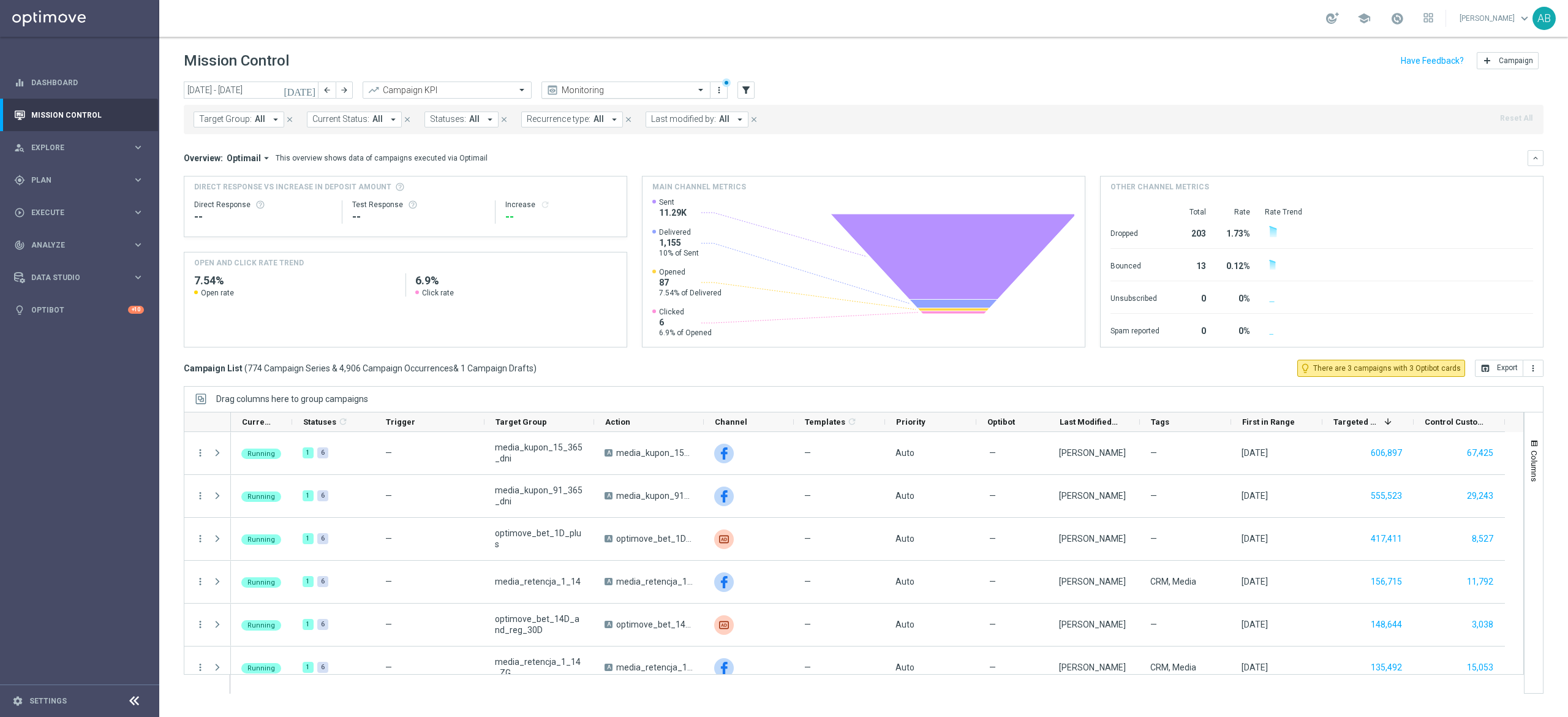
click at [701, 92] on span at bounding box center [702, 90] width 15 height 10
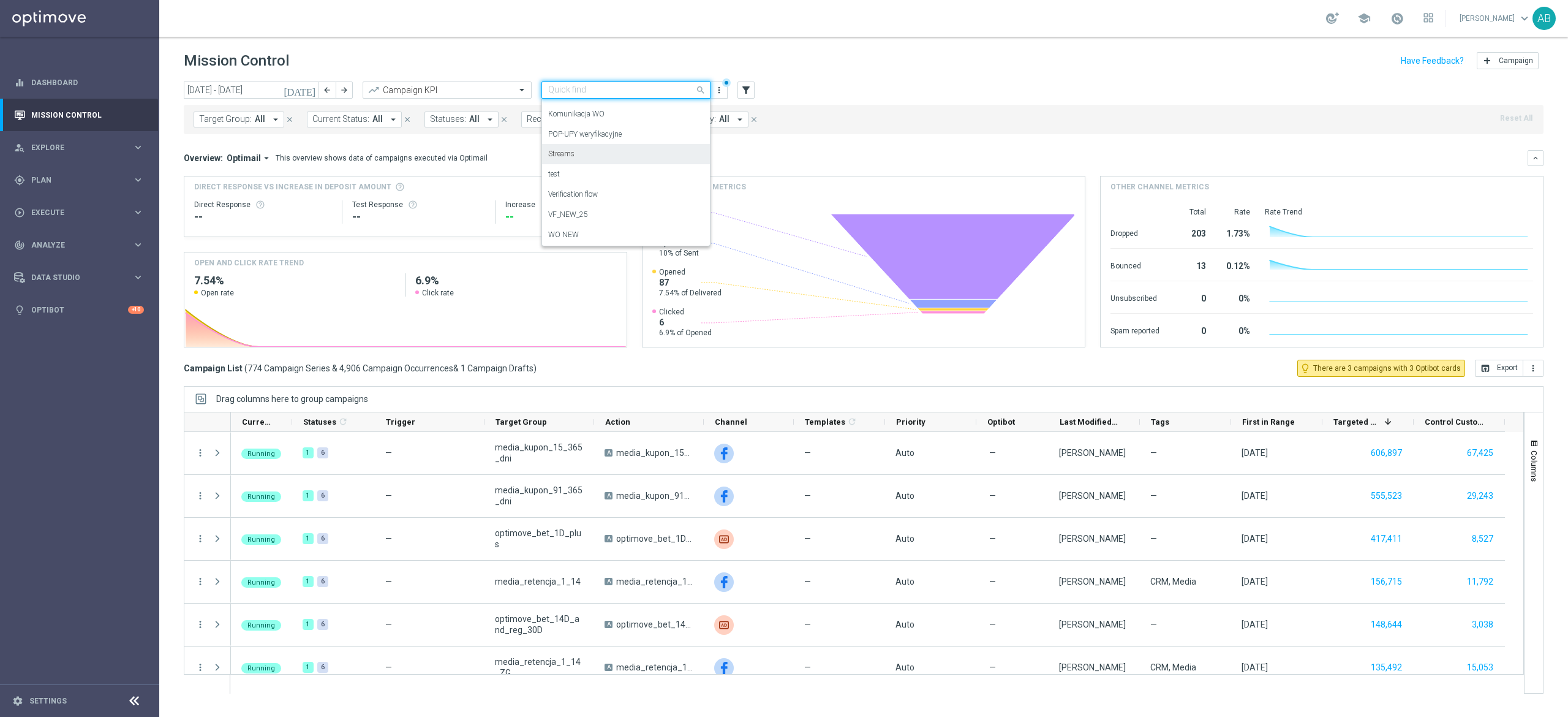
click at [908, 90] on div "[DATE] [DATE] - [DATE] arrow_back arrow_forward Campaign KPI trending_up Quick …" at bounding box center [864, 90] width 1360 height 18
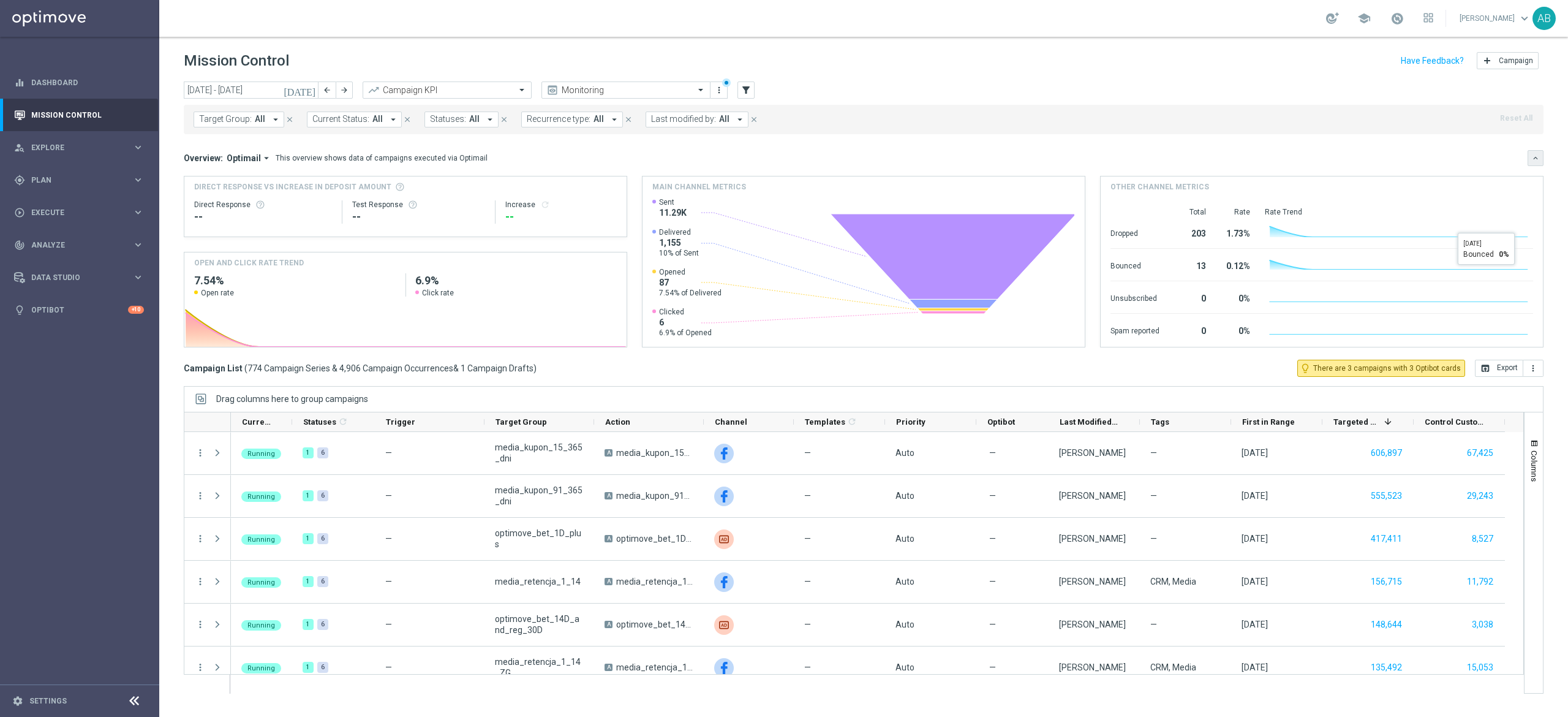
click at [1542, 154] on button "keyboard_arrow_down" at bounding box center [1536, 158] width 16 height 16
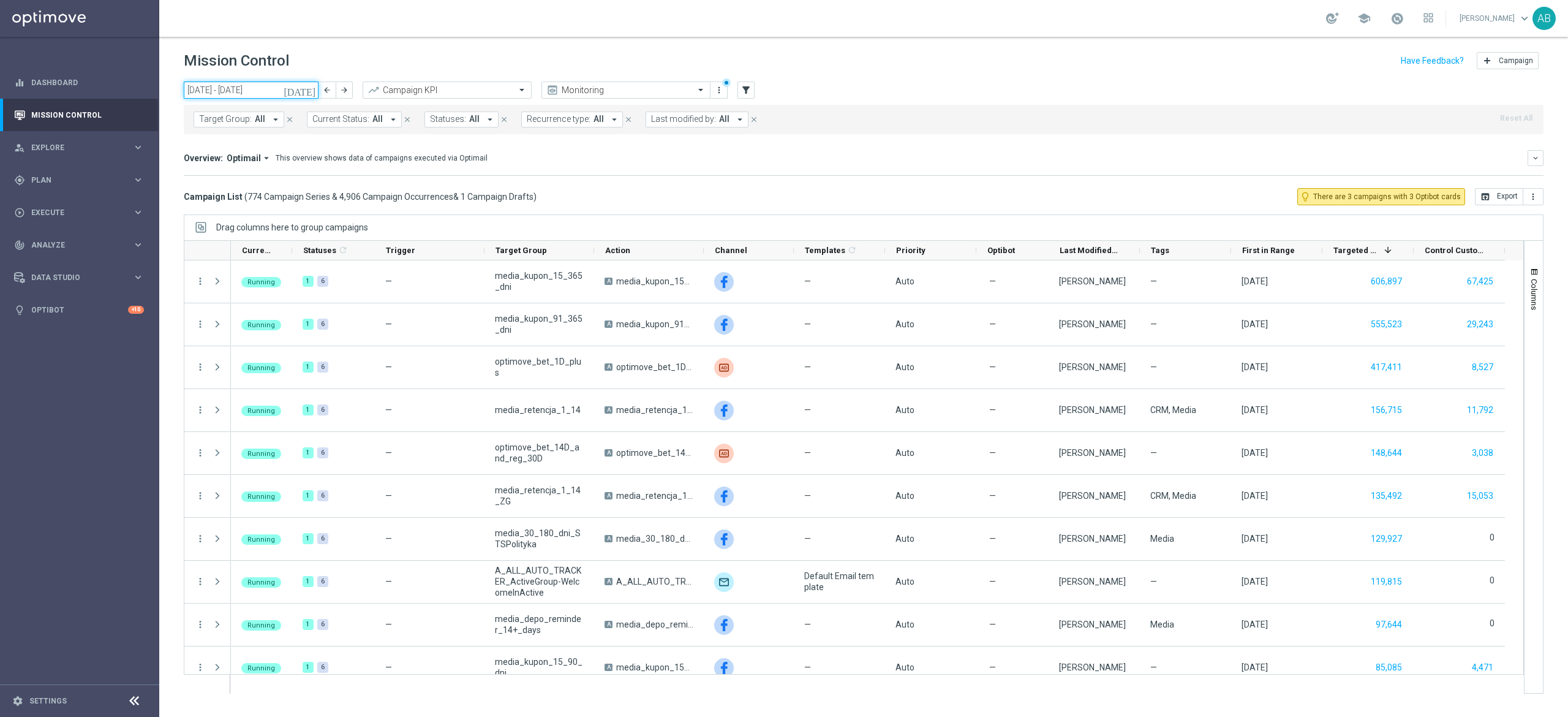
click at [275, 90] on input "[DATE] - [DATE]" at bounding box center [251, 90] width 135 height 17
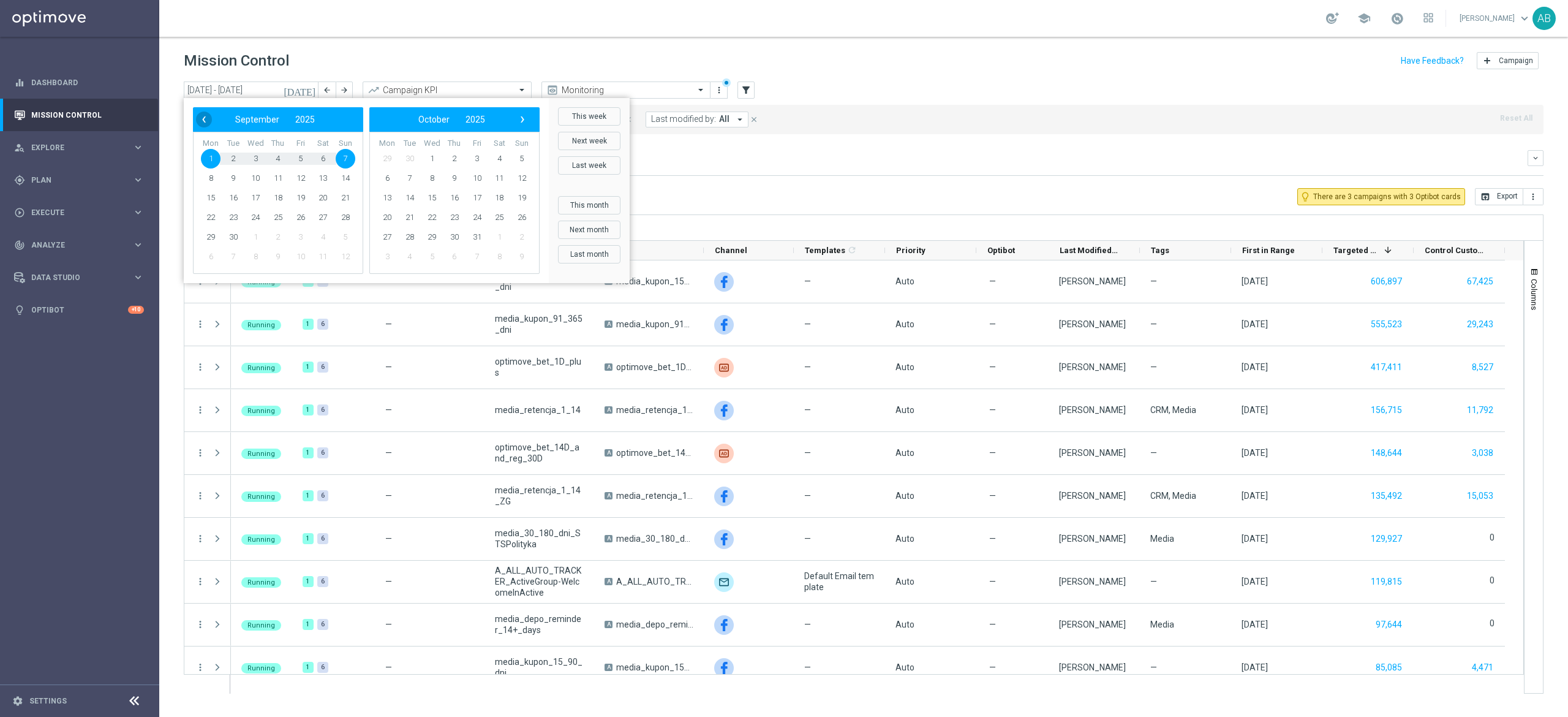
click at [207, 118] on span "‹" at bounding box center [204, 119] width 16 height 16
drag, startPoint x: 213, startPoint y: 247, endPoint x: 212, endPoint y: 237, distance: 10.0
click at [212, 237] on span "25" at bounding box center [211, 237] width 20 height 20
click at [522, 157] on span "7" at bounding box center [522, 158] width 20 height 20
type input "[DATE] - [DATE]"
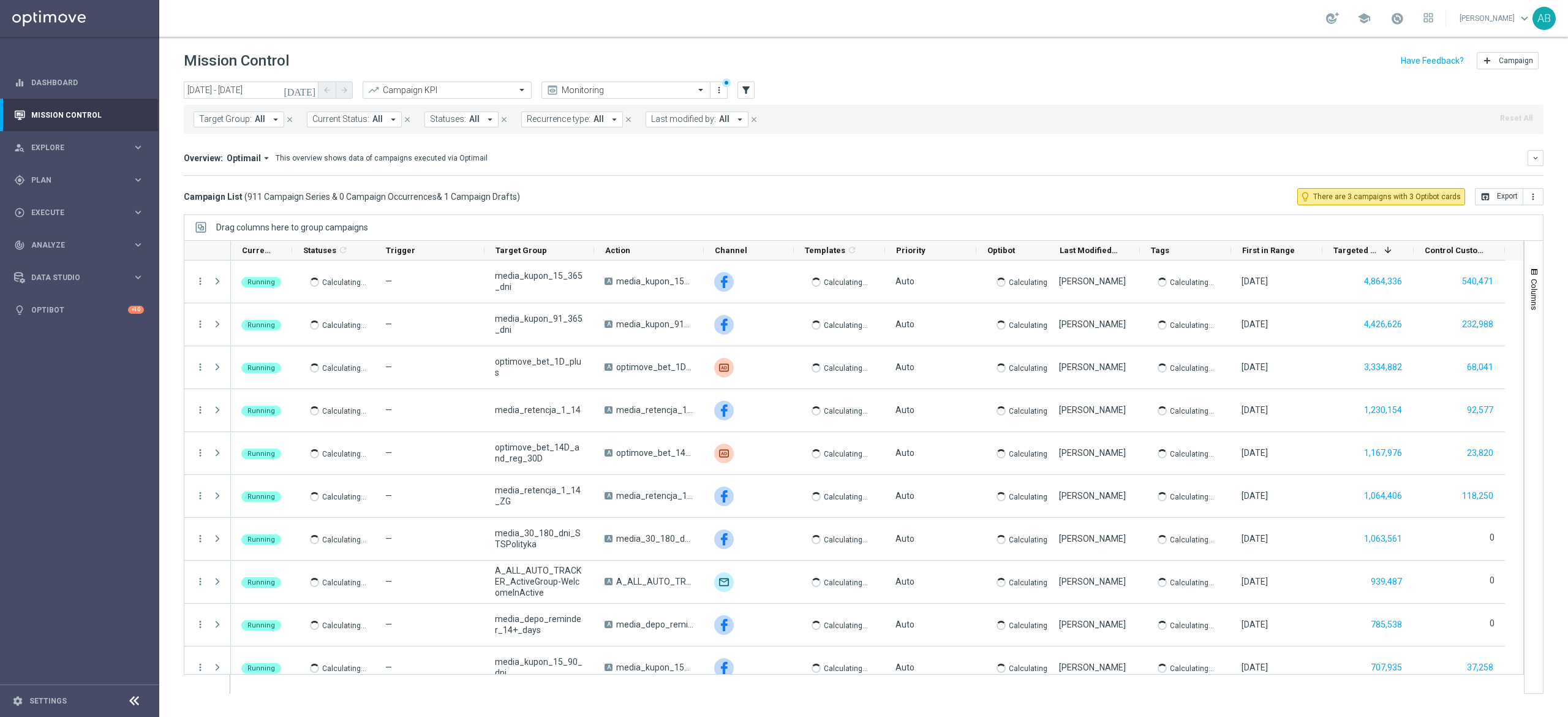
click at [202, 122] on span "Target Group:" at bounding box center [225, 119] width 53 height 10
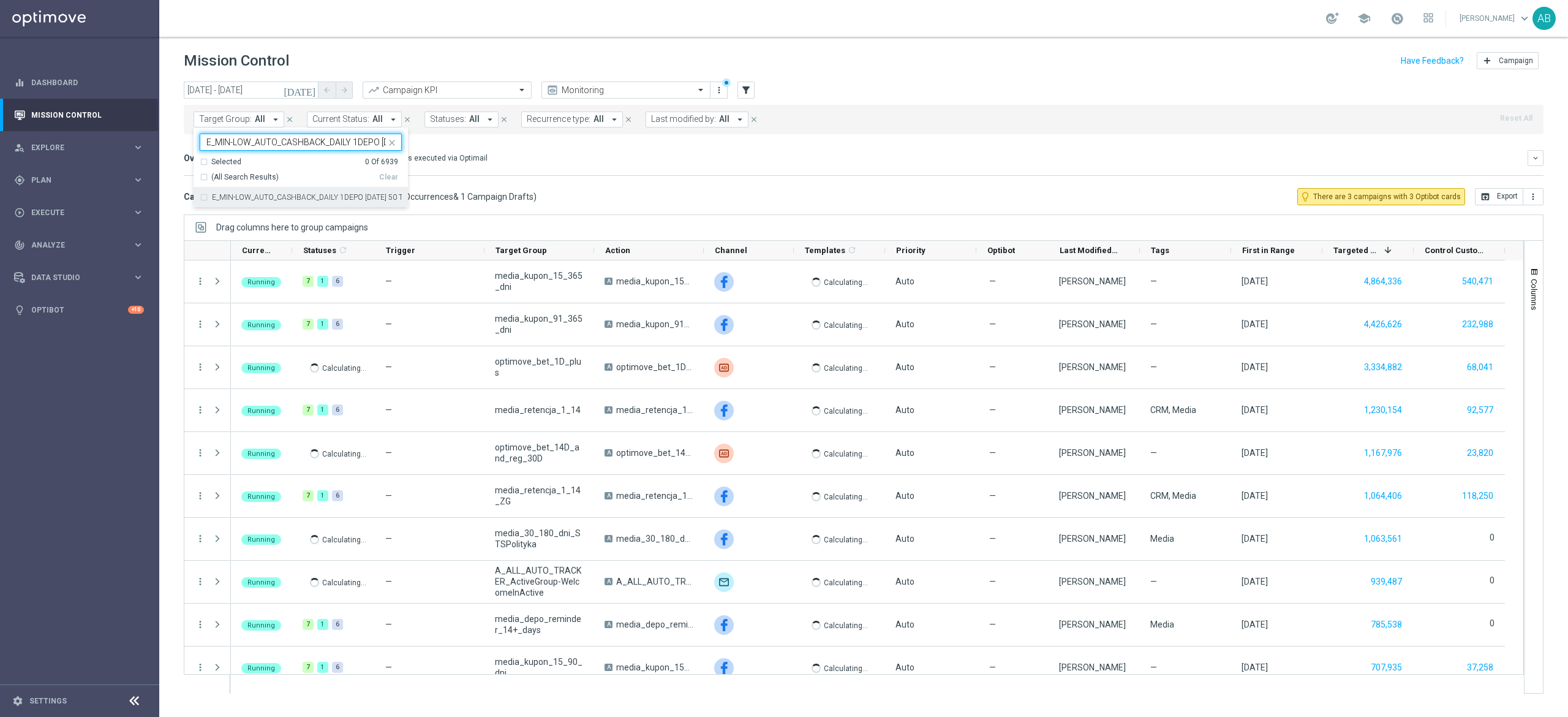
click at [567, 175] on div "Direct Response VS Increase In Deposit Amount Calculating... OPEN AND CLICK RAT…" at bounding box center [864, 175] width 1360 height 1
click at [229, 123] on span "Target Group:" at bounding box center [225, 119] width 53 height 10
click at [207, 198] on div "E_MIN-LOW_AUTO_CASHBACK_DAILY 1DEPO [DATE] 50 TO 150_WEEKLY" at bounding box center [301, 197] width 202 height 20
type input "E_MIN-LOW_AUTO_CASHBACK_DAILY 1DEPO [DATE] 50 TO 150_WEEKLY"
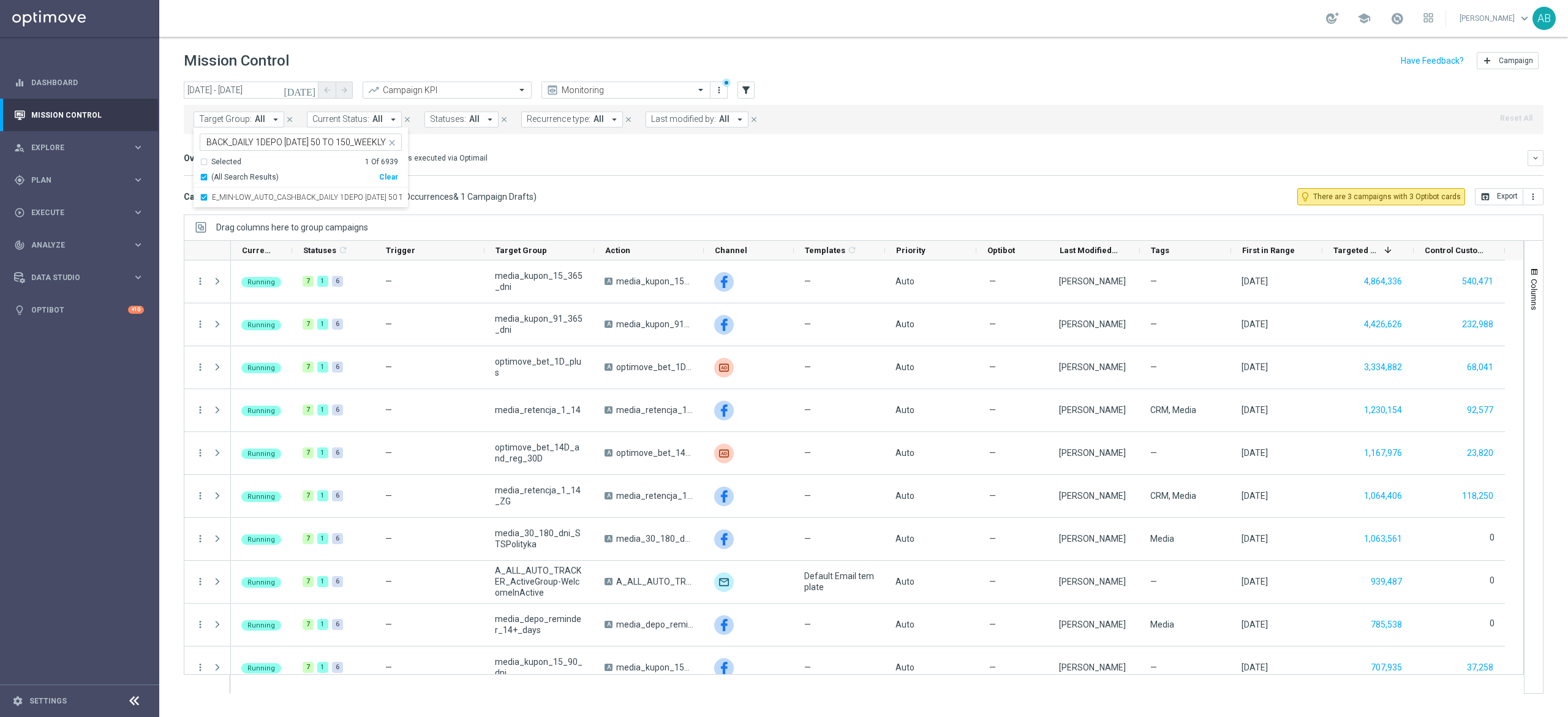
scroll to position [0, 0]
click at [588, 158] on div "Overview: Optimail arrow_drop_down This overview shows data of campaigns execut…" at bounding box center [856, 158] width 1344 height 11
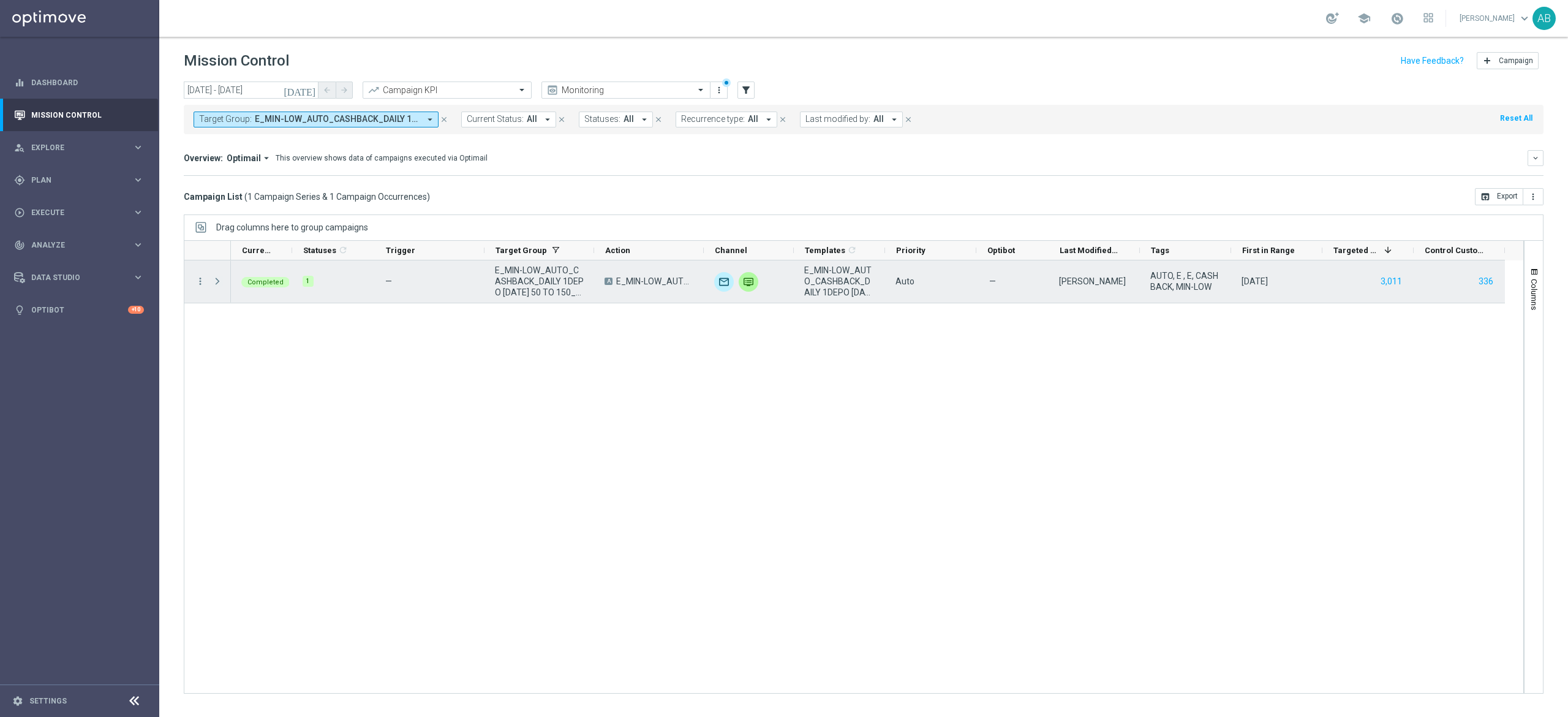
click at [217, 286] on span at bounding box center [217, 281] width 11 height 10
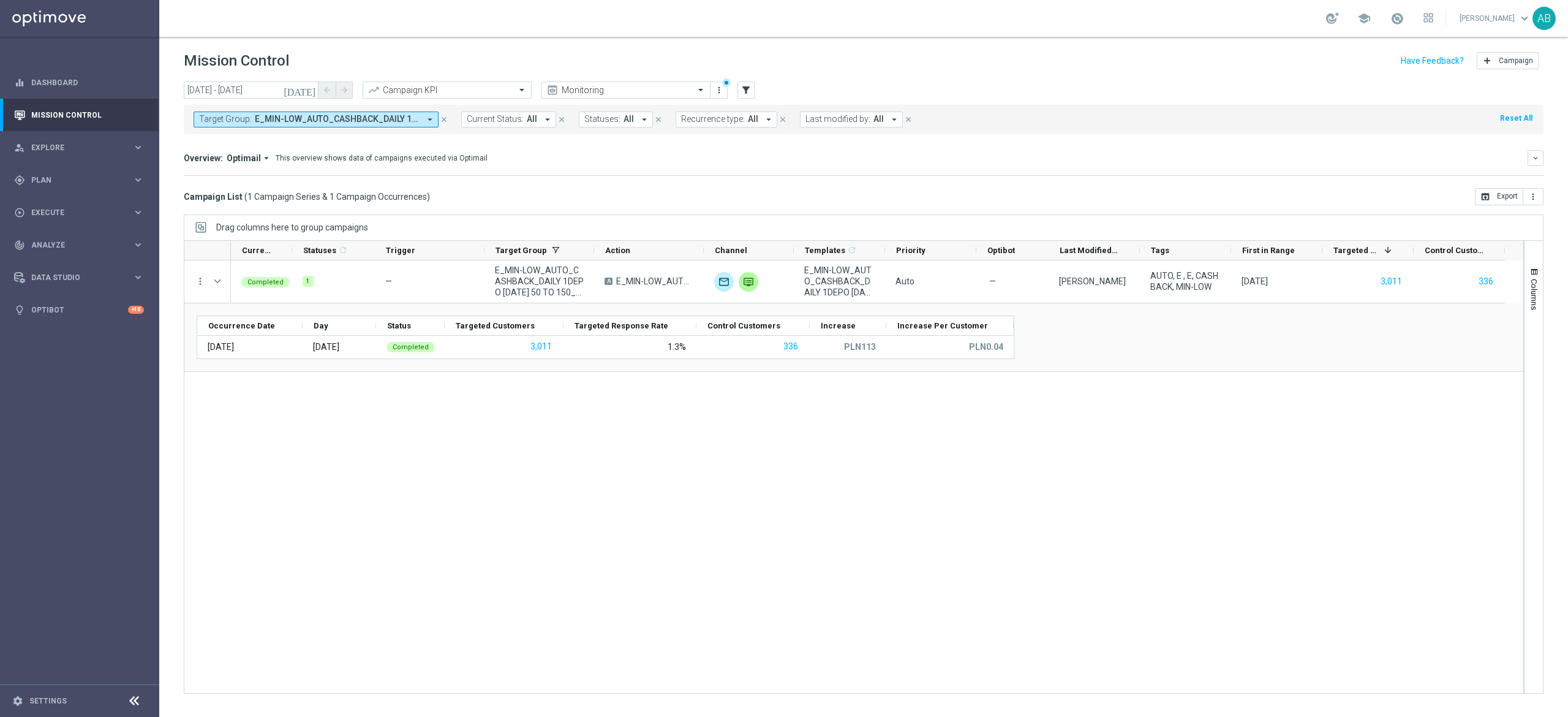
click at [351, 123] on span "E_MIN-LOW_AUTO_CASHBACK_DAILY 1DEPO [DATE] 50 TO 150_WEEKLY" at bounding box center [337, 119] width 165 height 10
click at [323, 195] on label "E_MED-HIGH_AUTO_CASHBACK_DAILY 1DEPO [DATE] 50 TO 300_WEEKLY" at bounding box center [307, 197] width 190 height 8
click at [353, 141] on input "E_MED-HIGH_AUTO_CASHBACK_DAILY 1DEPO [DATE] 50 TO 300_WEEKLY" at bounding box center [296, 143] width 179 height 10
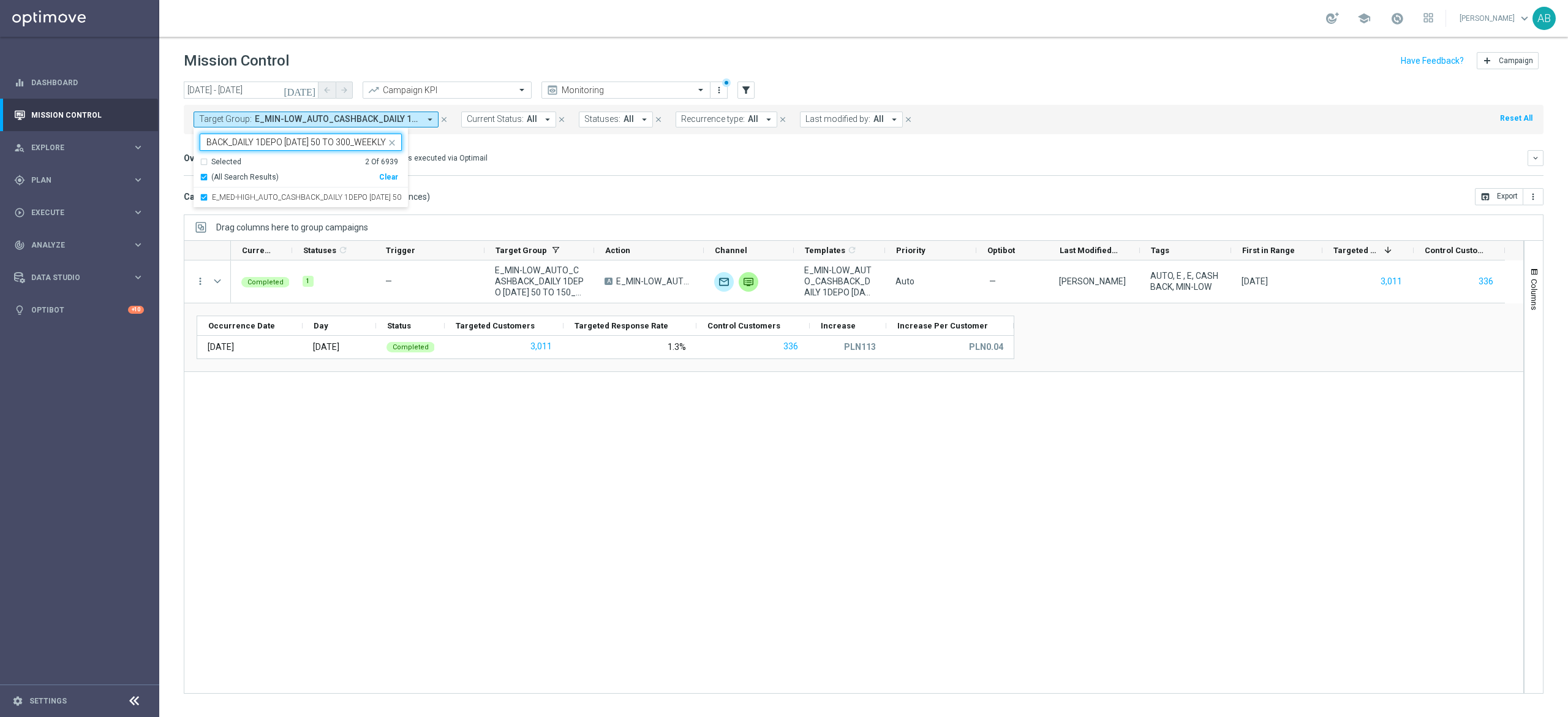
click at [353, 141] on input "E_MED-HIGH_AUTO_CASHBACK_DAILY 1DEPO [DATE] 50 TO 300_WEEKLY" at bounding box center [296, 143] width 179 height 10
paste input "IN-LOW_AUTO_CASHBACK_DAILY 2DEPO [DATE] 50 TO 15"
click at [341, 193] on label "E_MIN-LOW_AUTO_CASHBACK_DAILY 2DEPO [DATE] 50 TO 150_WEEKLY" at bounding box center [307, 197] width 190 height 8
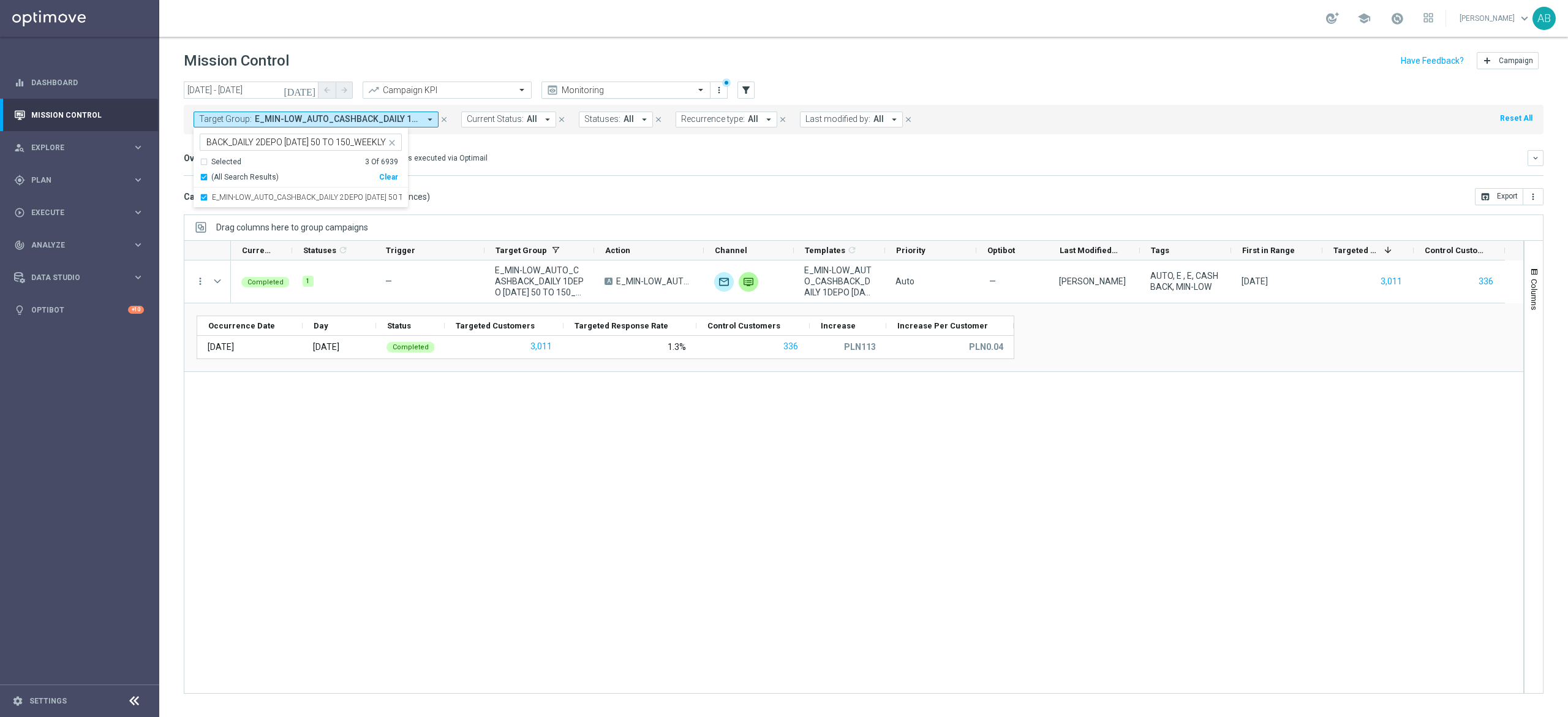
scroll to position [0, 0]
click at [300, 135] on div "Selected 3 of 6939 E_MIN-LOW_AUTO_CASHBACK_DAILY 2DEPO [DATE] 50 TO 150_WEEKLY" at bounding box center [293, 142] width 186 height 15
paste input "E_MED-HIGH_AUTO_CASHBACK_DAILY 2DEPO [DATE] 50 TO 300_WEEKLY"
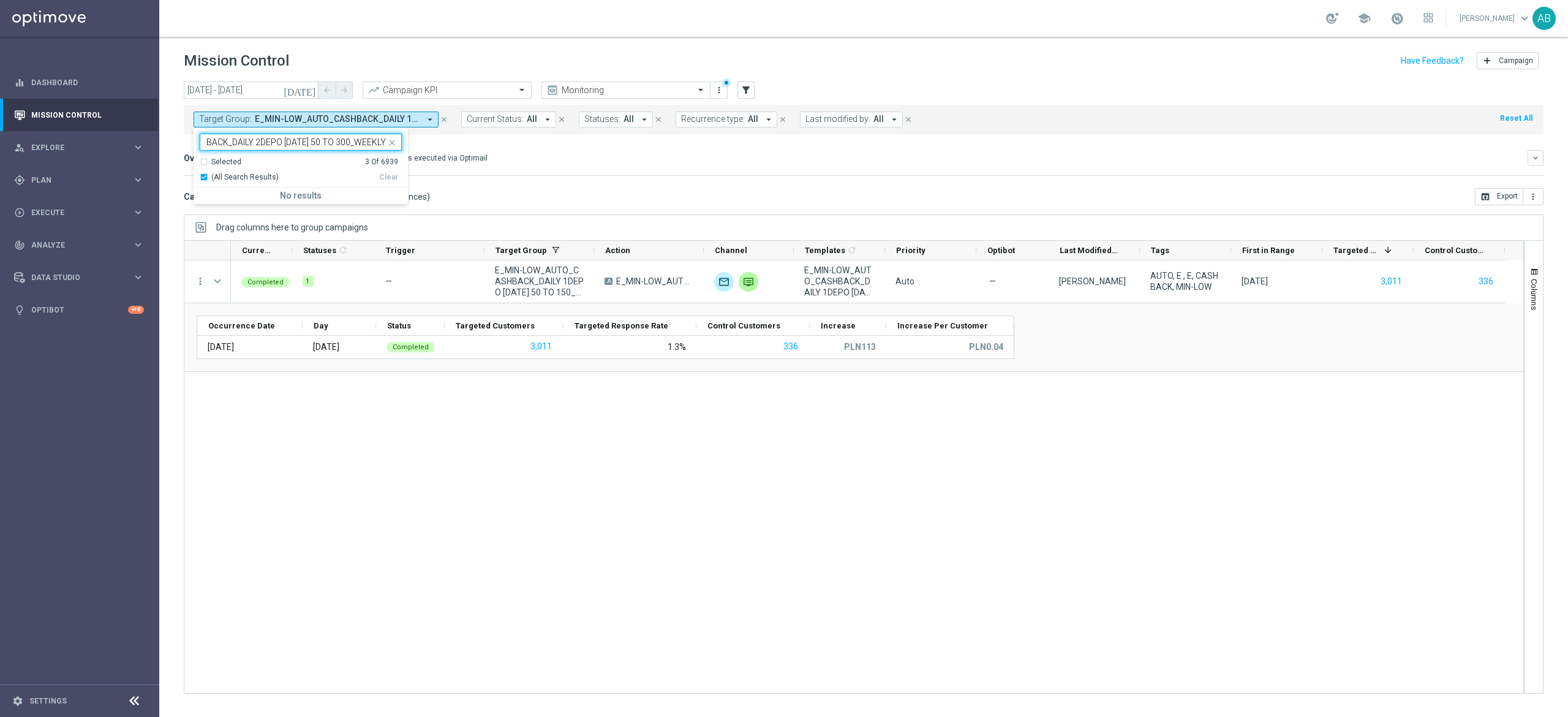
click at [295, 141] on input "E_MIN-LOW_AUTO_CASHBACK_DAILY 2DEPO [DATE] 50 TO 150_WEEKLYE_MED-HIGH_AUTO_CASH…" at bounding box center [296, 143] width 179 height 10
paste input "text"
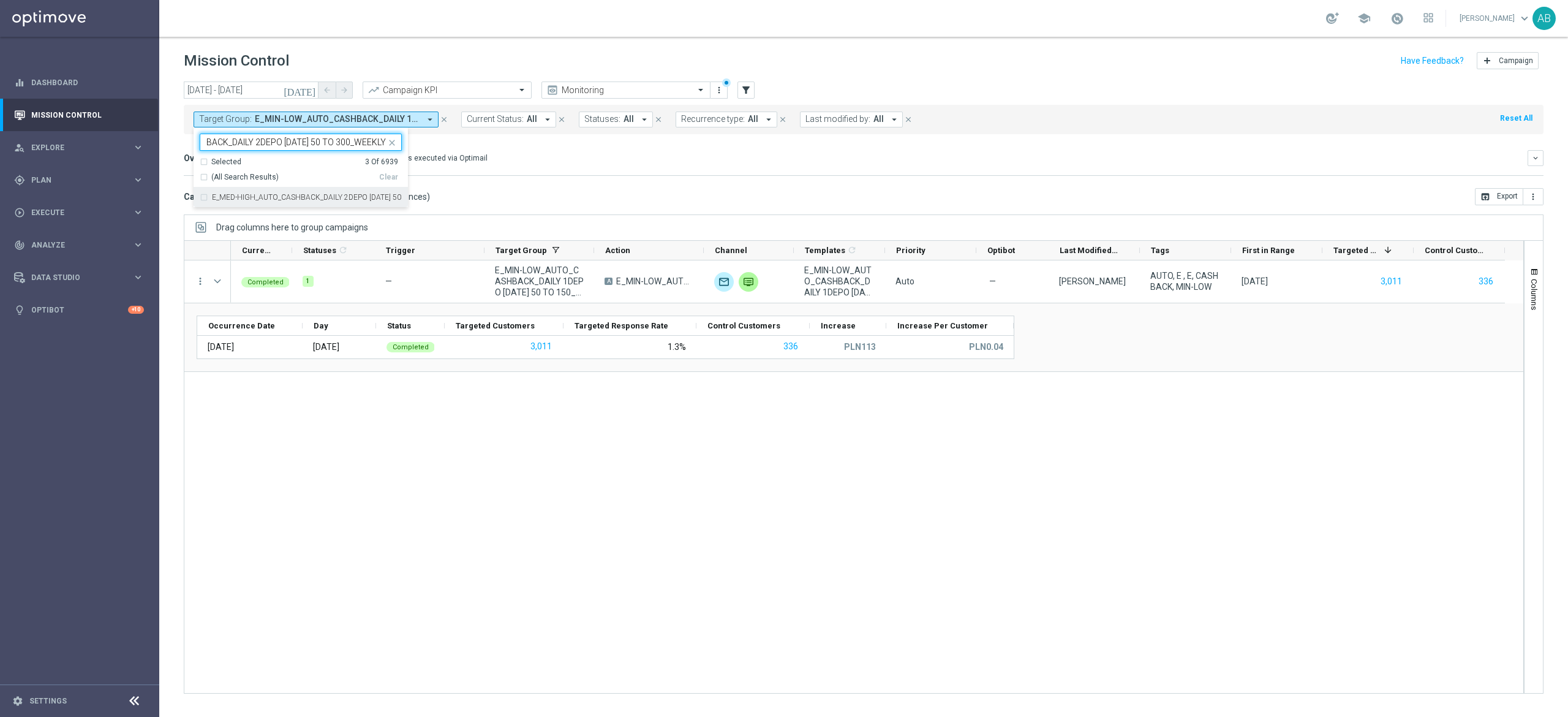
click at [359, 198] on label "E_MED-HIGH_AUTO_CASHBACK_DAILY 2DEPO [DATE] 50 TO 300_WEEKLY" at bounding box center [307, 197] width 190 height 8
click at [339, 150] on div "E_MED-HIGH_AUTO_CASHBACK_DAILY 2DEPO [DATE] 50 TO 300_WEEKLY" at bounding box center [295, 143] width 181 height 12
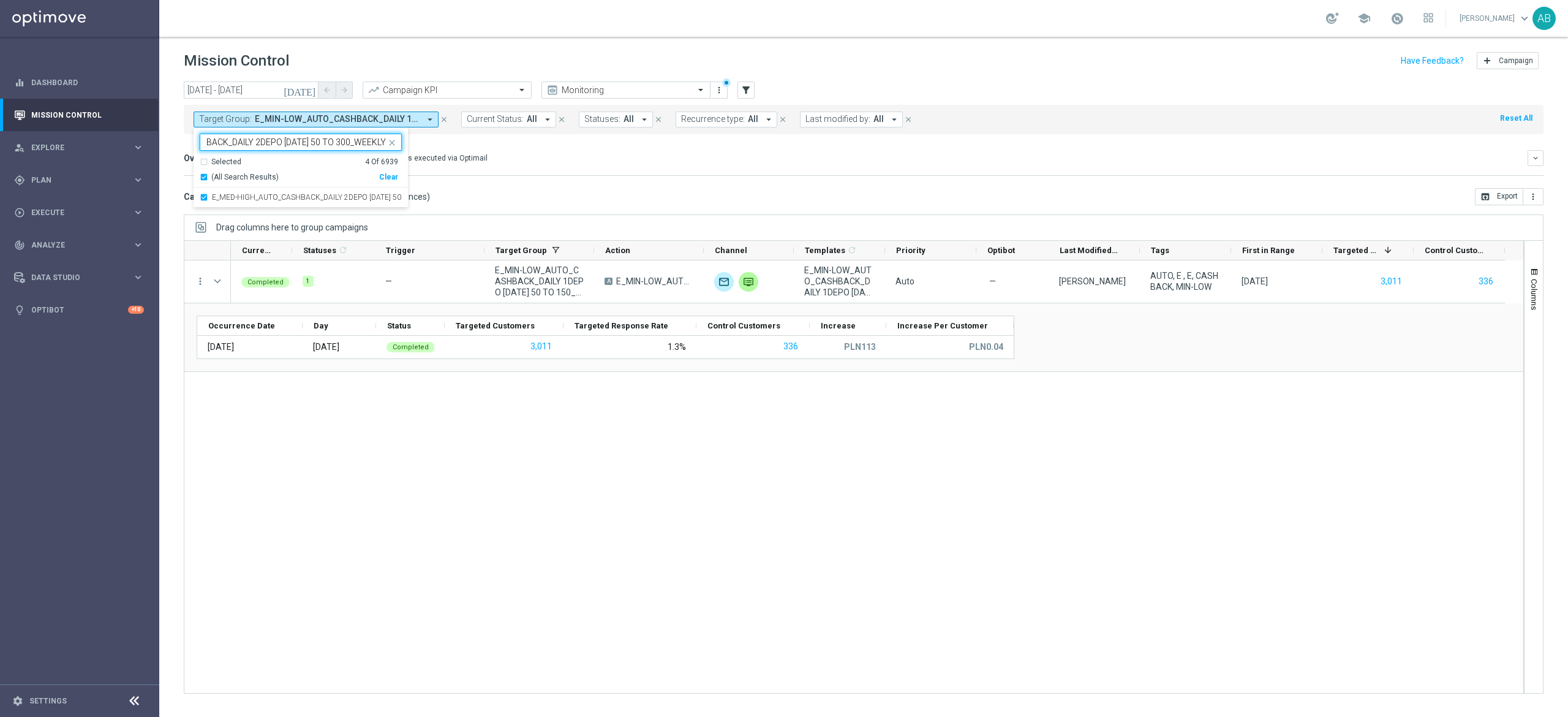
click at [339, 150] on div "E_MED-HIGH_AUTO_CASHBACK_DAILY 2DEPO [DATE] 50 TO 300_WEEKLY" at bounding box center [295, 143] width 181 height 12
click at [343, 143] on input "E_MED-HIGH_AUTO_CASHBACK_DAILY 2DEPO [DATE] 50 TO 300_WEEKLY" at bounding box center [296, 143] width 179 height 10
paste input "IN-LOW_AUTO_CASHBACK_DAILY 3DEPO [DATE] 50 TO 15"
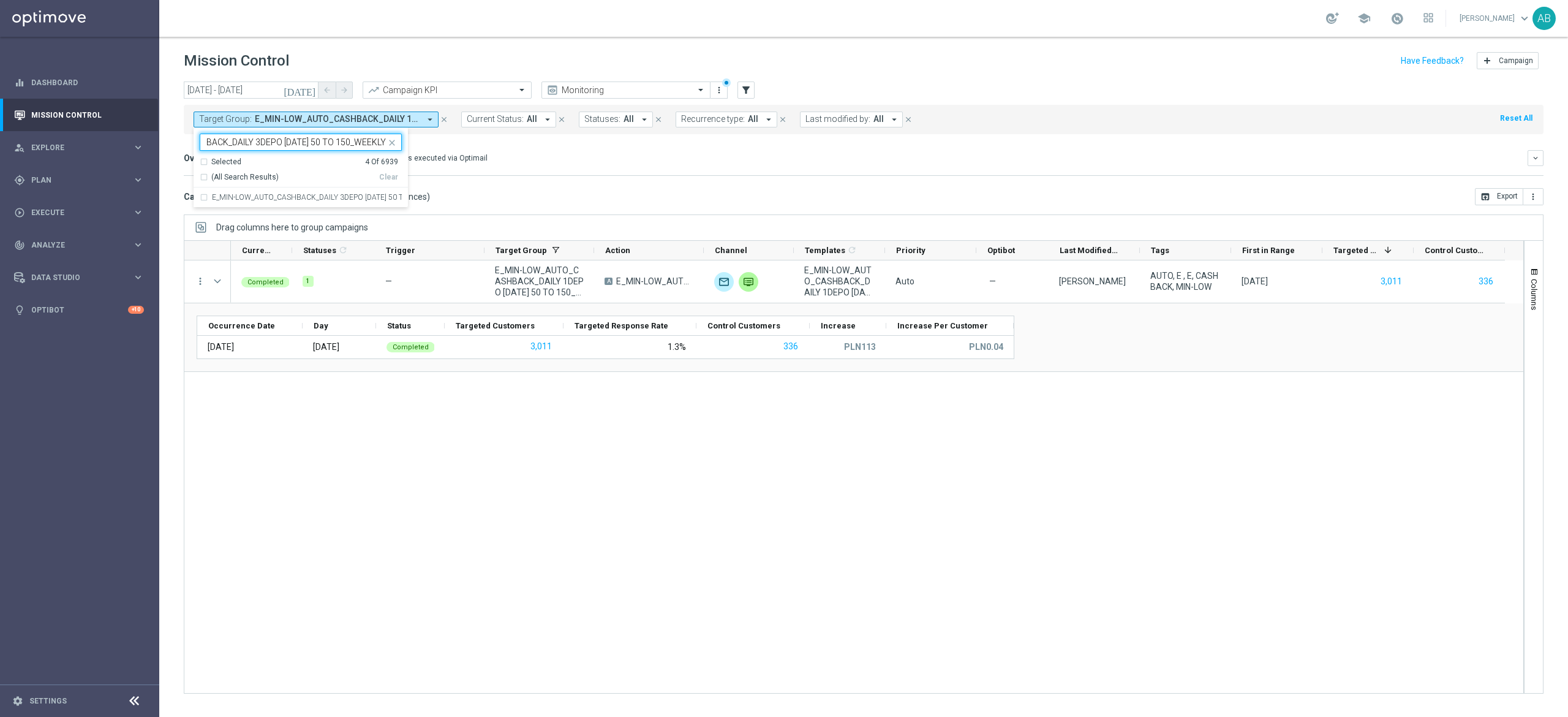
scroll to position [0, 107]
click at [326, 198] on label "E_MIN-LOW_AUTO_CASHBACK_DAILY 3DEPO [DATE] 50 TO 150_WEEKLY" at bounding box center [307, 197] width 190 height 8
click at [350, 139] on input "E_MIN-LOW_AUTO_CASHBACK_DAILY 3DEPO [DATE] 50 TO 150_WEEKLY" at bounding box center [296, 143] width 179 height 10
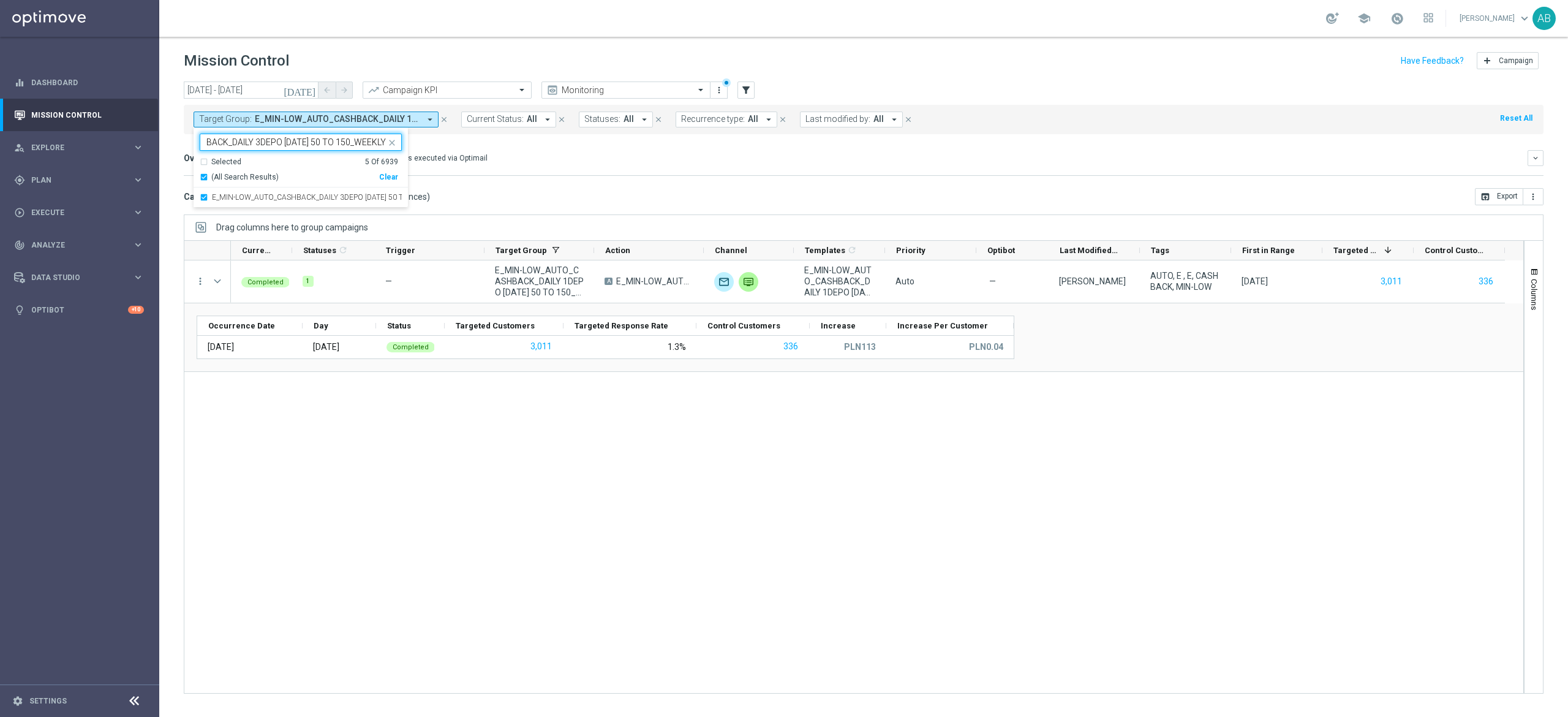
click at [350, 139] on input "E_MIN-LOW_AUTO_CASHBACK_DAILY 3DEPO [DATE] 50 TO 150_WEEKLY" at bounding box center [296, 143] width 179 height 10
paste input "ED-HIGH_AUTO_CASHBACK_DAILY 3DEPO [DATE] 50 TO 30"
click at [282, 206] on div "E_MED-HIGH_AUTO_CASHBACK_DAILY 3DEPO [DATE] 50 TO 300_WEEKLY" at bounding box center [301, 197] width 202 height 20
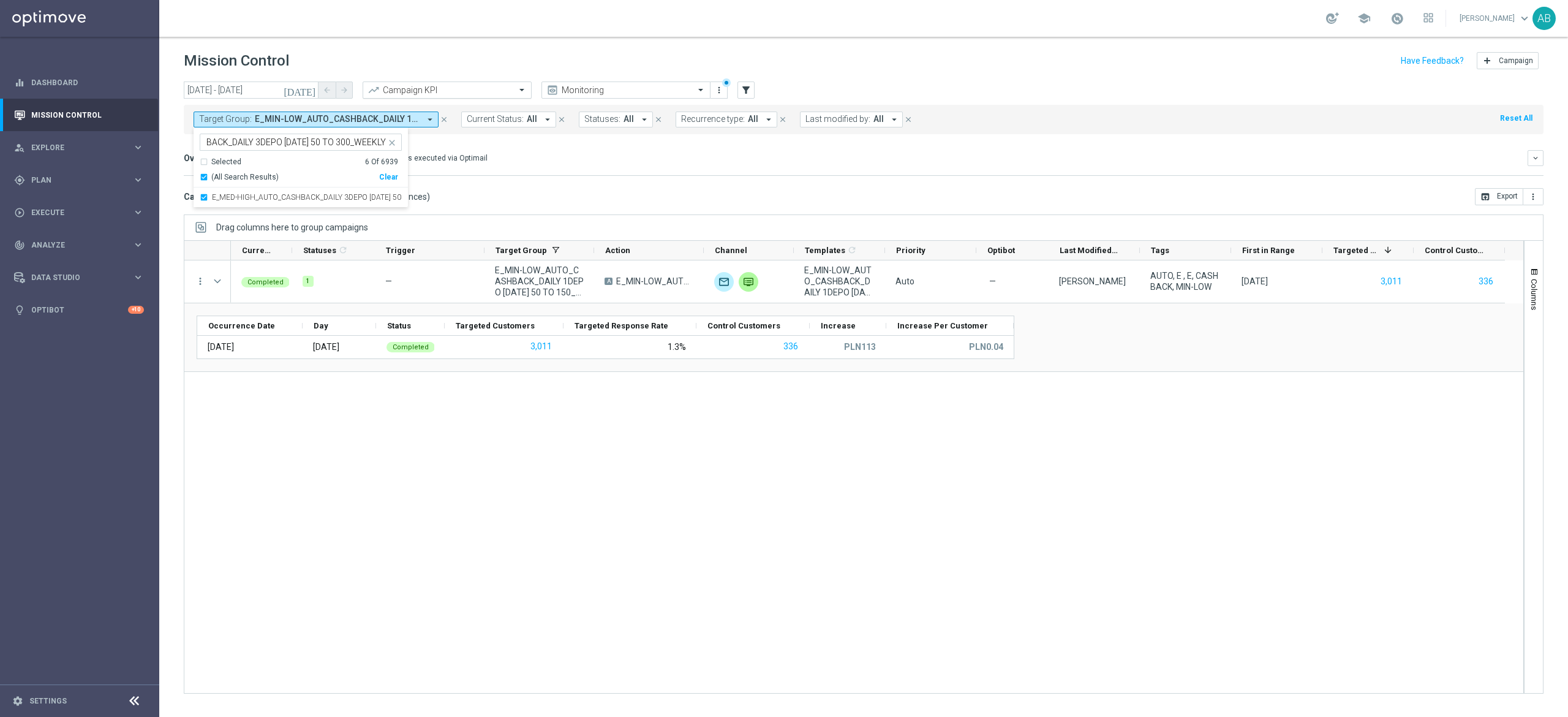
scroll to position [0, 0]
click at [273, 192] on div "E_MED-HIGH_AUTO_CASHBACK_DAILY 3DEPO [DATE] 50 TO 300_WEEKLY" at bounding box center [301, 197] width 202 height 20
click at [275, 132] on div "Selected 6 of 6939 E_MED-HIGH_AUTO_CASHBACK_DAILY 3DEPO [DATE] 50 TO 300_WEEKLY…" at bounding box center [300, 167] width 214 height 80
click at [262, 144] on input "E_MED-HIGH_AUTO_CASHBACK_DAILY 3DEPO [DATE] 50 TO 300_WEEKLY" at bounding box center [296, 143] width 179 height 10
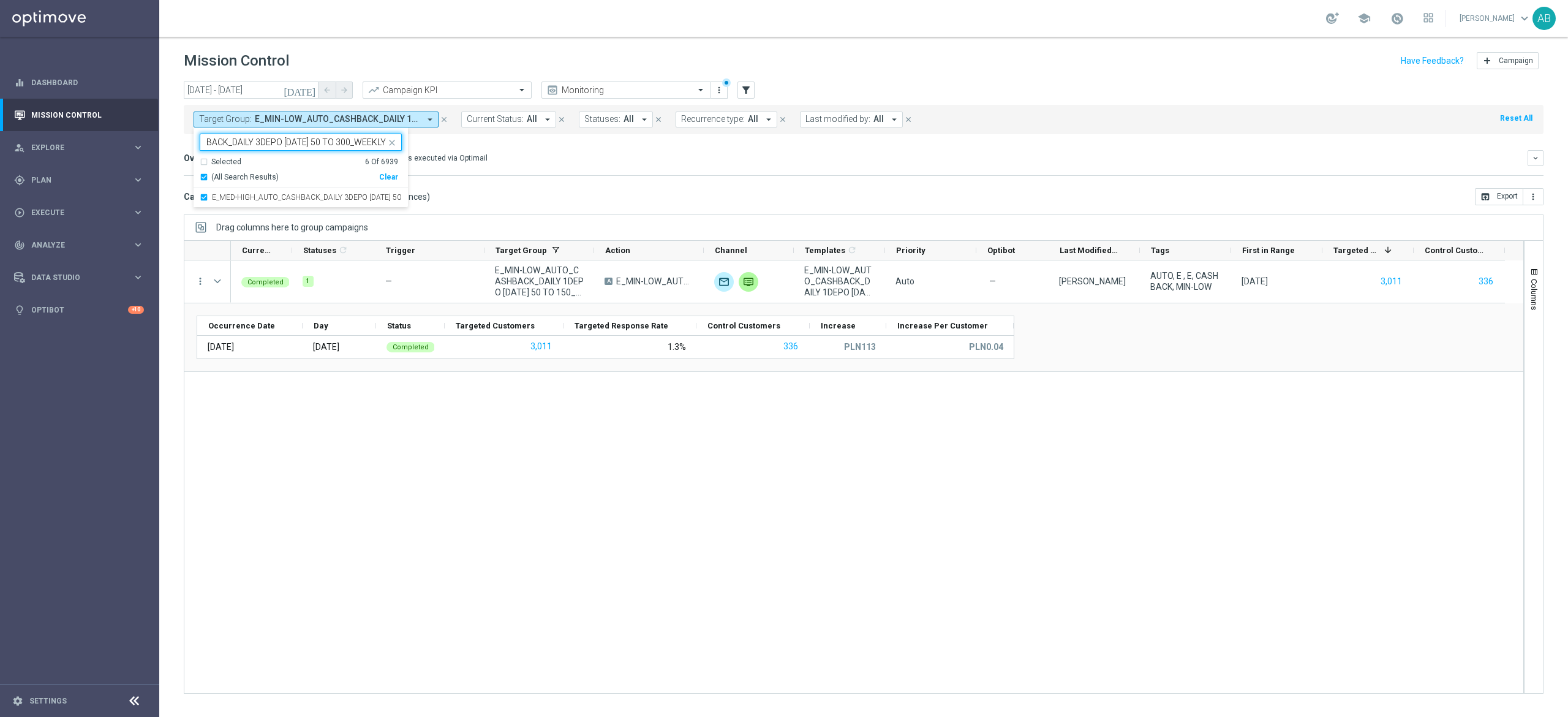
click at [262, 144] on input "E_MED-HIGH_AUTO_CASHBACK_DAILY 3DEPO [DATE] 50 TO 300_WEEKLY" at bounding box center [296, 143] width 179 height 10
paste input "PREM-PEXTRA_AUTO_CASHBACK_DAILY 1 OR MORE DEPO [DATE] 50 TO 6"
click at [209, 200] on div "E_PREM-PEXTRA_AUTO_CASHBACK_DAILY 1 OR MORE DEPO [DATE] 50 TO 600_WEEKLY" at bounding box center [301, 197] width 202 height 20
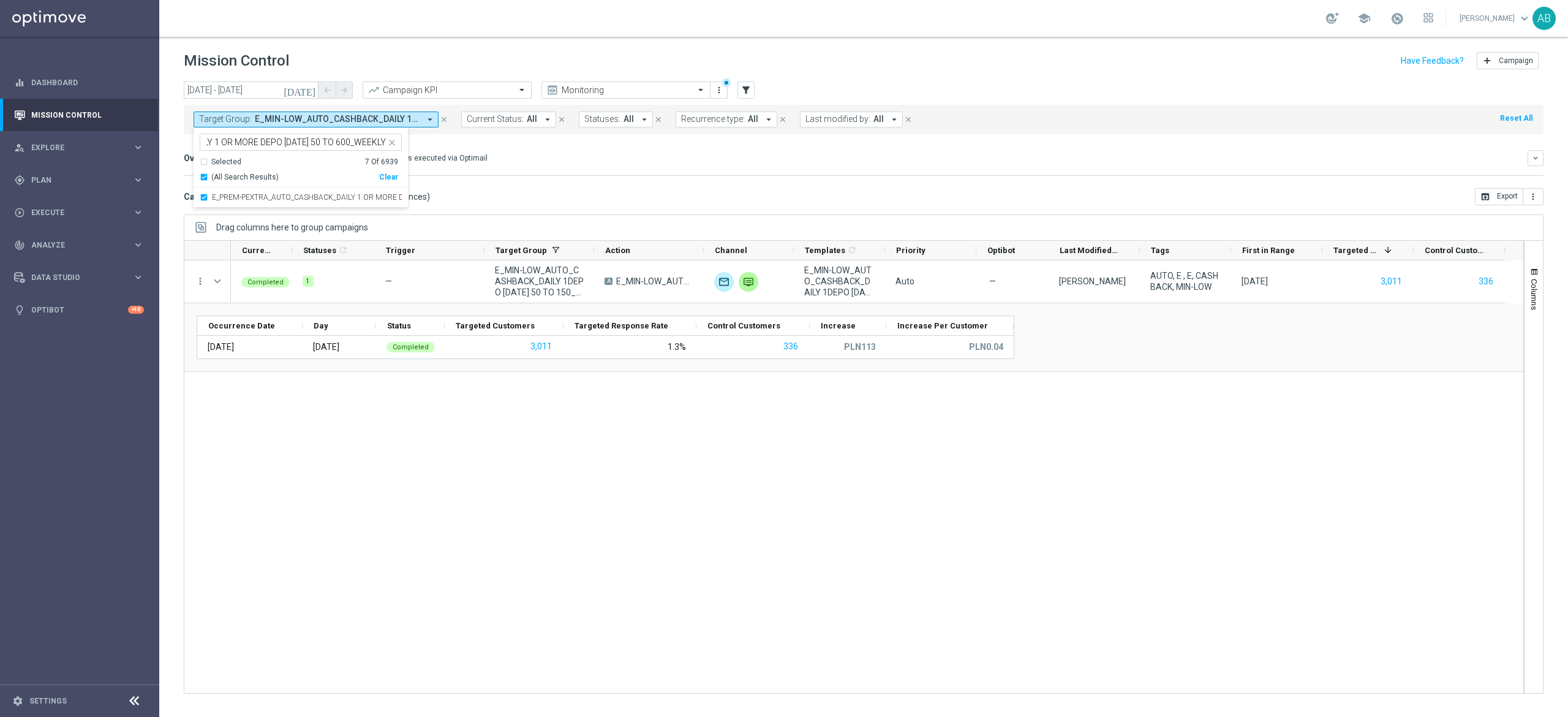
scroll to position [0, 0]
click at [271, 137] on div "Selected 7 of 6939 E_PREM-PEXTRA_AUTO_CASHBACK_DAILY 1 OR MORE DEPO [DATE] 50 T…" at bounding box center [293, 142] width 186 height 15
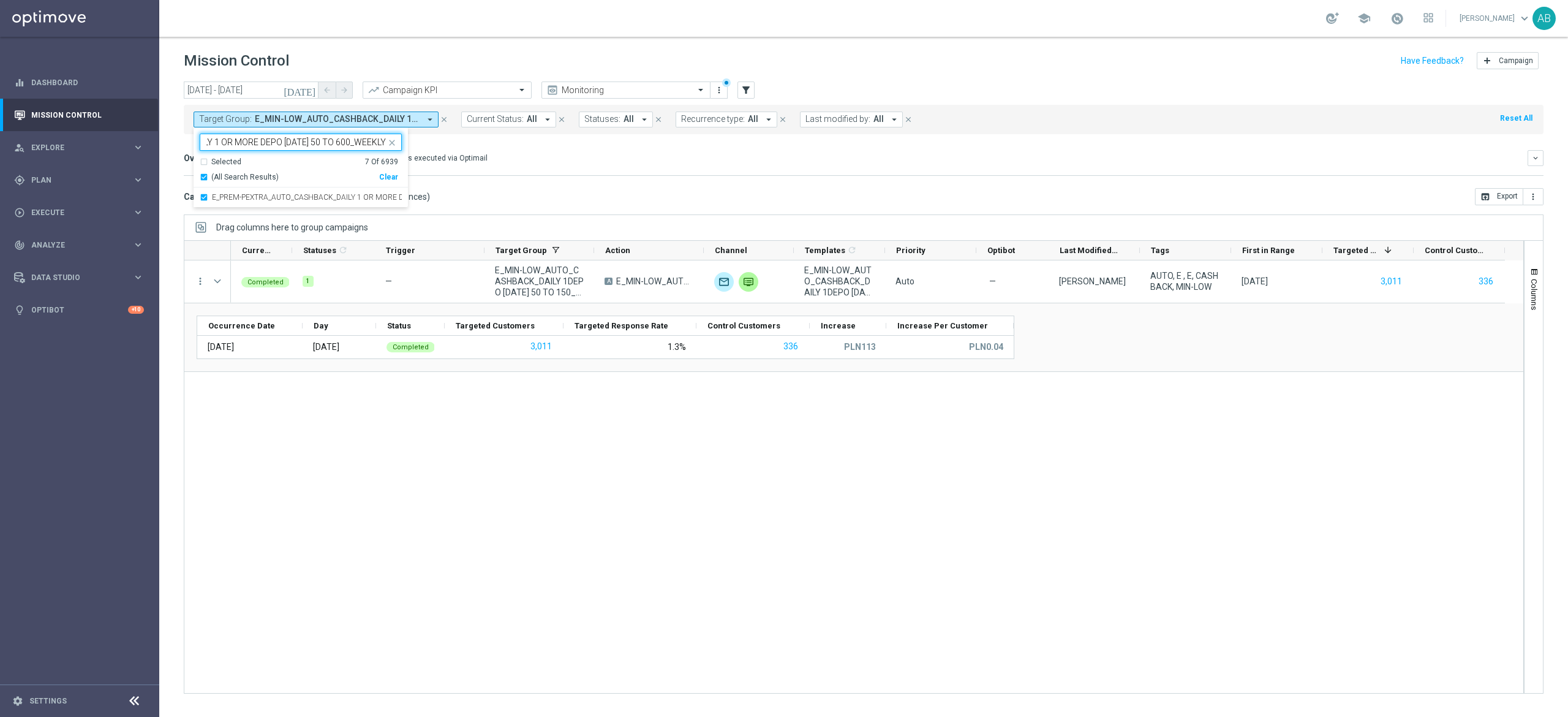
click at [268, 142] on input "E_PREM-PEXTRA_AUTO_CASHBACK_DAILY 1 OR MORE DEPO [DATE] 50 TO 600_WEEKLY" at bounding box center [296, 143] width 179 height 10
paste input "ALL_AUTO_CASHBACK_DAILY [DATE] 50 REM"
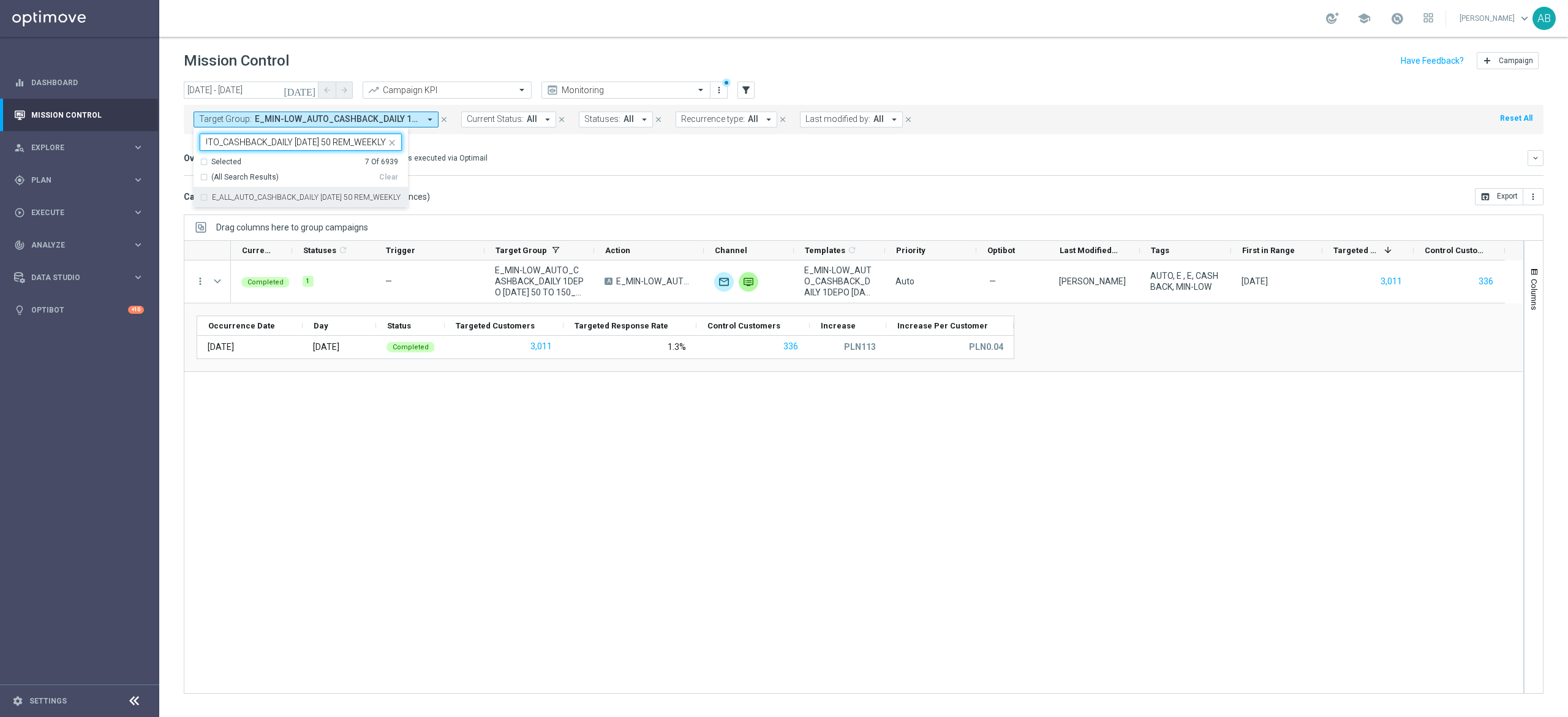
click at [265, 192] on div "E_ALL_AUTO_CASHBACK_DAILY [DATE] 50 REM_WEEKLY" at bounding box center [301, 197] width 202 height 20
type input "E_ALL_AUTO_CASHBACK_DAILY [DATE] 50 REM_WEEKLY"
click at [650, 169] on div "Overview: Optimail arrow_drop_down This overview shows data of campaigns execut…" at bounding box center [864, 163] width 1360 height 25
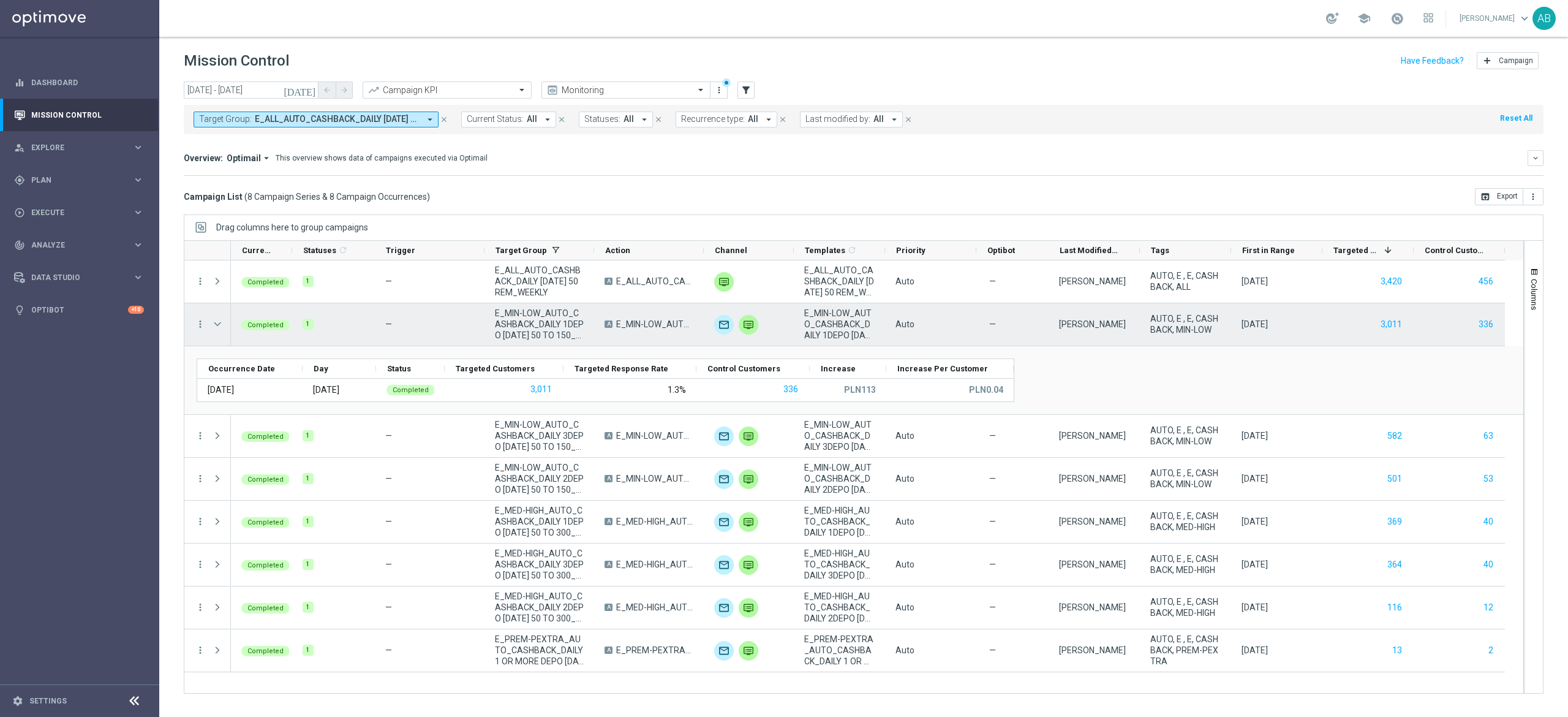
click at [226, 328] on div at bounding box center [219, 324] width 25 height 42
click at [222, 327] on span at bounding box center [217, 324] width 11 height 10
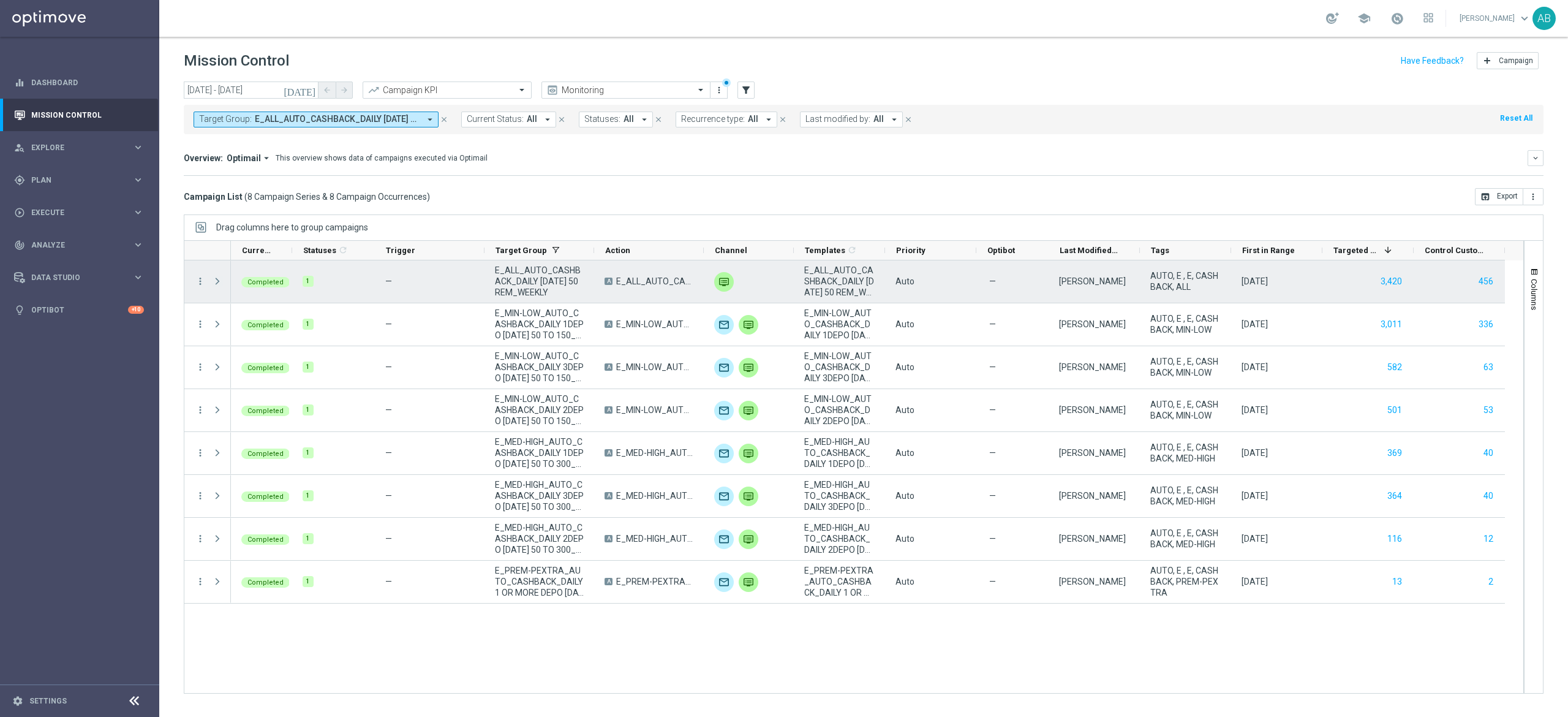
click at [219, 286] on span at bounding box center [217, 281] width 11 height 10
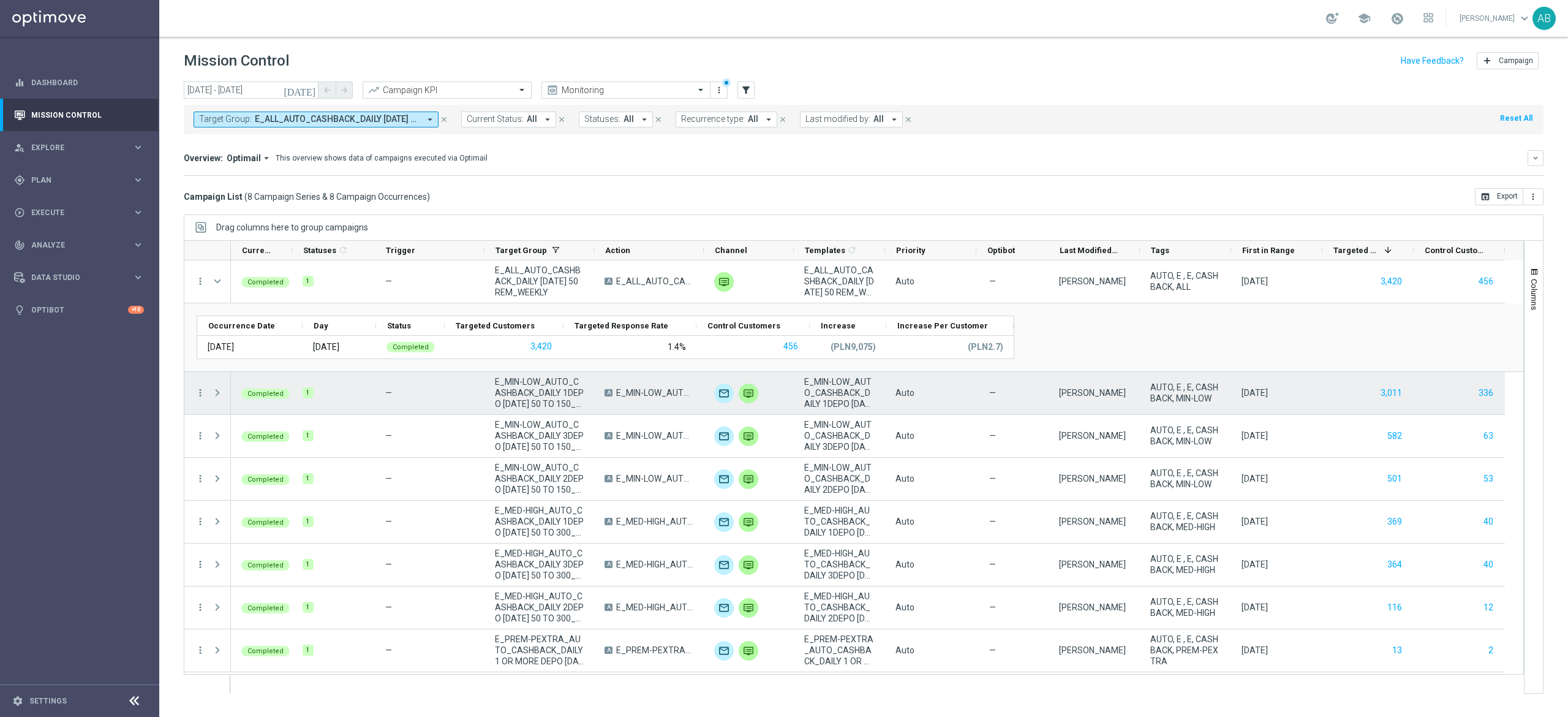
click at [219, 398] on span at bounding box center [217, 393] width 11 height 10
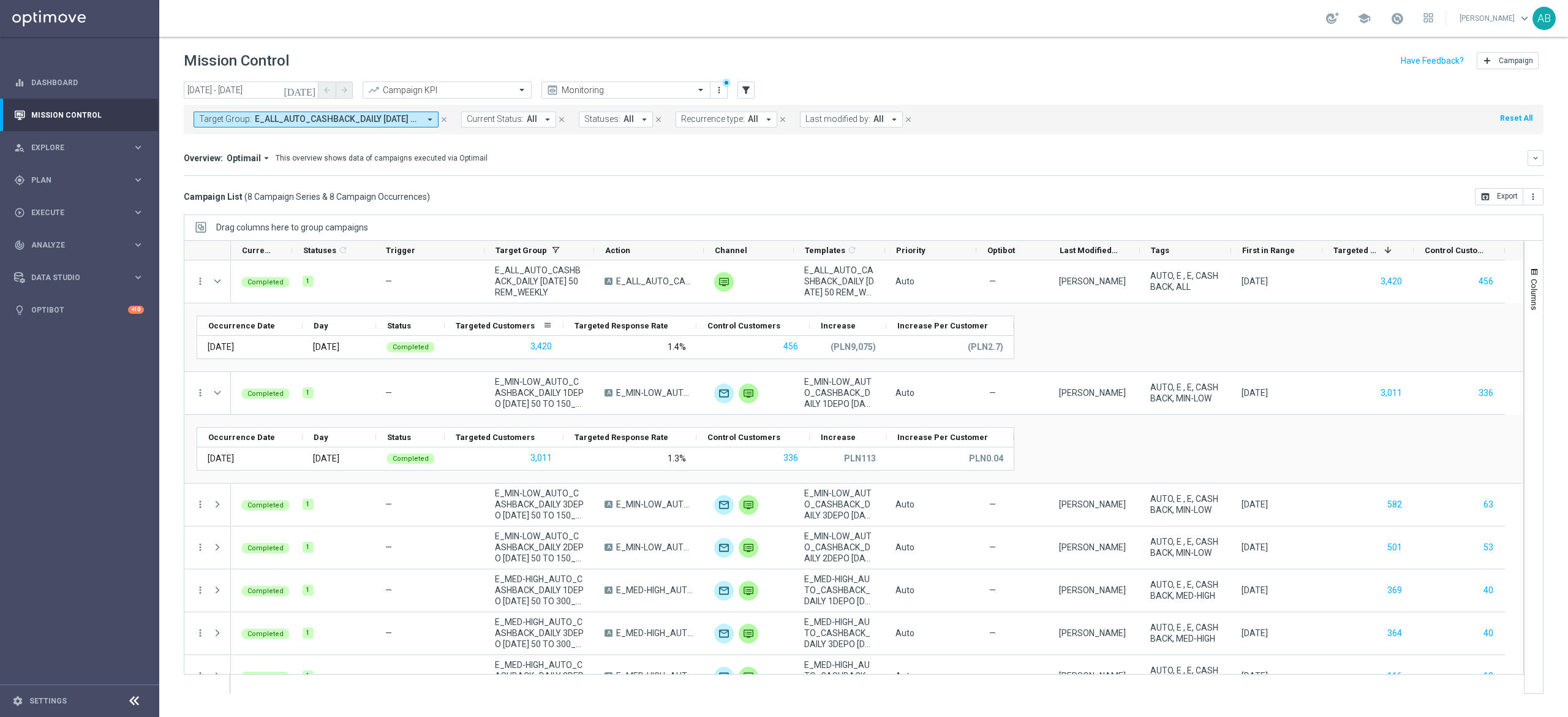
scroll to position [67, 0]
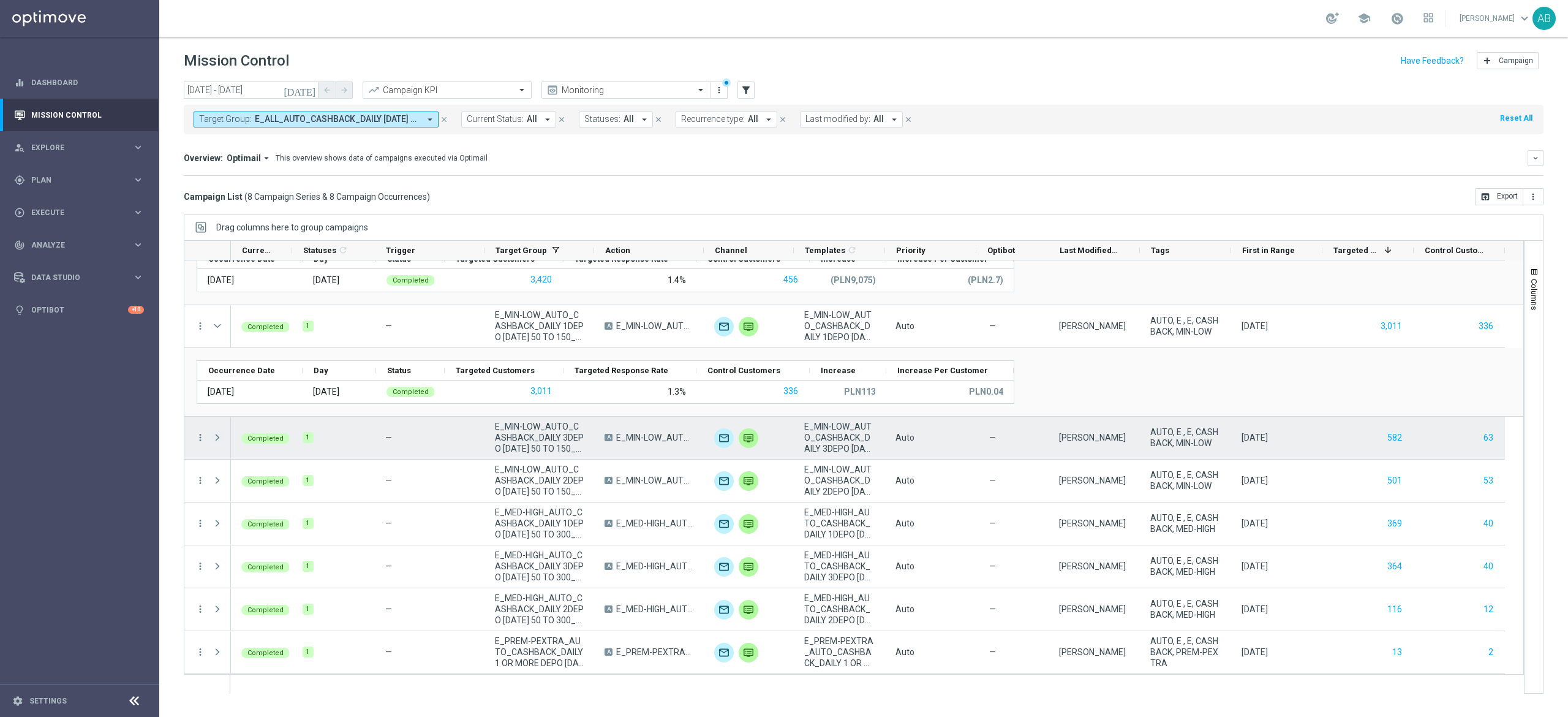
click at [216, 438] on span at bounding box center [217, 437] width 11 height 10
click at [0, 0] on span at bounding box center [0, 0] width 0 height 0
click at [221, 440] on span at bounding box center [217, 437] width 11 height 10
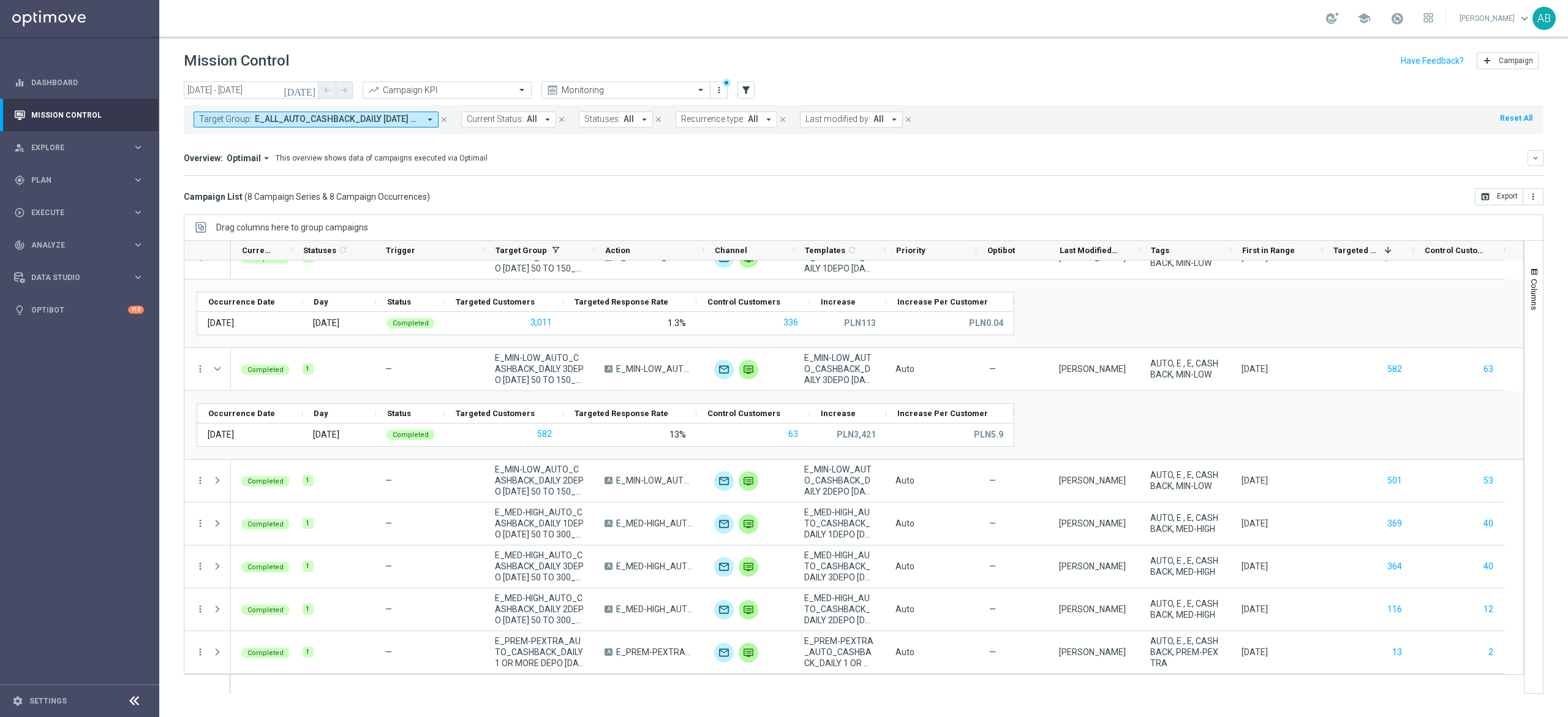
scroll to position [136, 0]
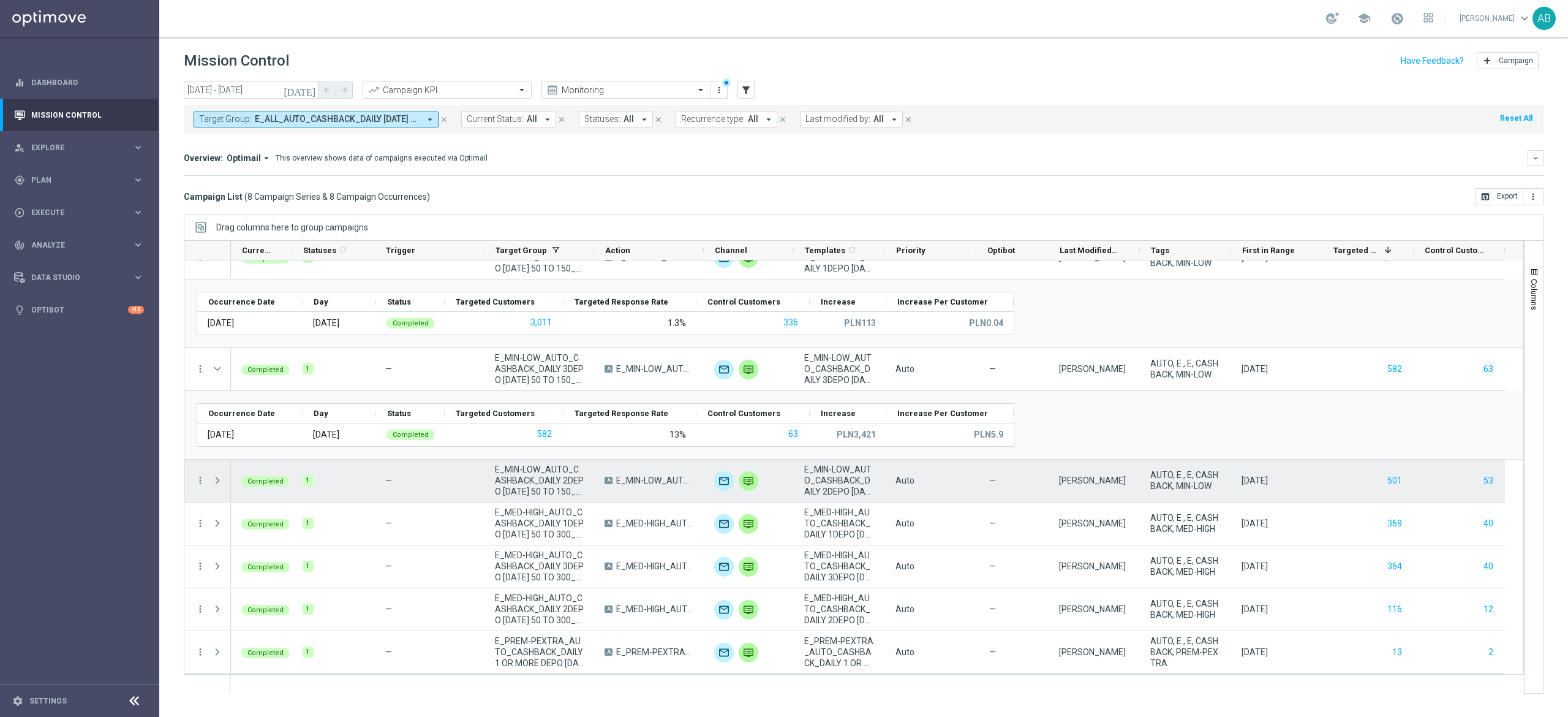
click at [217, 480] on span at bounding box center [217, 480] width 11 height 10
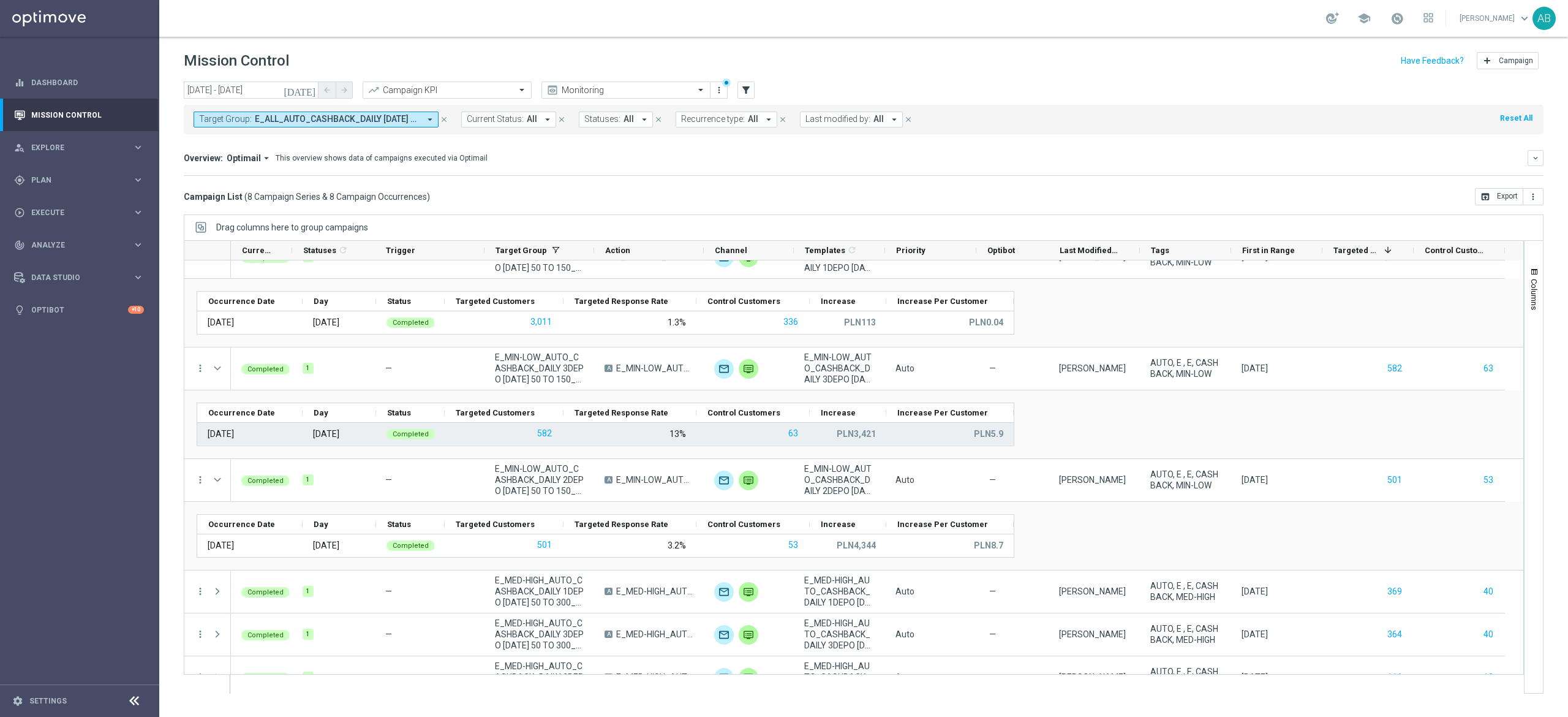
scroll to position [205, 0]
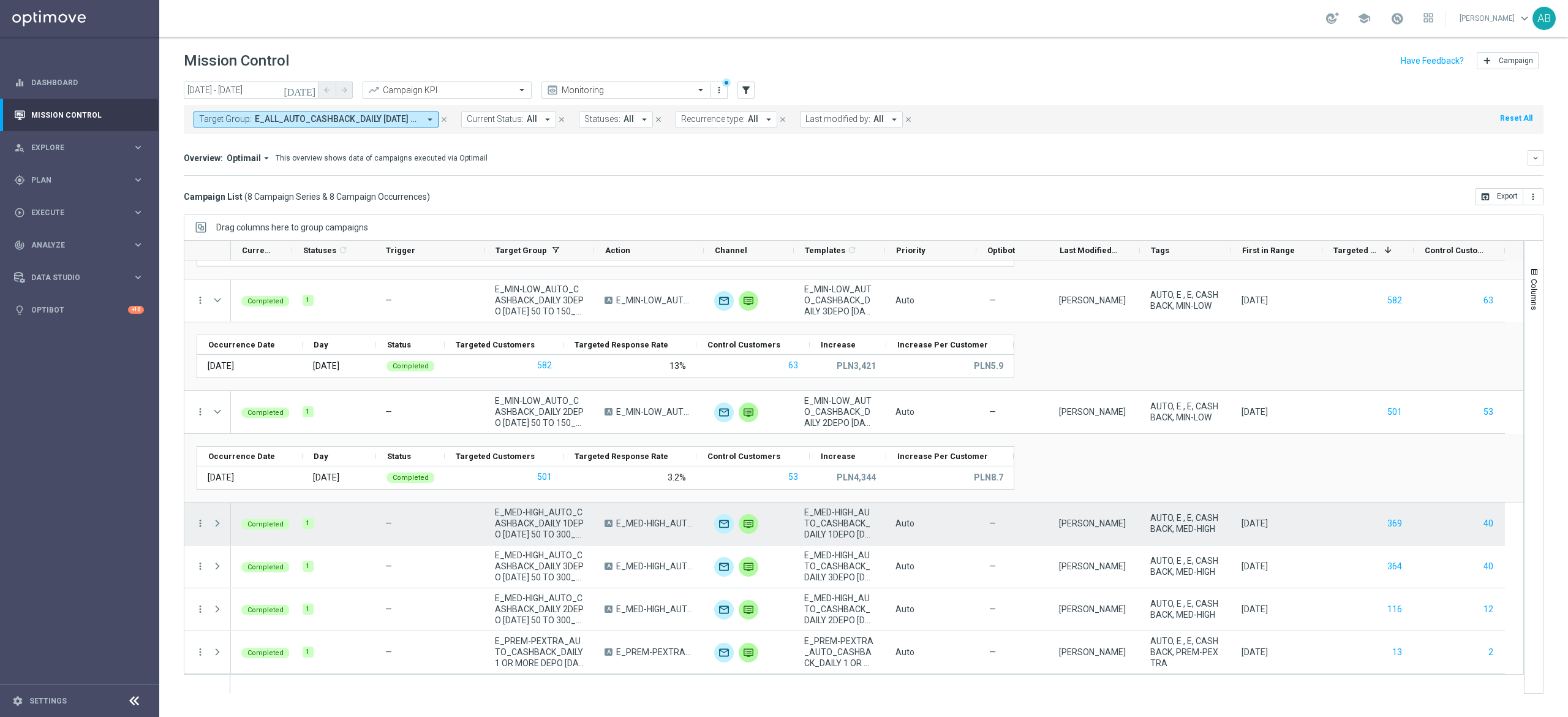
click at [214, 519] on span at bounding box center [217, 523] width 11 height 10
click at [0, 0] on span at bounding box center [0, 0] width 0 height 0
click at [214, 524] on span at bounding box center [217, 523] width 11 height 10
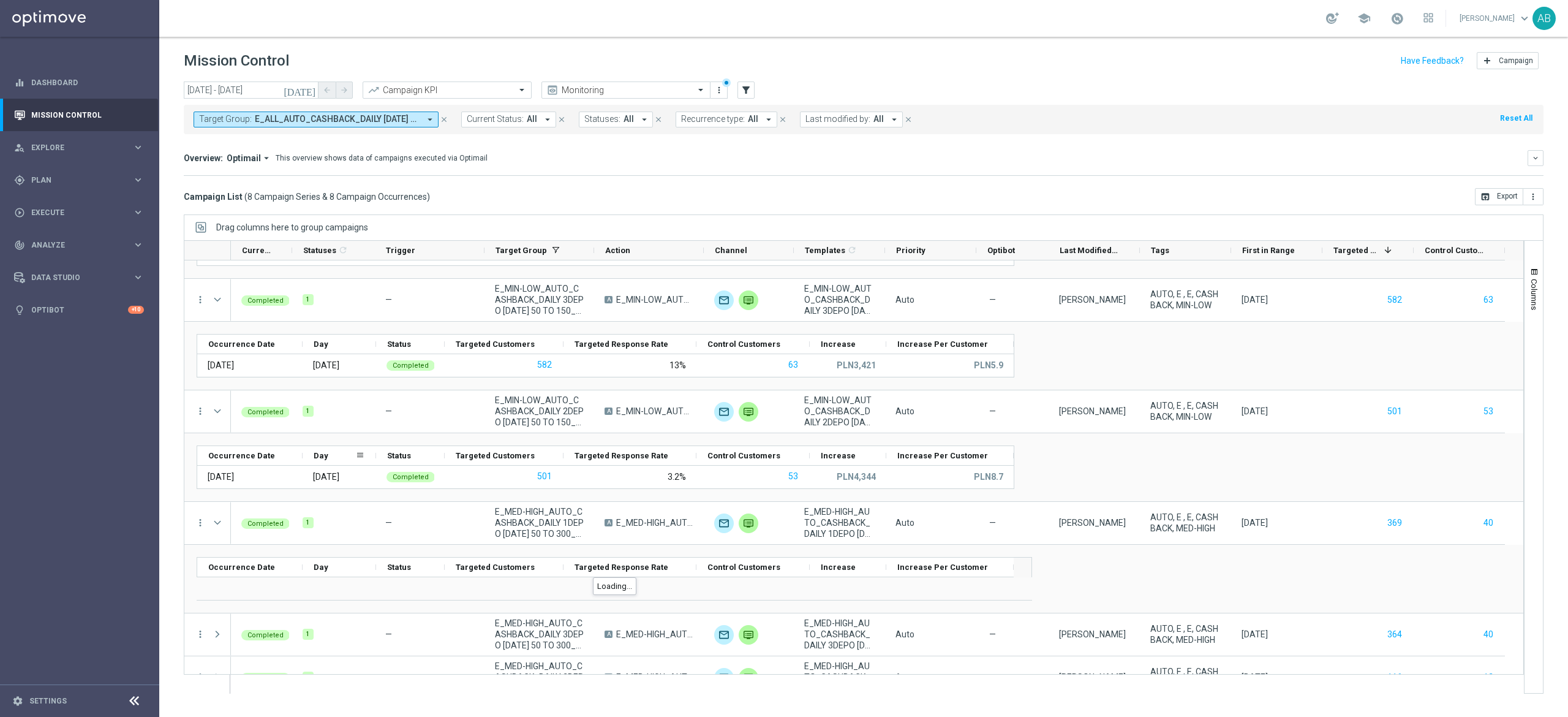
scroll to position [273, 0]
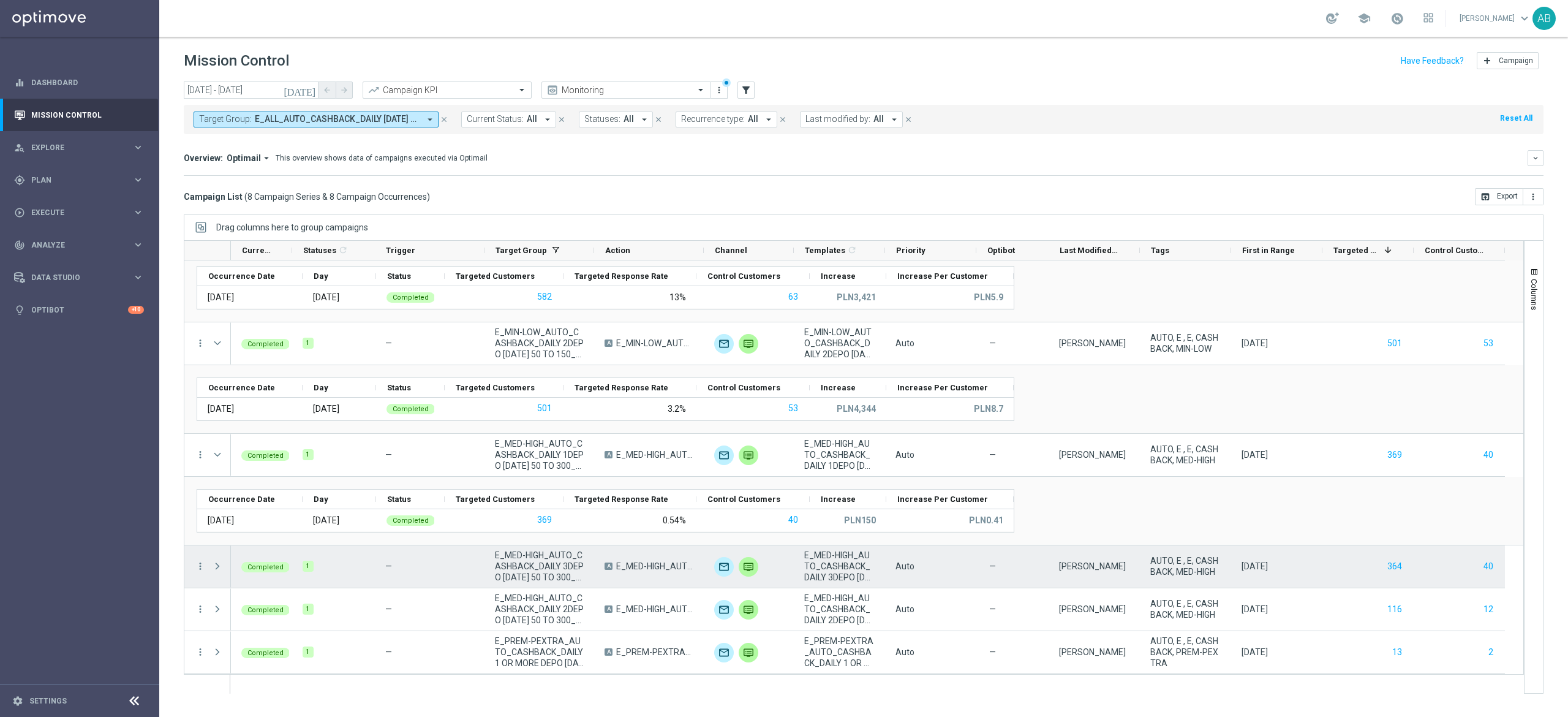
click at [216, 568] on span at bounding box center [217, 566] width 11 height 10
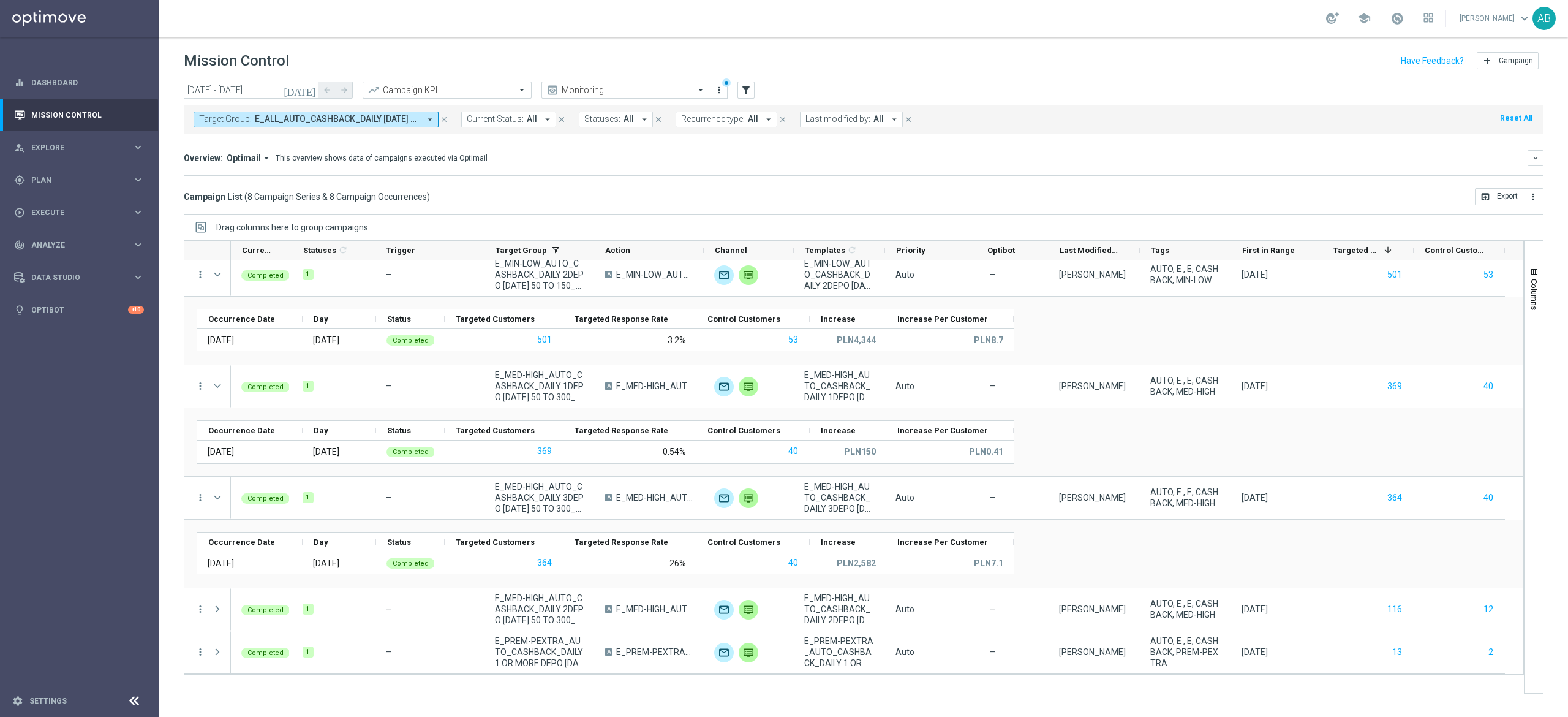
scroll to position [342, 0]
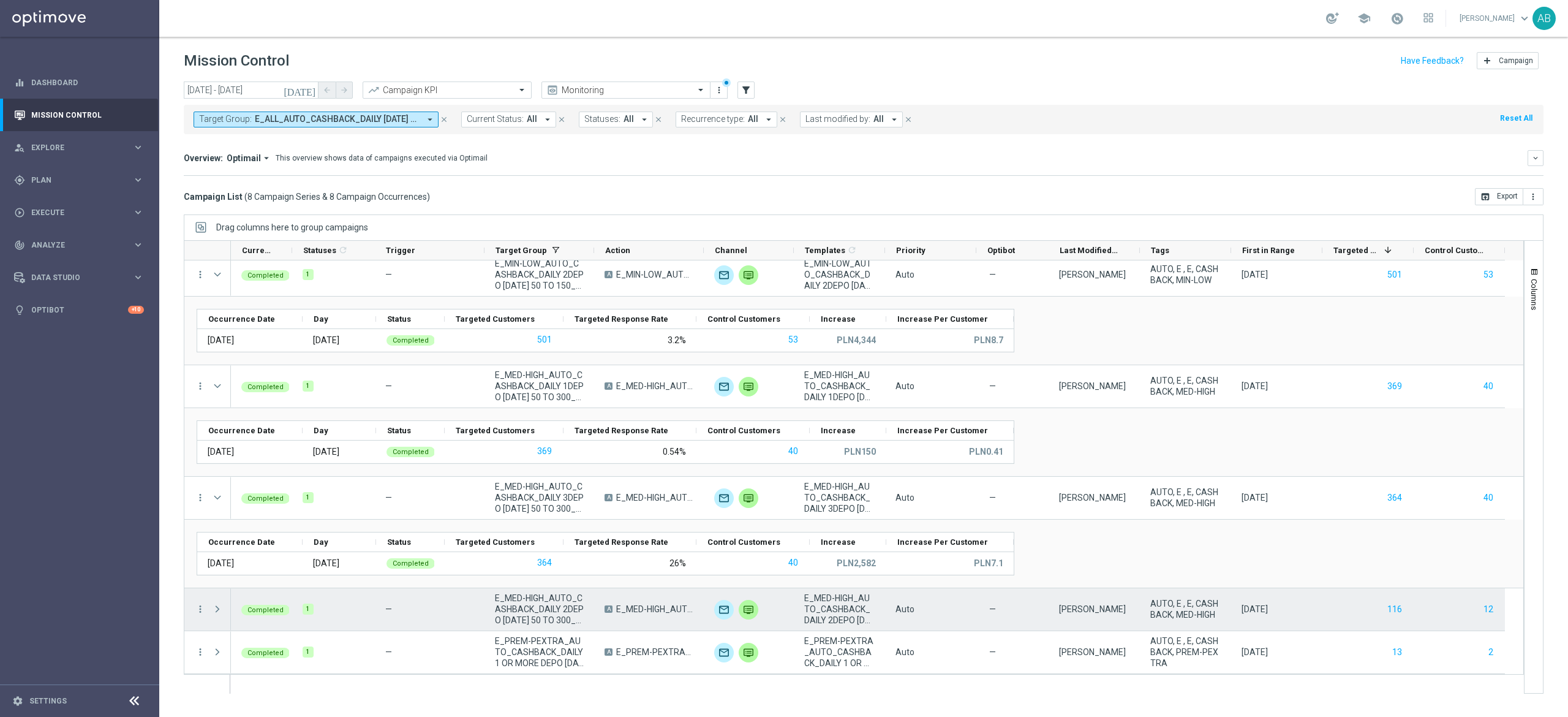
click at [221, 607] on span at bounding box center [217, 608] width 11 height 10
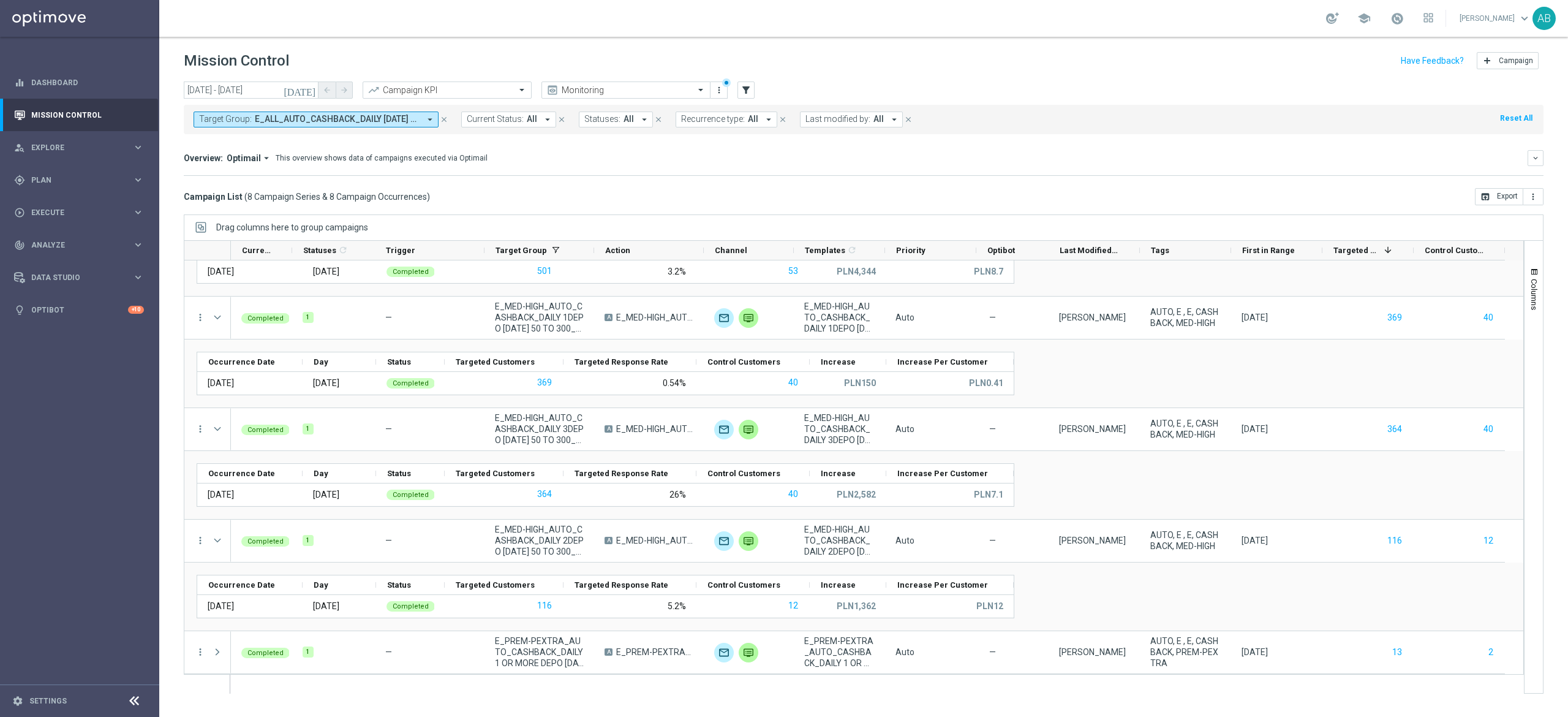
scroll to position [410, 0]
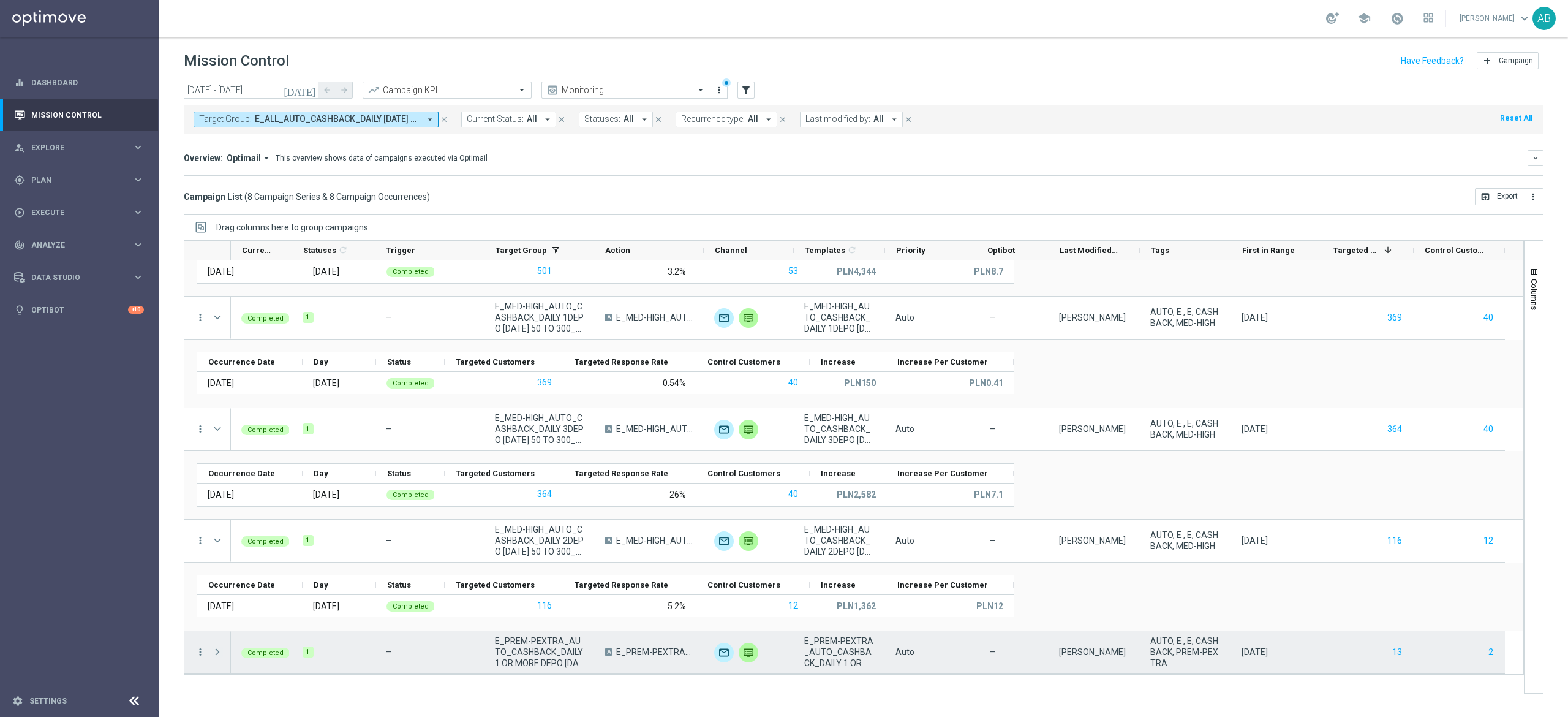
click at [216, 653] on span at bounding box center [217, 651] width 11 height 10
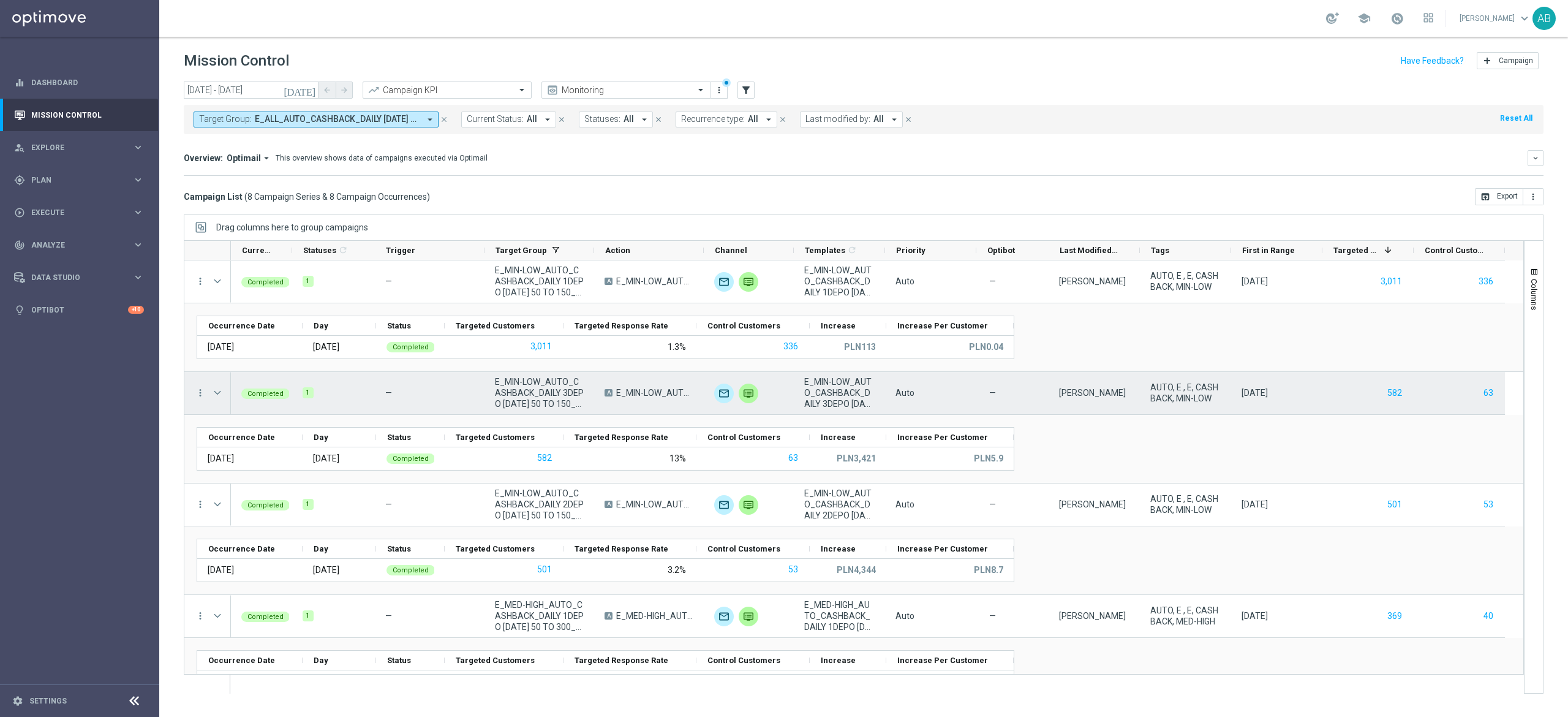
scroll to position [0, 0]
